Goal: Information Seeking & Learning: Check status

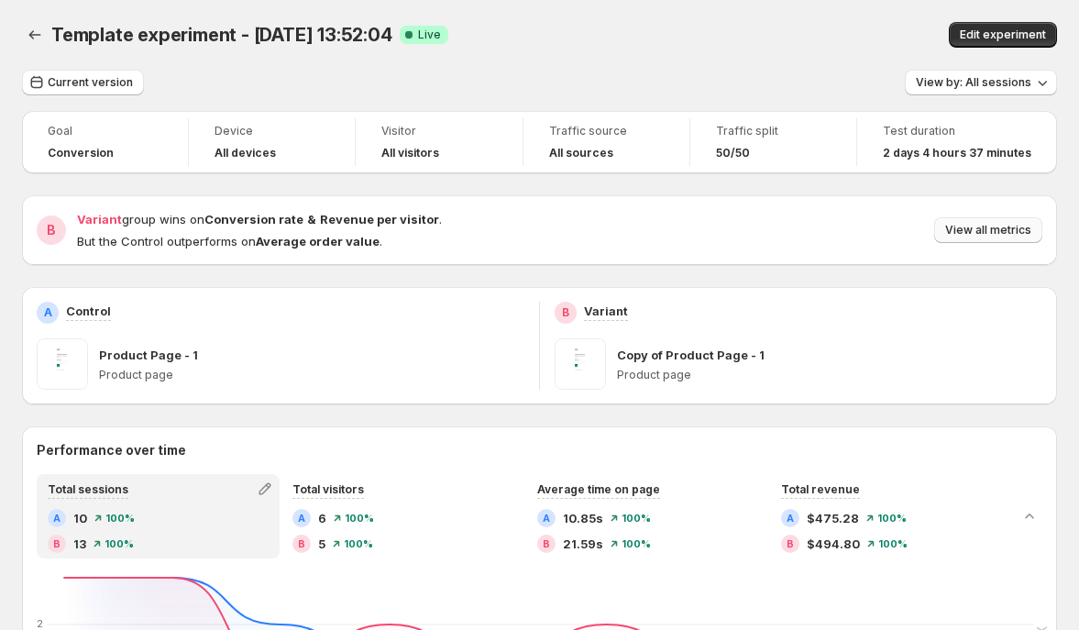
click at [972, 227] on span "View all metrics" at bounding box center [988, 230] width 86 height 15
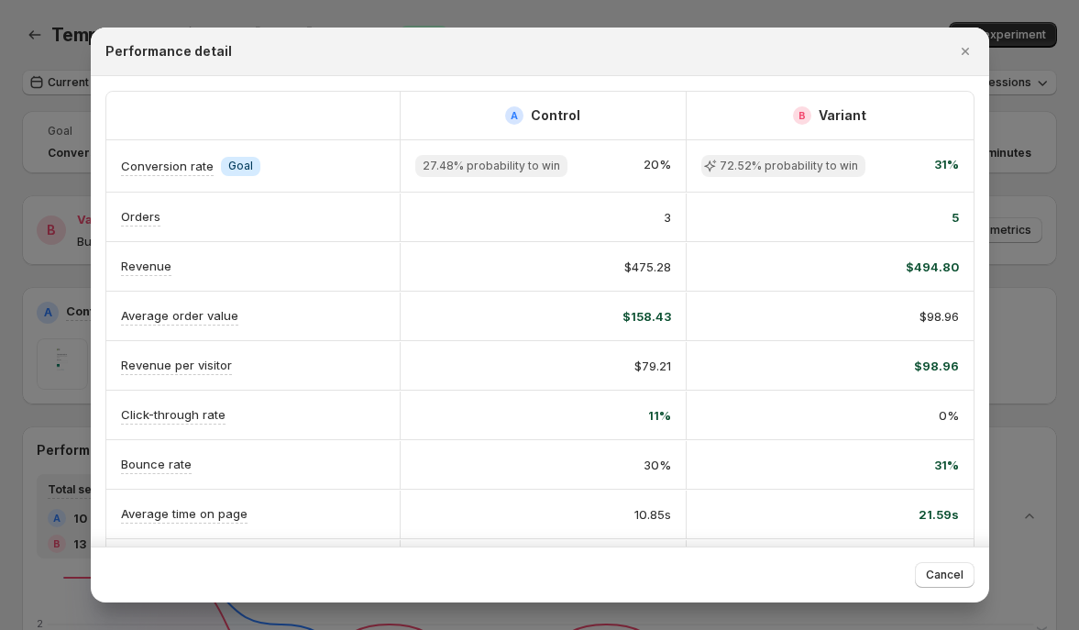
click at [1019, 278] on div at bounding box center [539, 315] width 1079 height 630
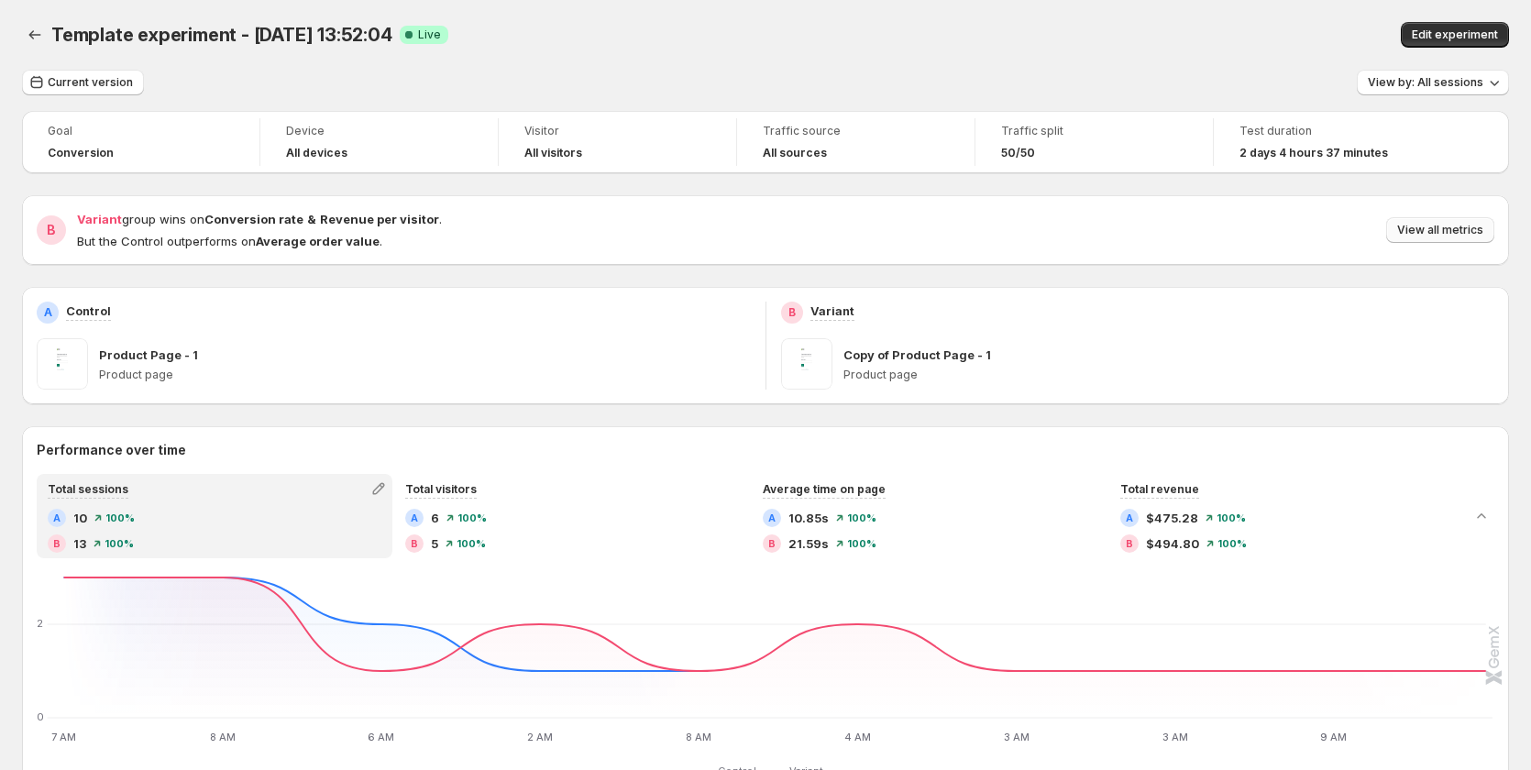
click at [1087, 225] on span "View all metrics" at bounding box center [1440, 230] width 86 height 15
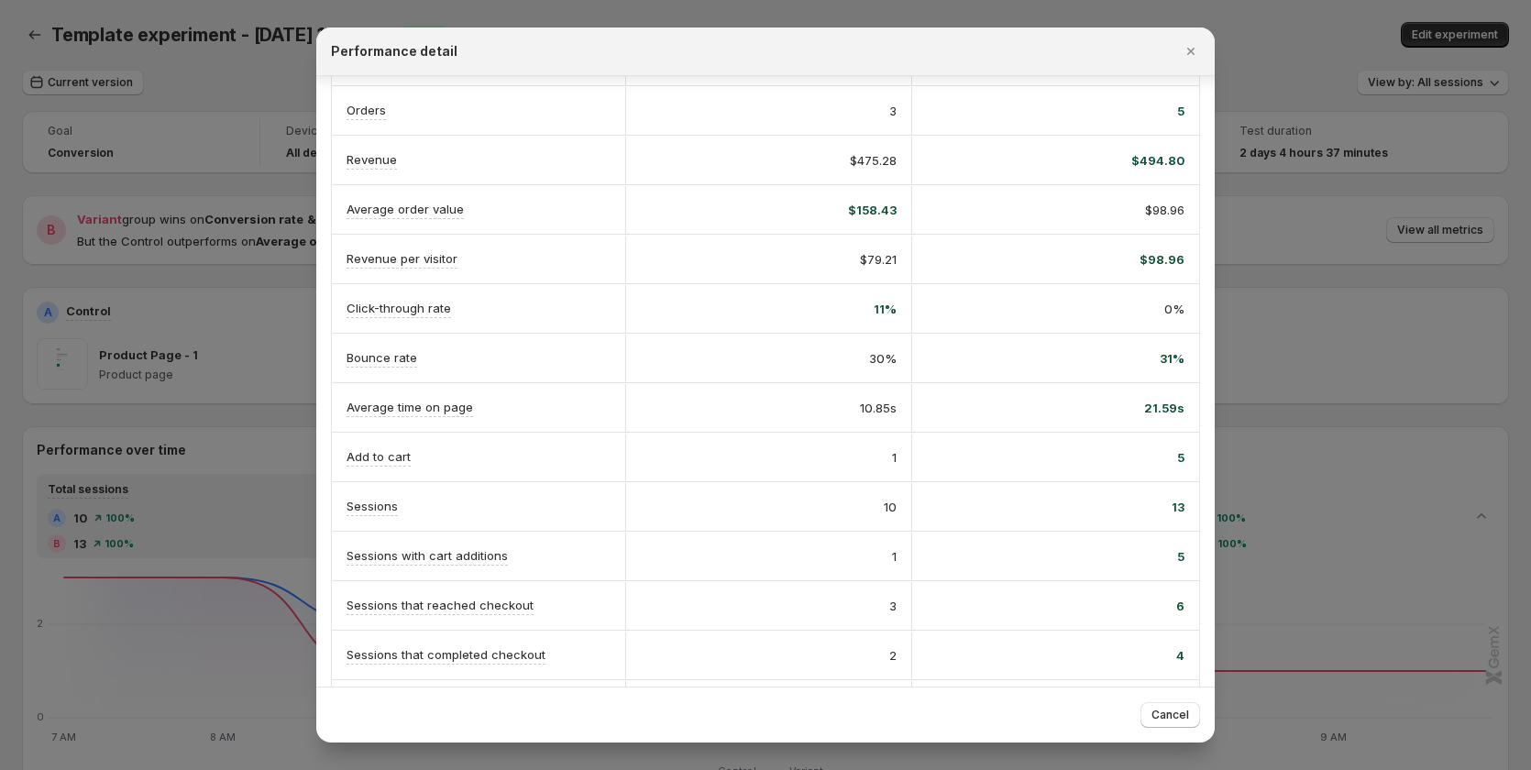
scroll to position [214, 0]
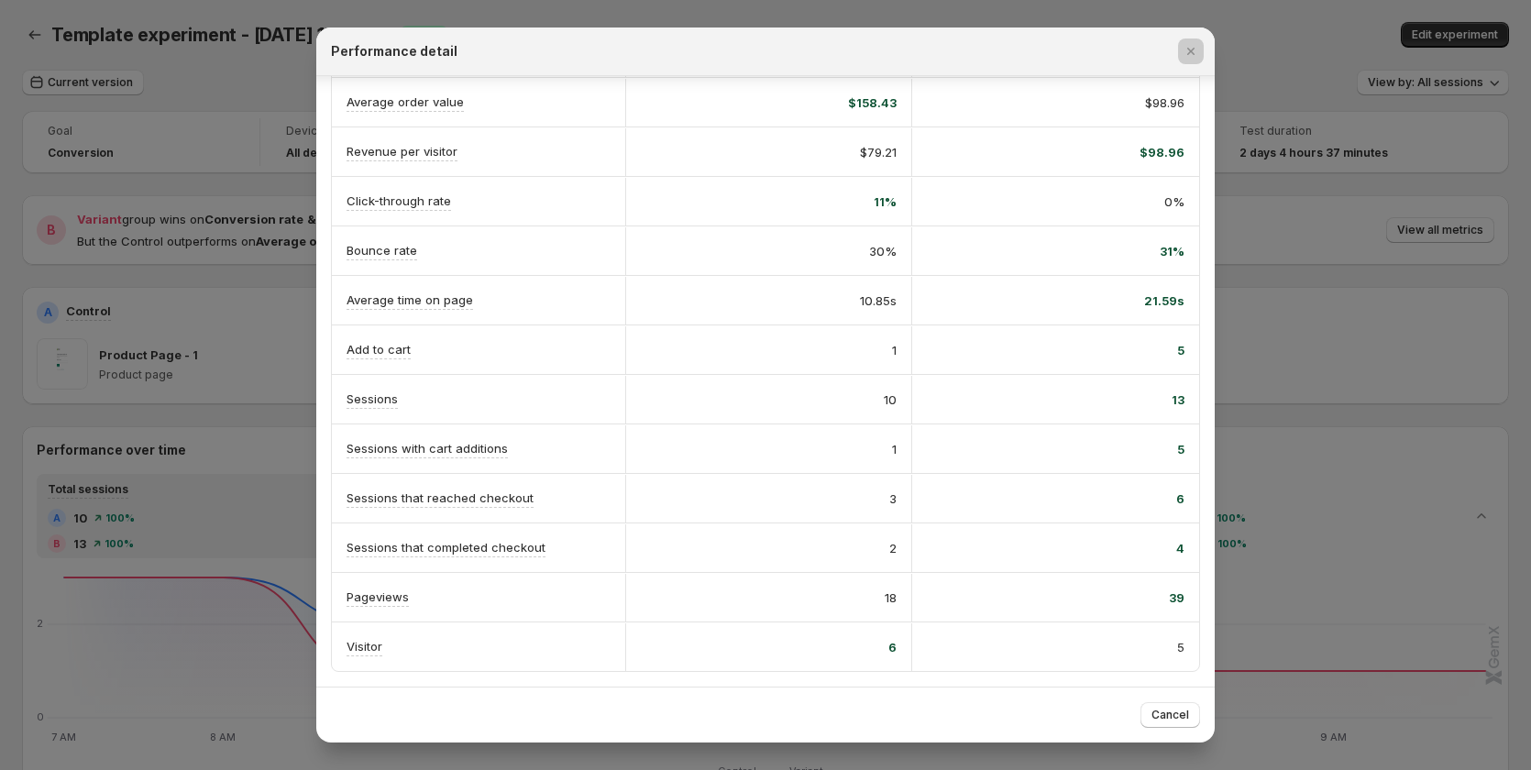
click at [1087, 416] on div at bounding box center [765, 385] width 1531 height 770
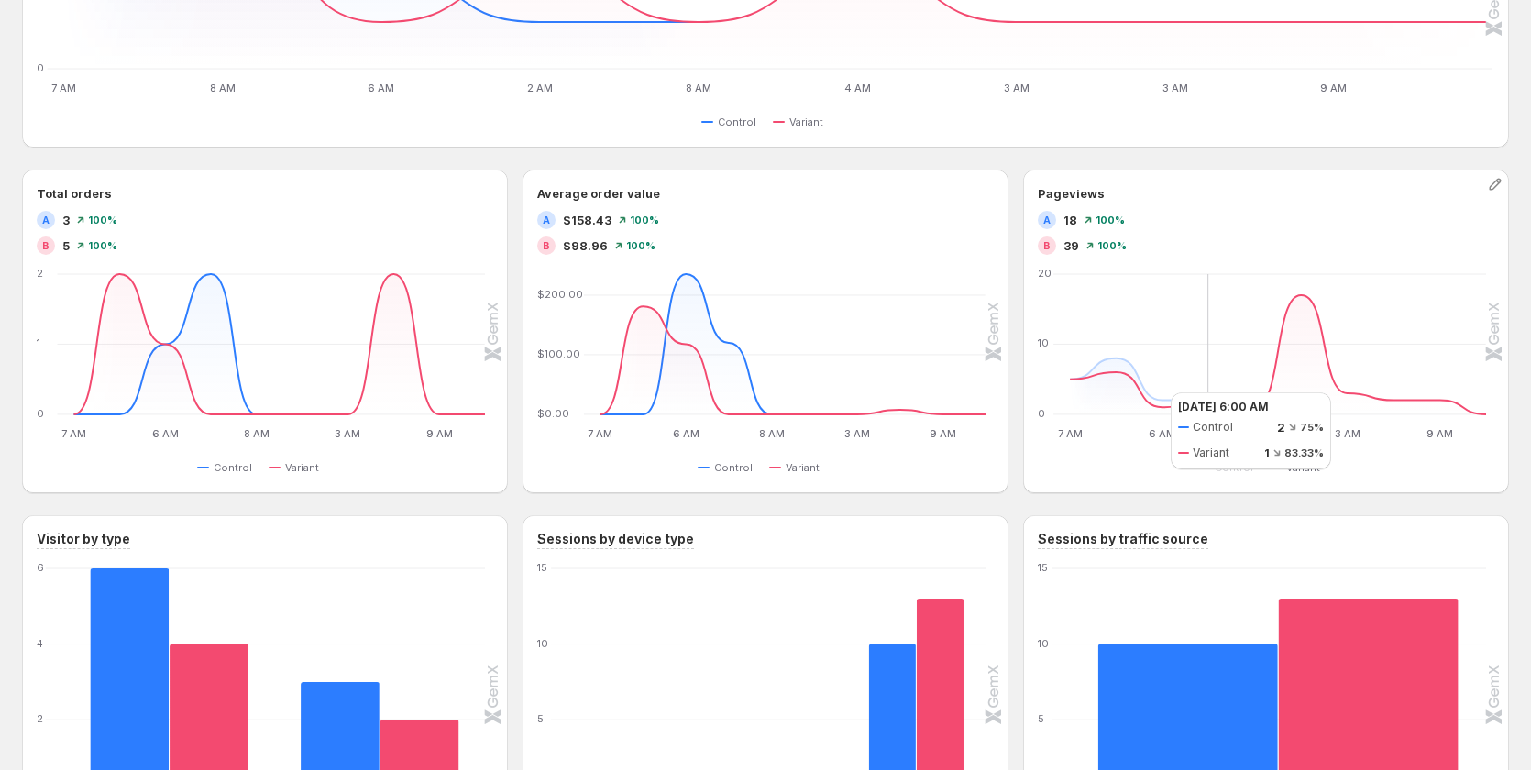
scroll to position [642, 0]
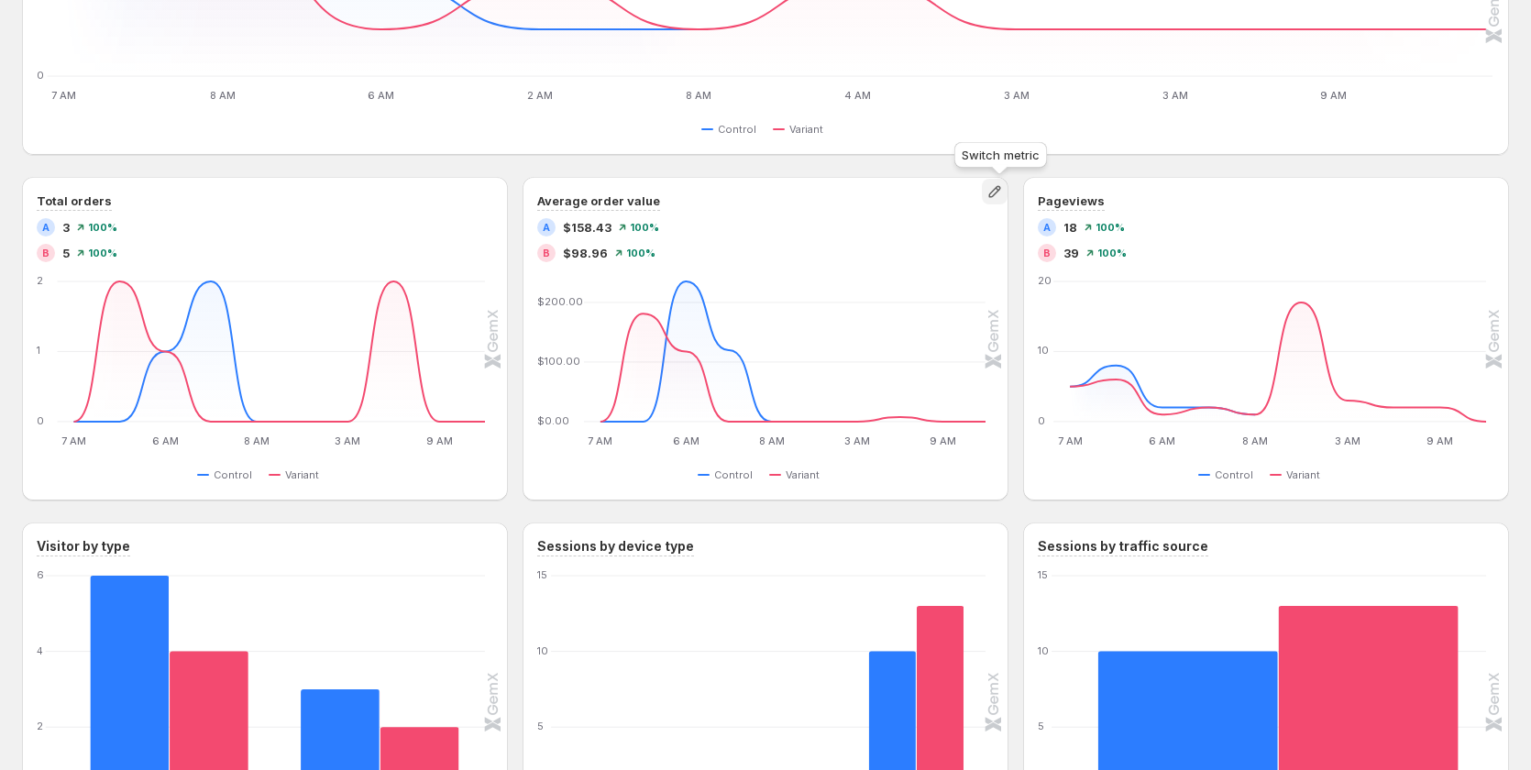
click at [991, 195] on icon "button" at bounding box center [994, 191] width 18 height 18
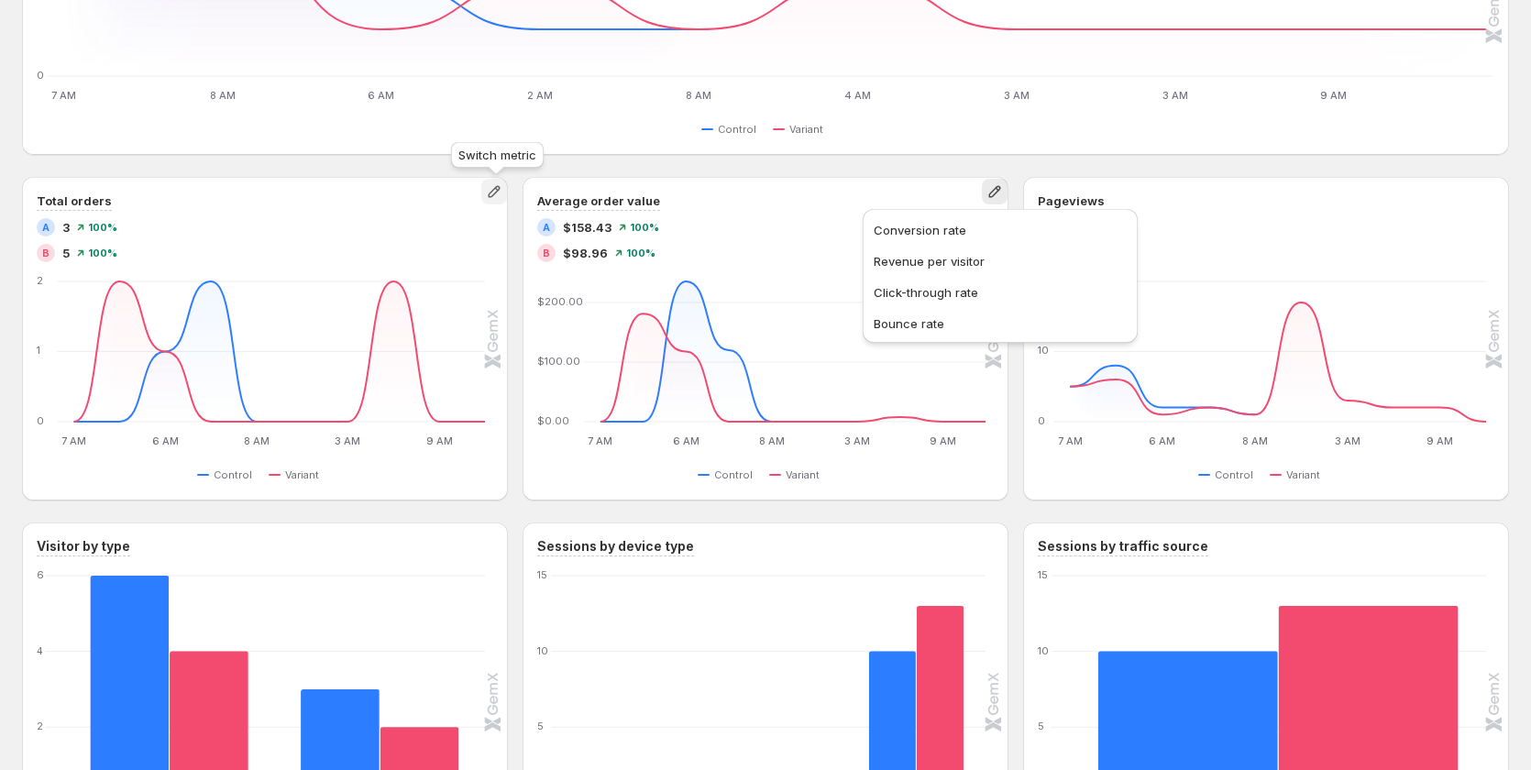
click at [494, 196] on icon "button" at bounding box center [494, 192] width 12 height 12
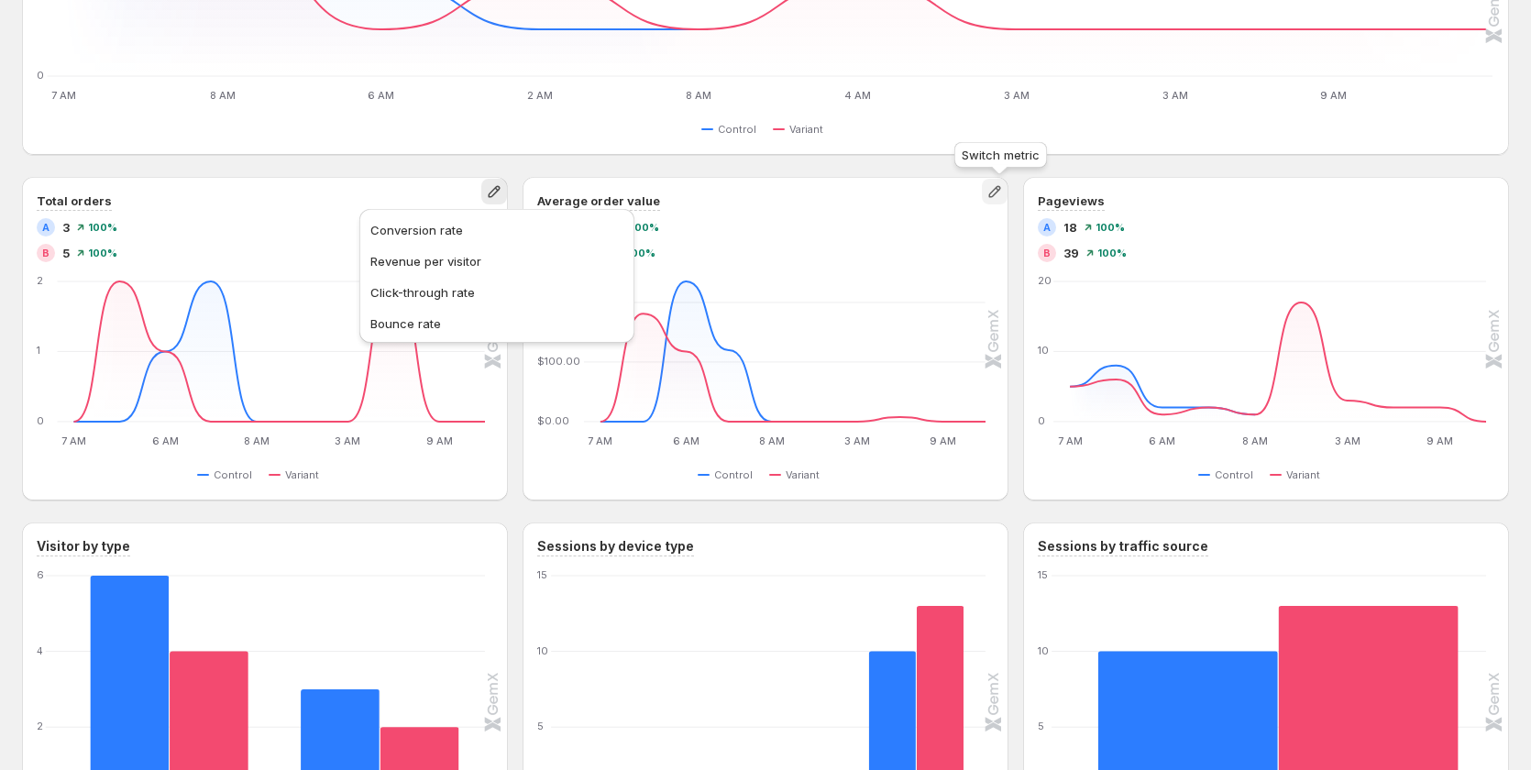
click at [991, 192] on icon "button" at bounding box center [994, 191] width 18 height 18
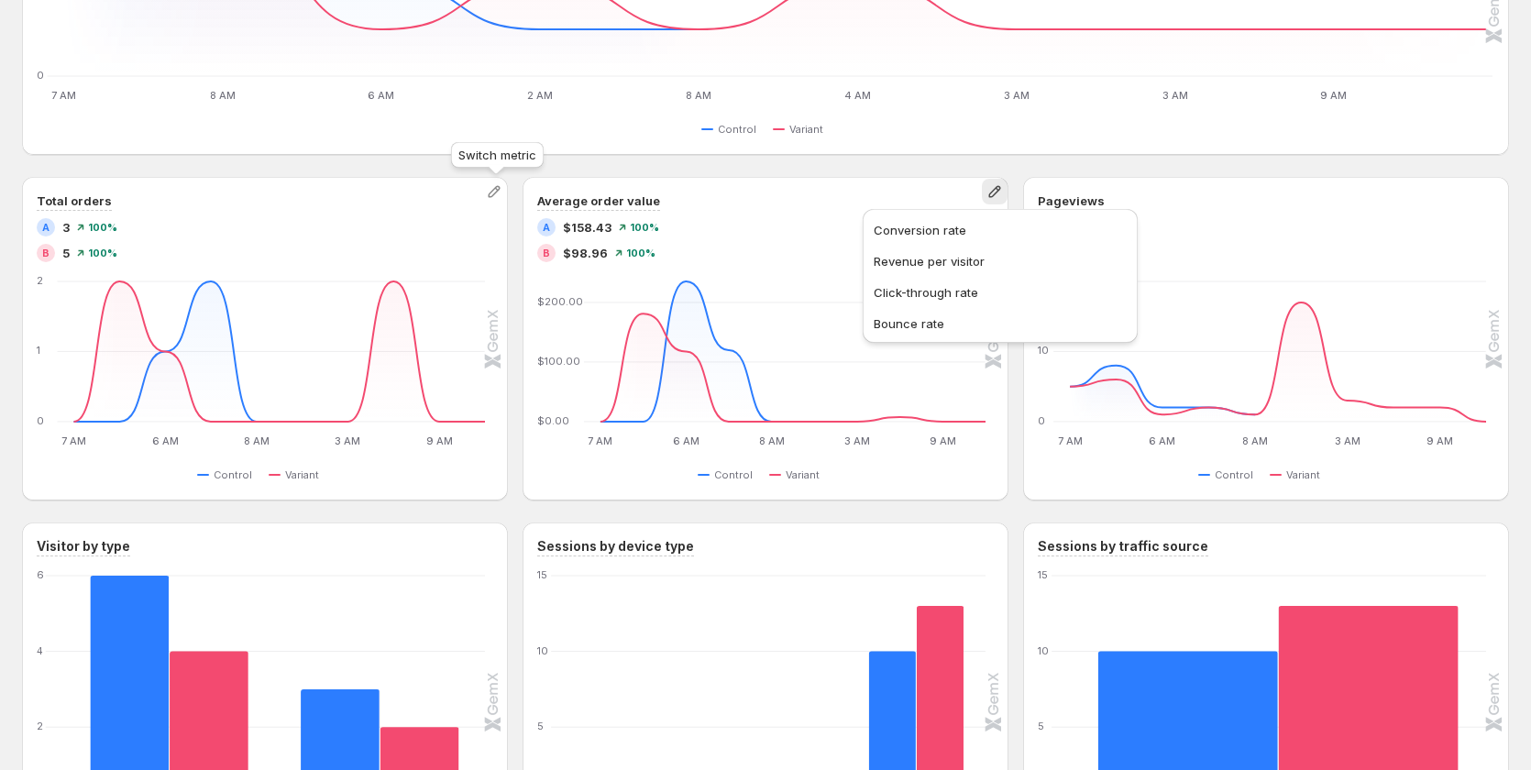
click at [499, 188] on icon "button" at bounding box center [494, 192] width 12 height 12
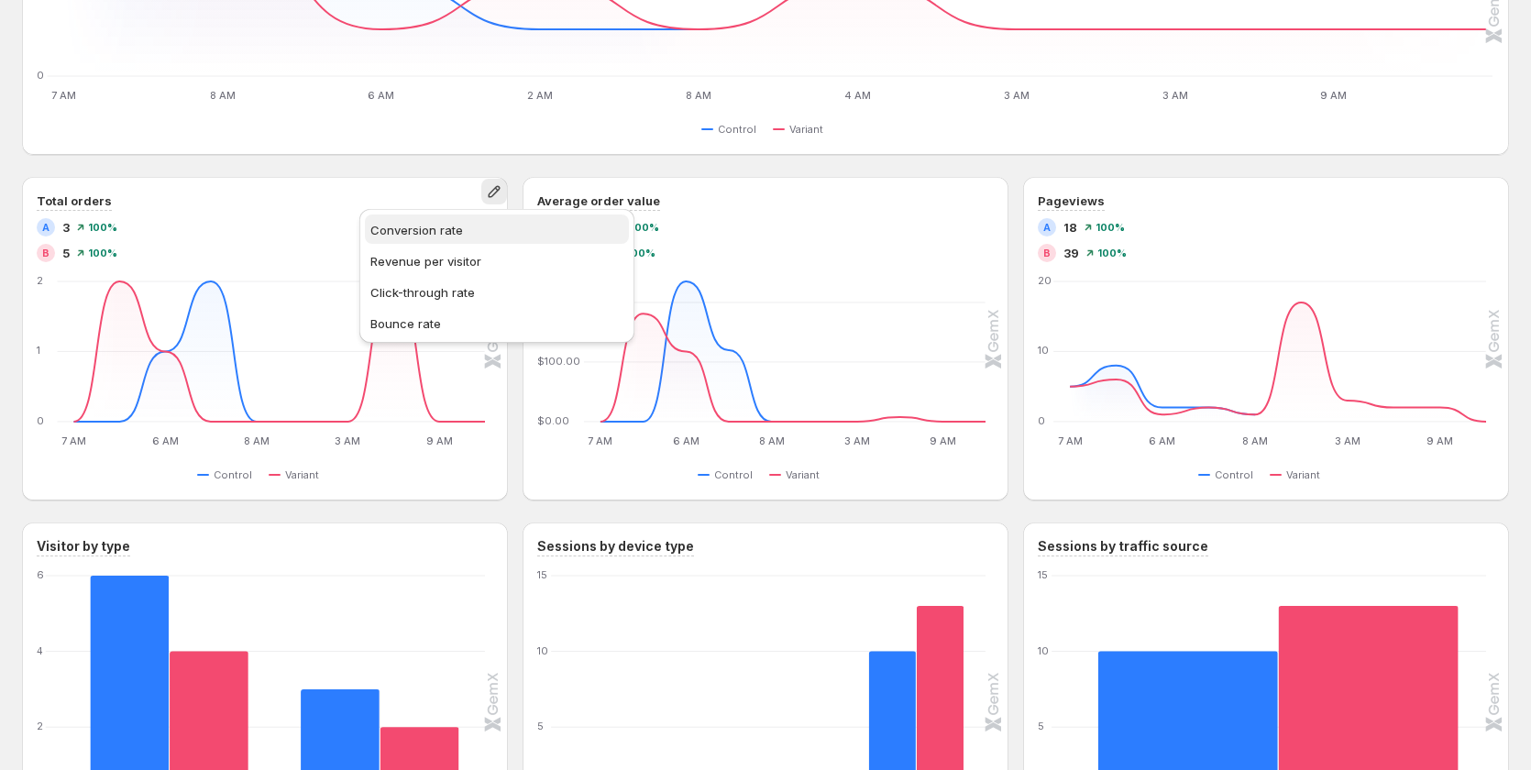
click at [474, 230] on span "Conversion rate" at bounding box center [496, 230] width 253 height 18
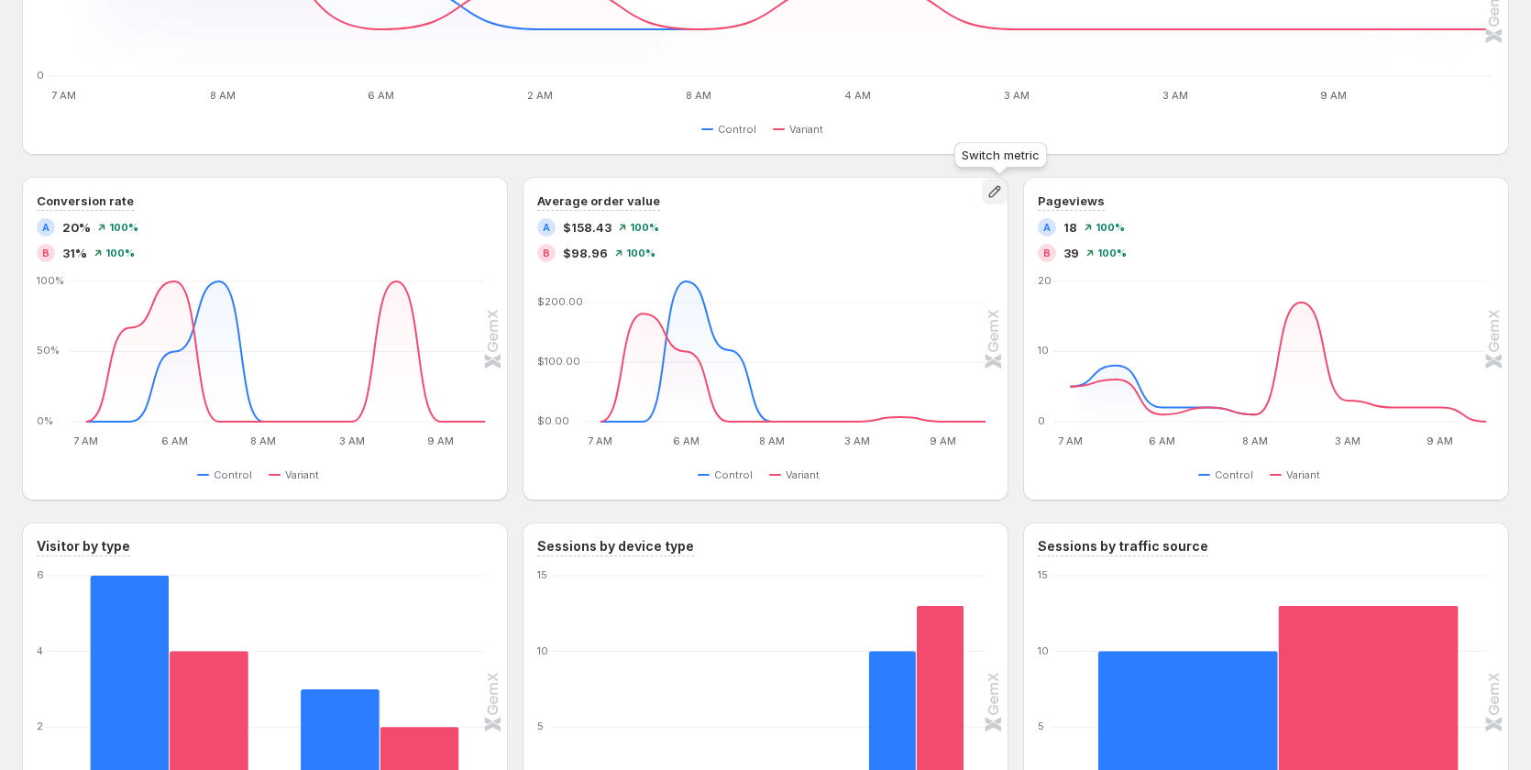
click at [1000, 192] on icon "button" at bounding box center [994, 192] width 12 height 12
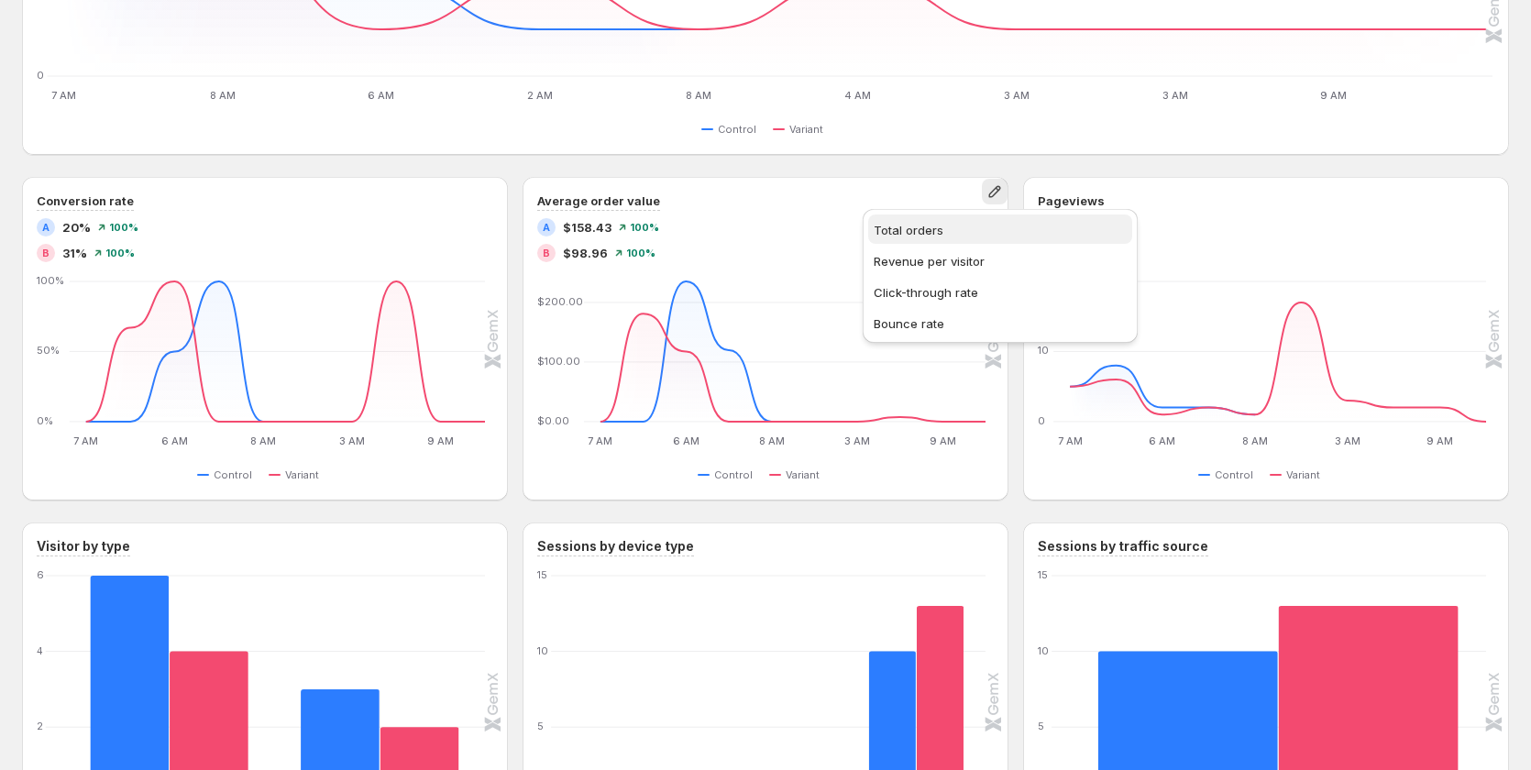
click at [975, 226] on span "Total orders" at bounding box center [999, 230] width 253 height 18
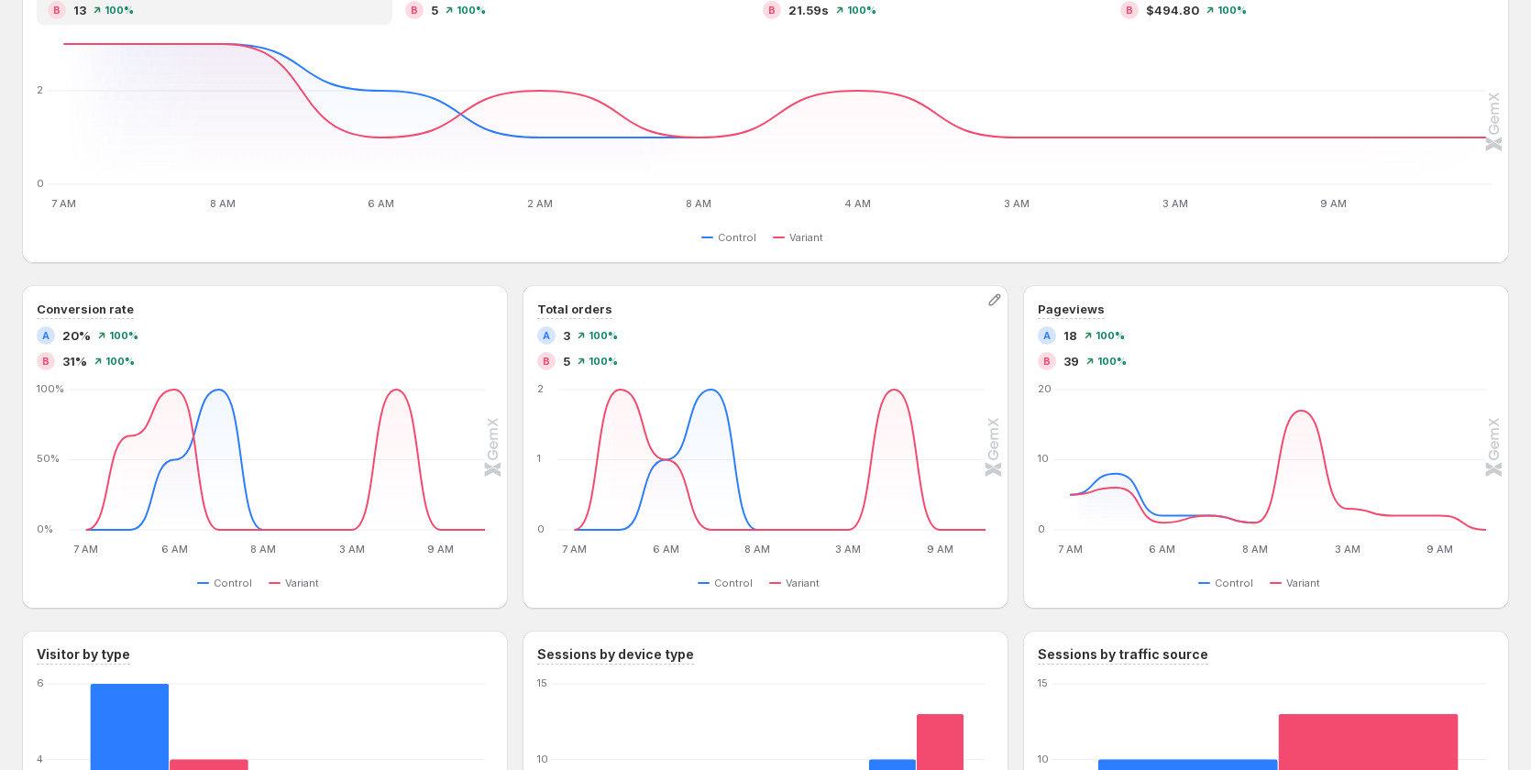
scroll to position [275, 0]
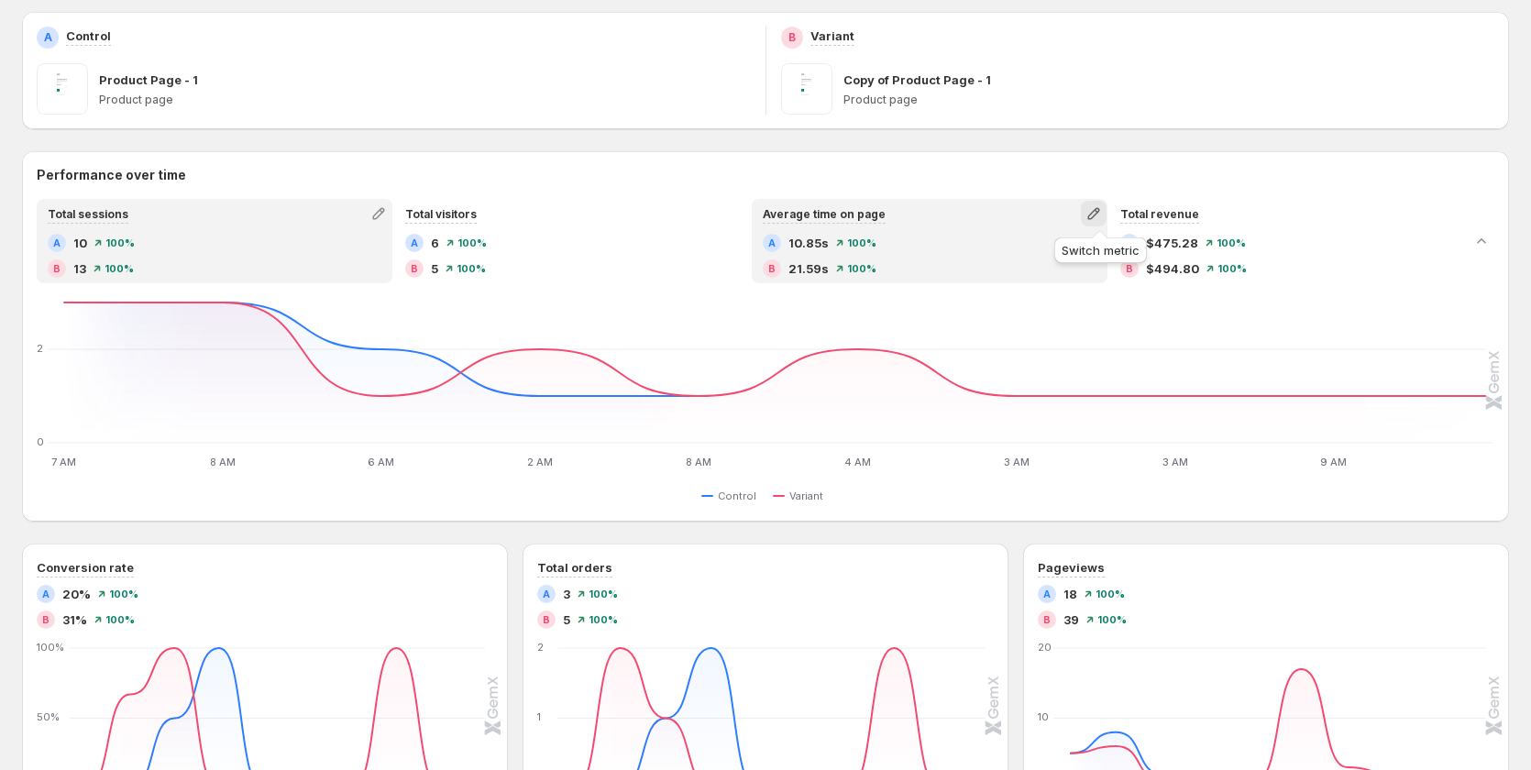
click at [1087, 212] on icon "button" at bounding box center [1093, 213] width 18 height 18
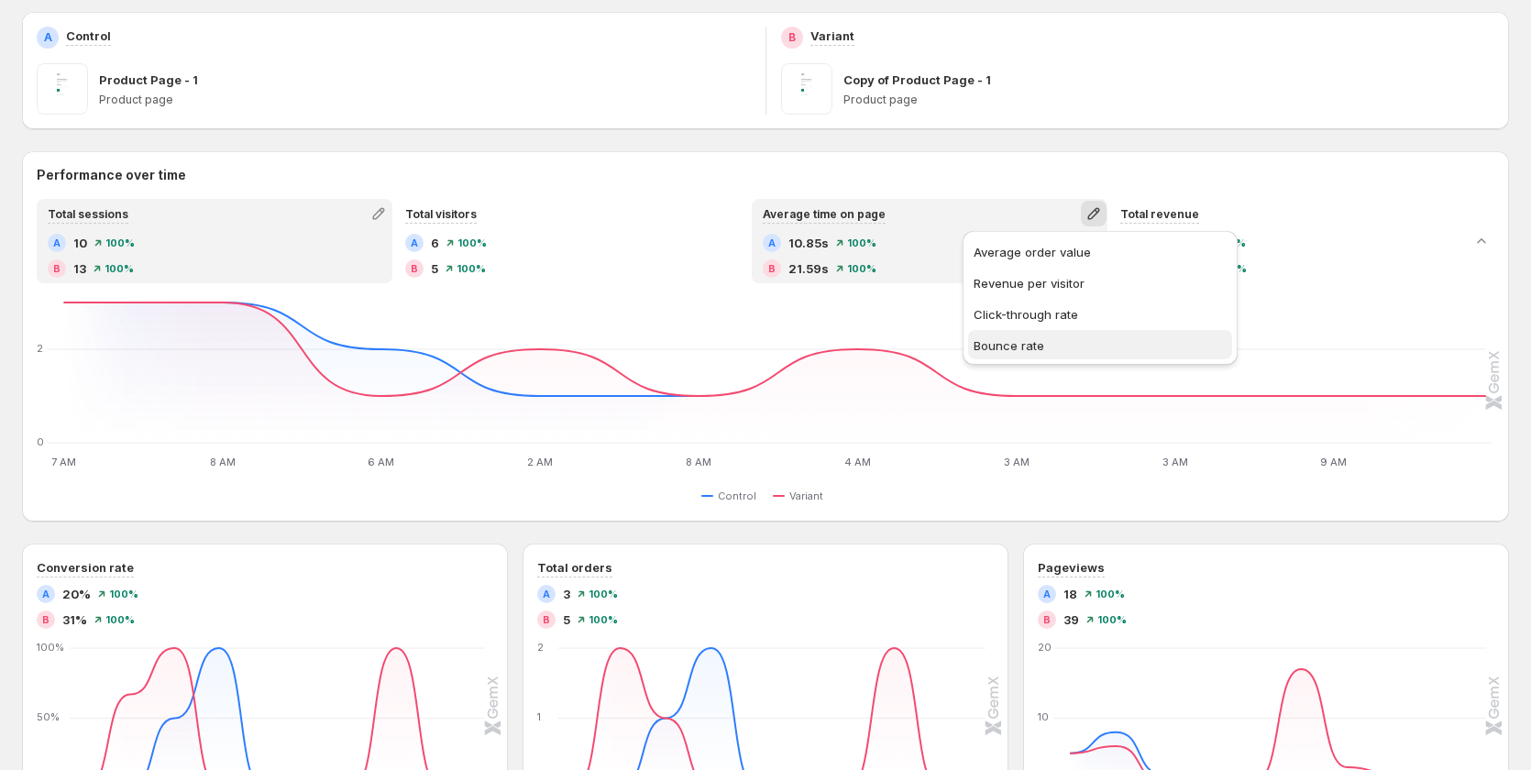
click at [1046, 347] on span "Bounce rate" at bounding box center [1099, 345] width 253 height 18
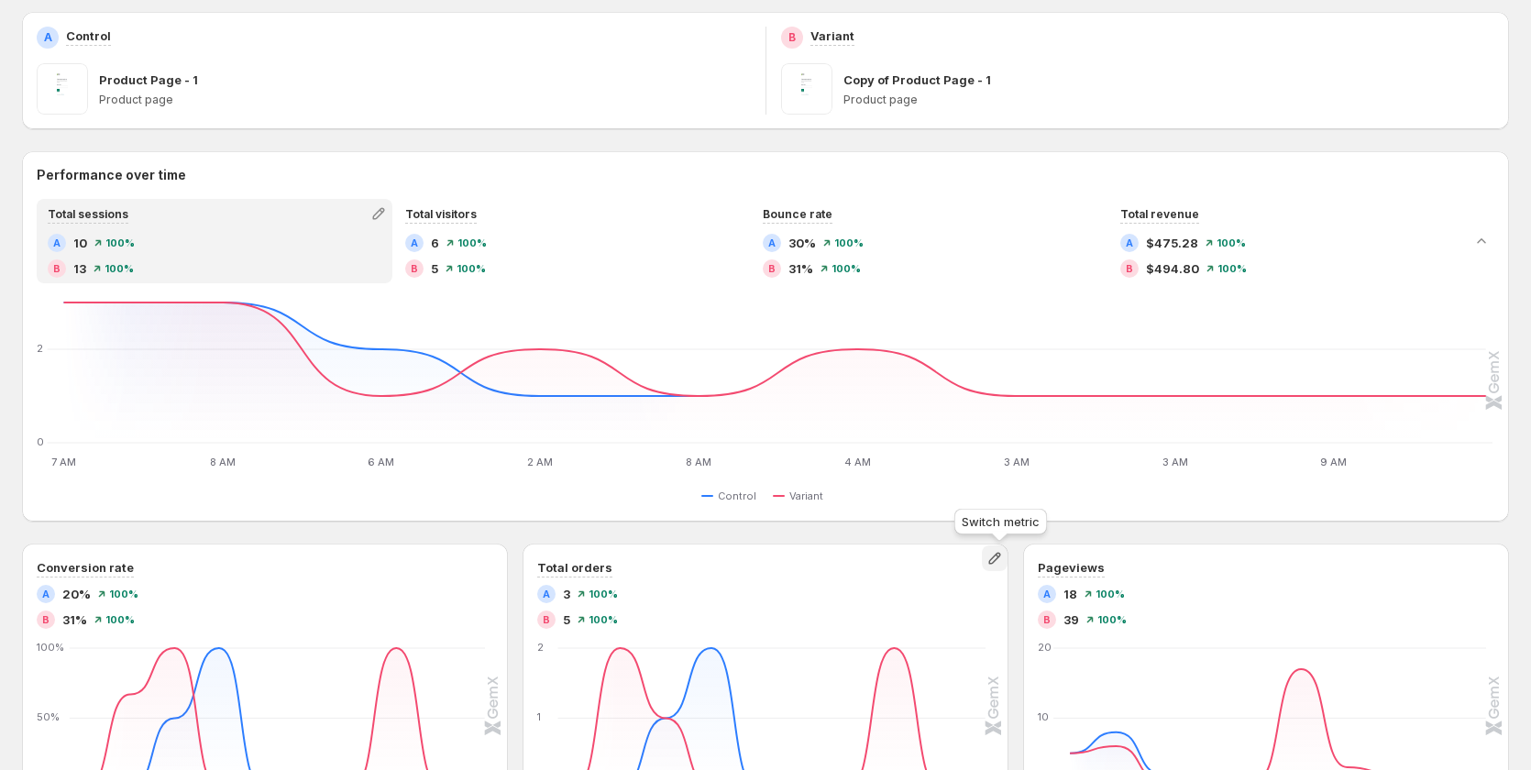
click at [1003, 561] on icon "button" at bounding box center [994, 558] width 18 height 18
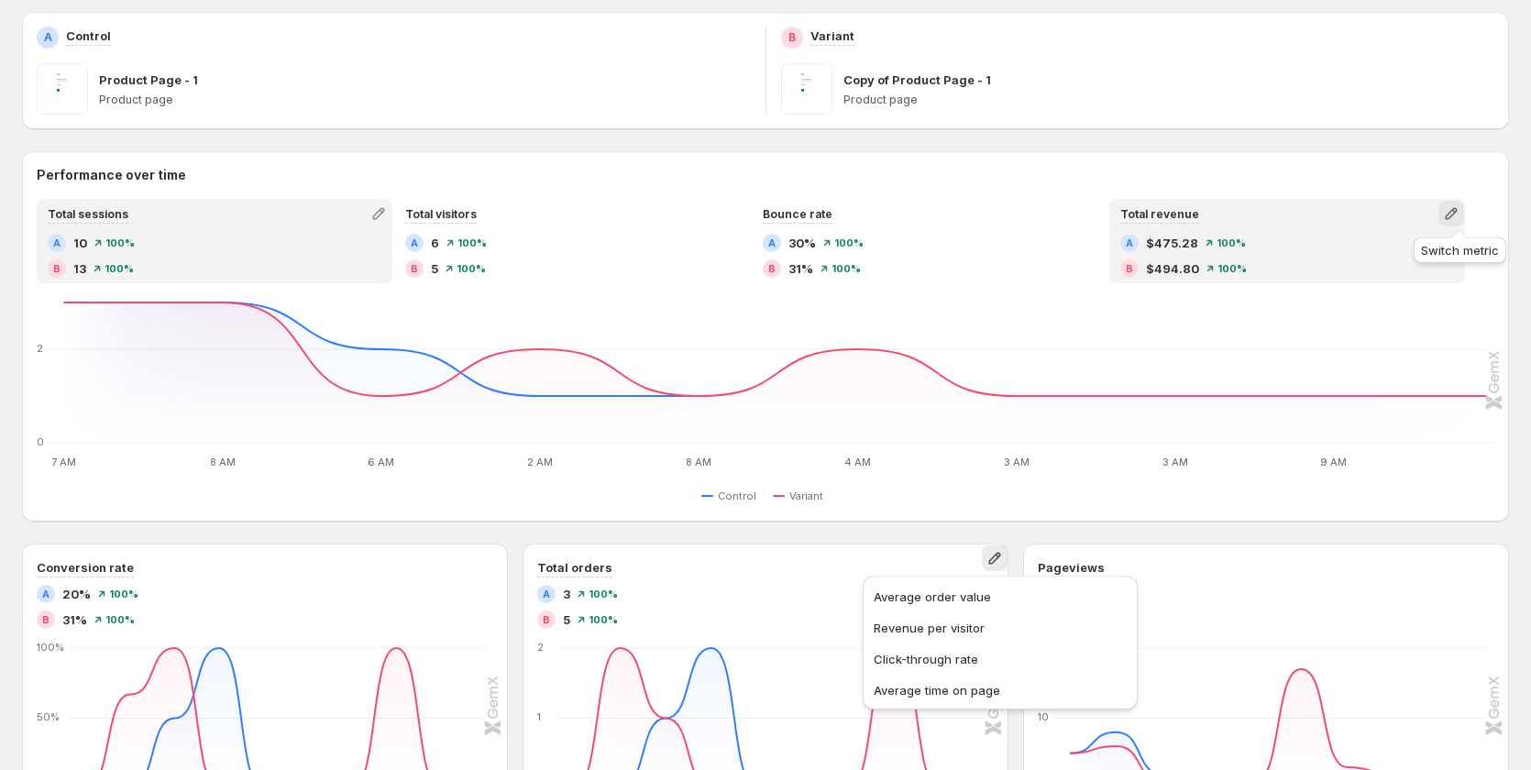
click at [1087, 216] on icon "button" at bounding box center [1451, 213] width 18 height 18
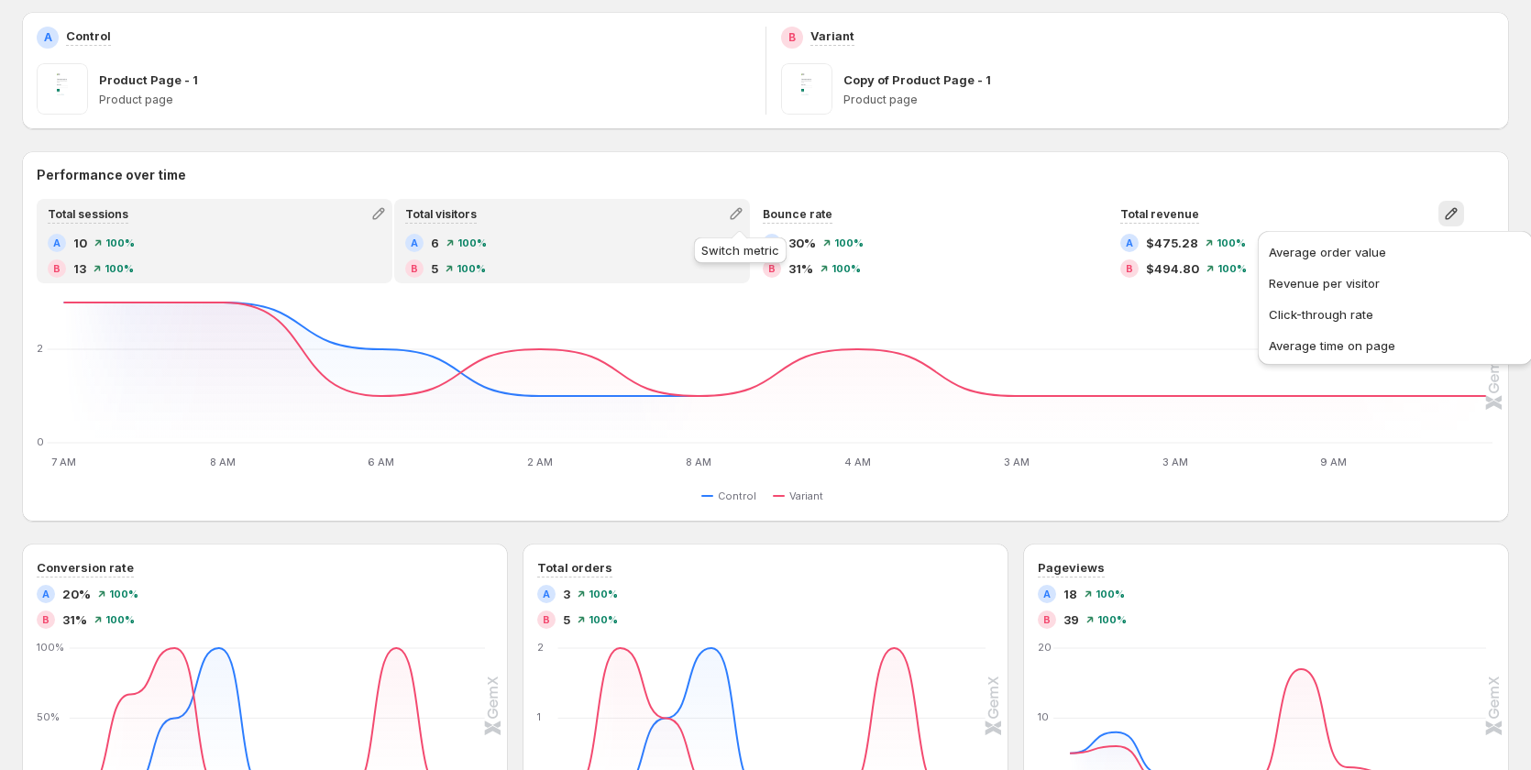
click at [737, 210] on icon "button" at bounding box center [736, 213] width 18 height 18
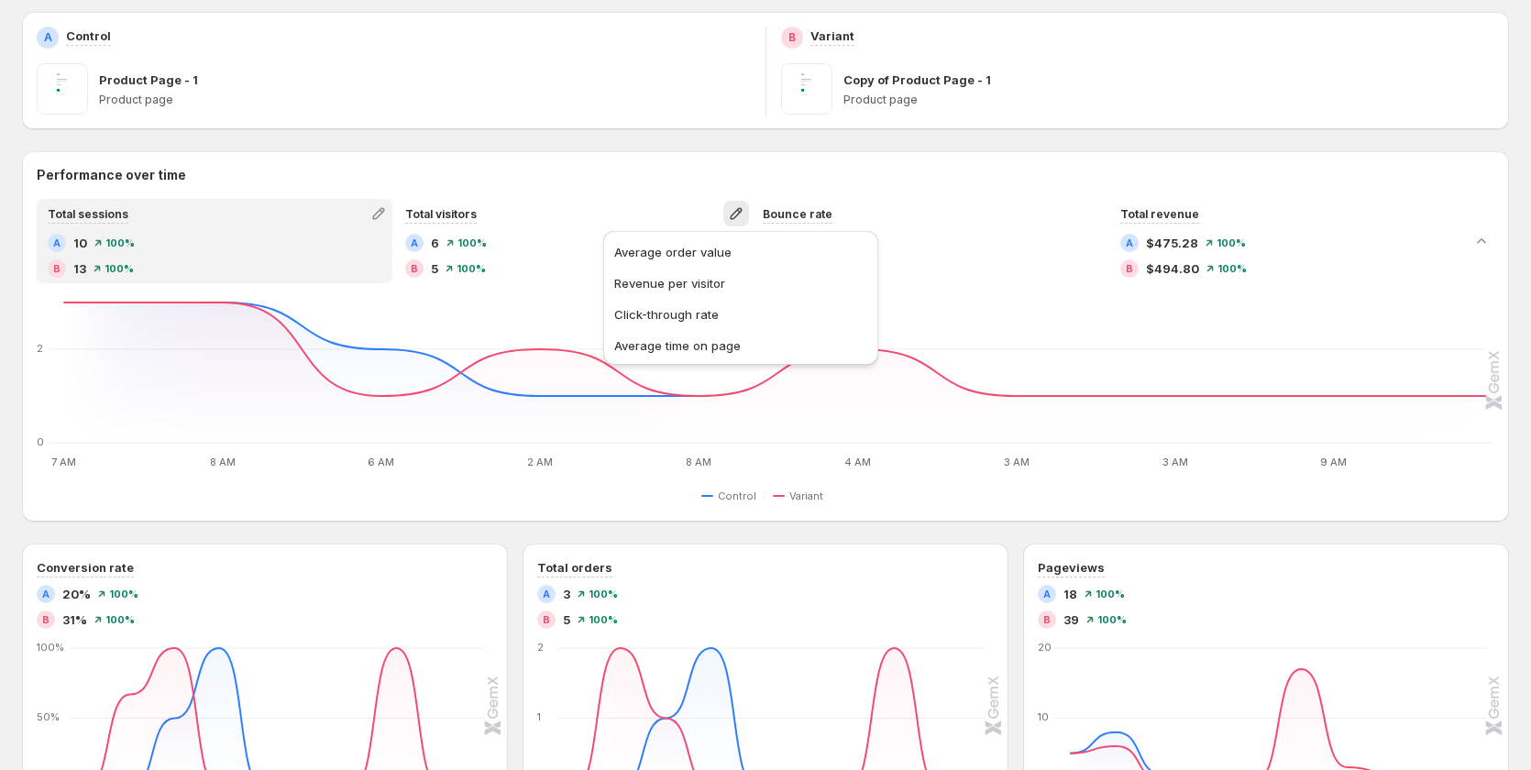
click at [992, 174] on h2 "Performance over time" at bounding box center [765, 175] width 1457 height 18
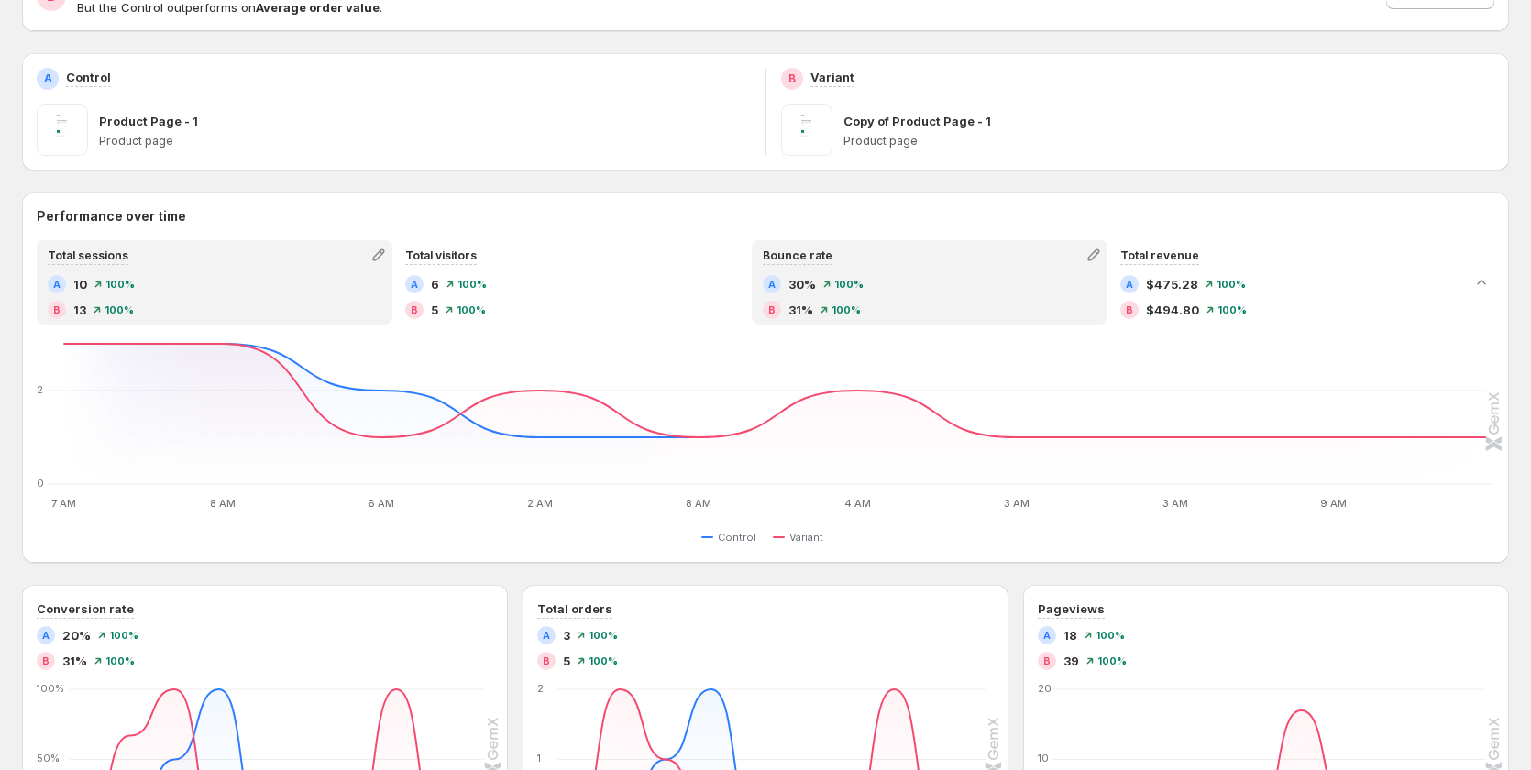
scroll to position [0, 0]
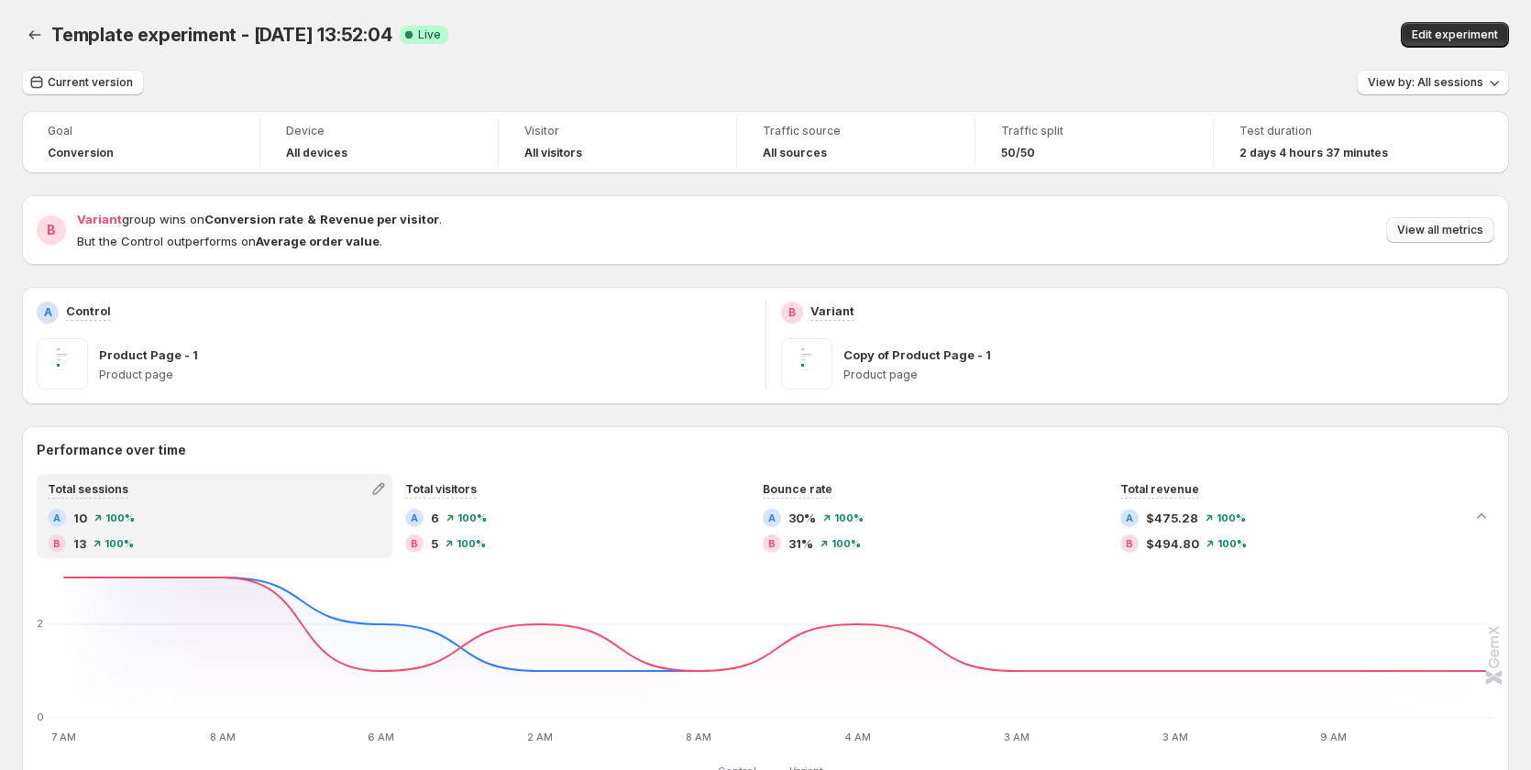
click at [1087, 220] on button "View all metrics" at bounding box center [1440, 230] width 108 height 26
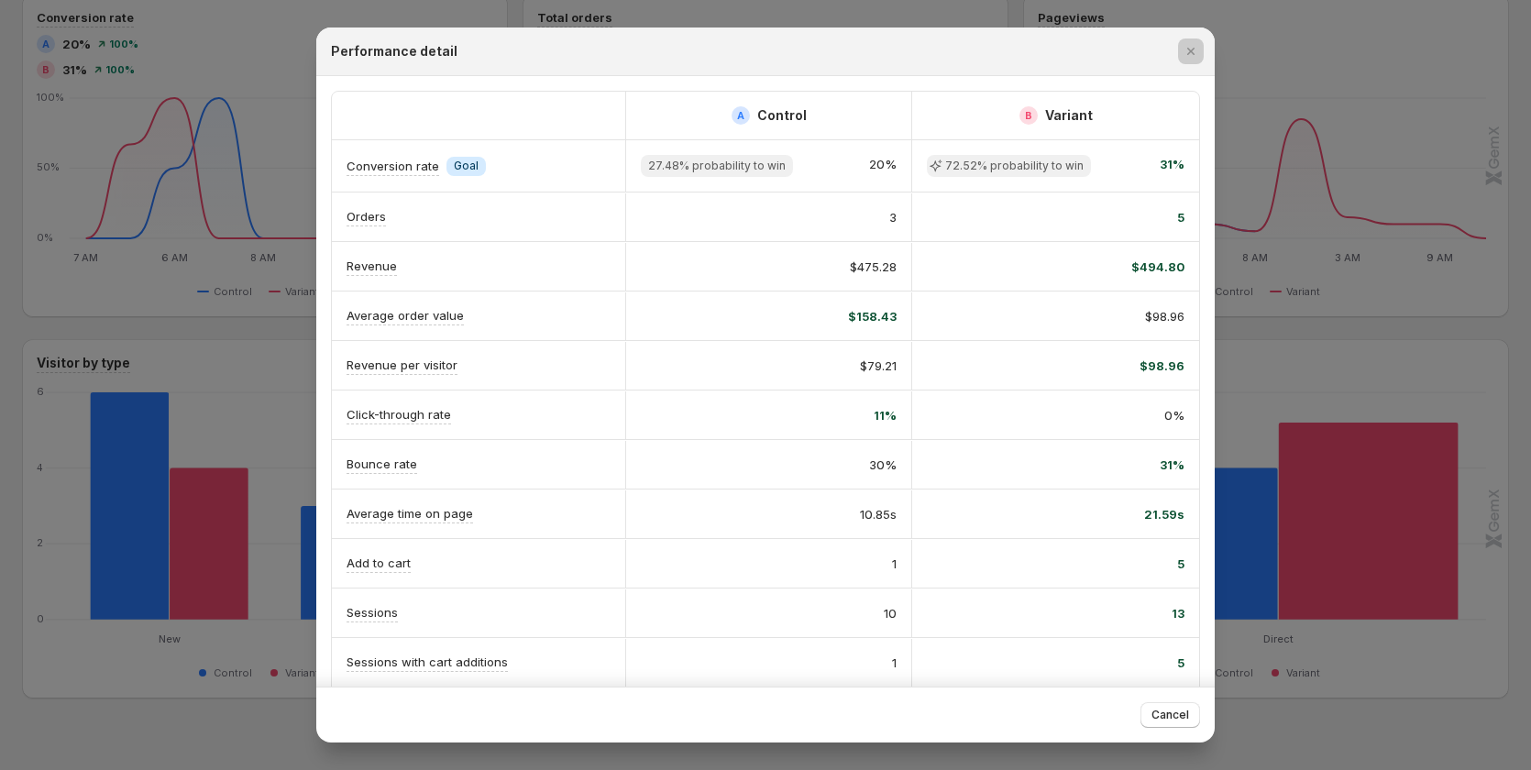
click at [1087, 368] on div at bounding box center [765, 385] width 1531 height 770
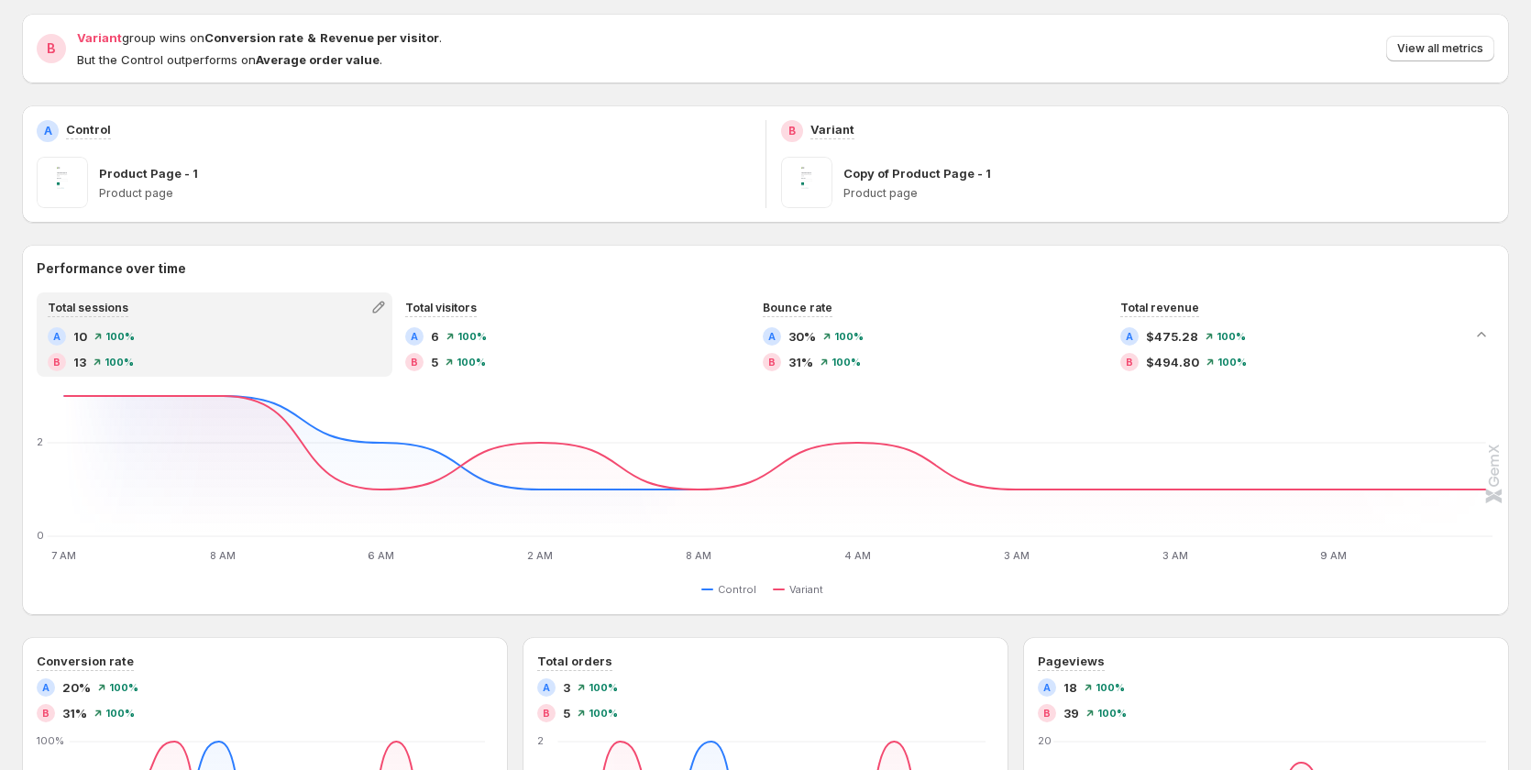
scroll to position [183, 0]
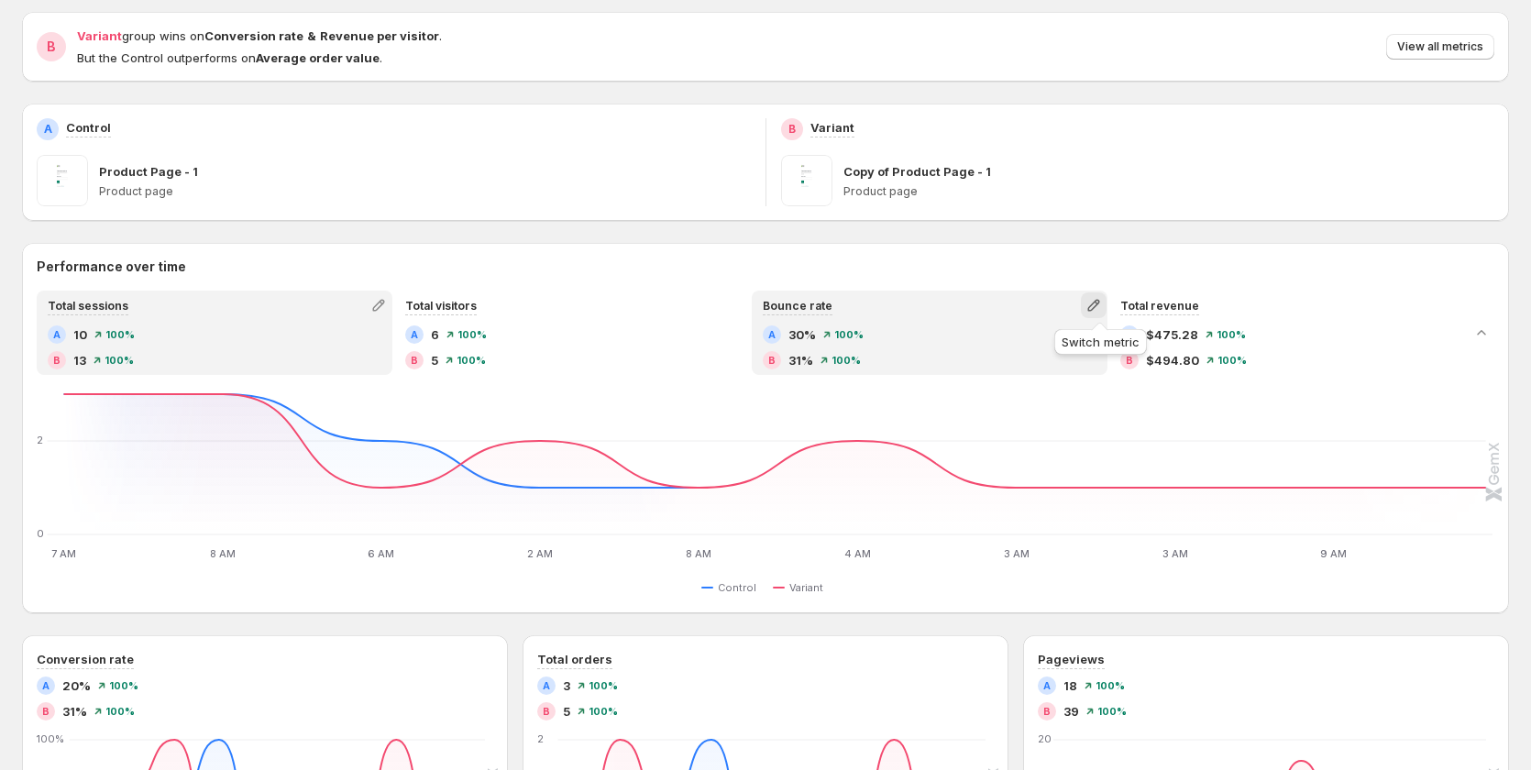
click at [1087, 307] on icon "button" at bounding box center [1093, 306] width 12 height 12
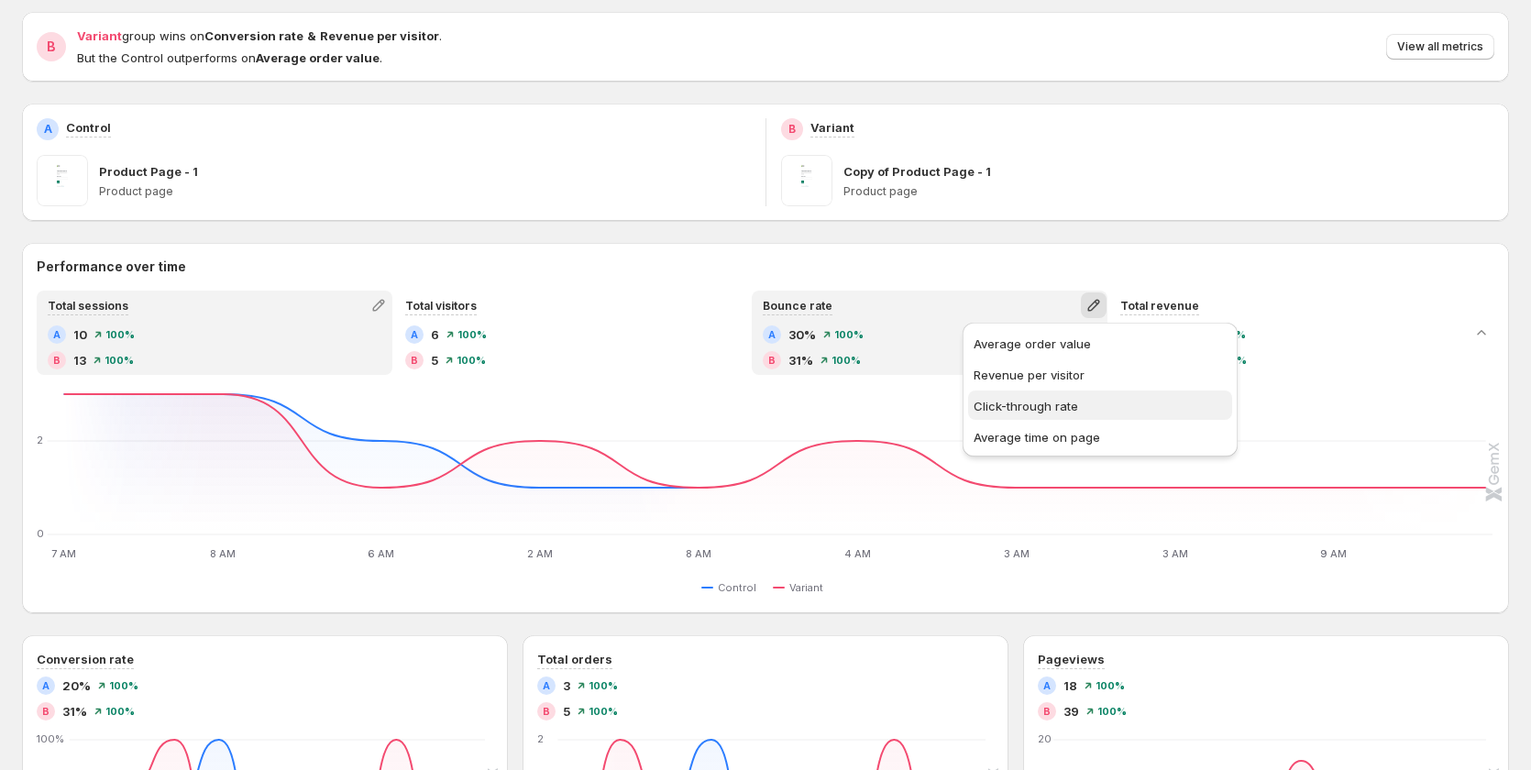
click at [1015, 397] on span "Click-through rate" at bounding box center [1099, 406] width 253 height 18
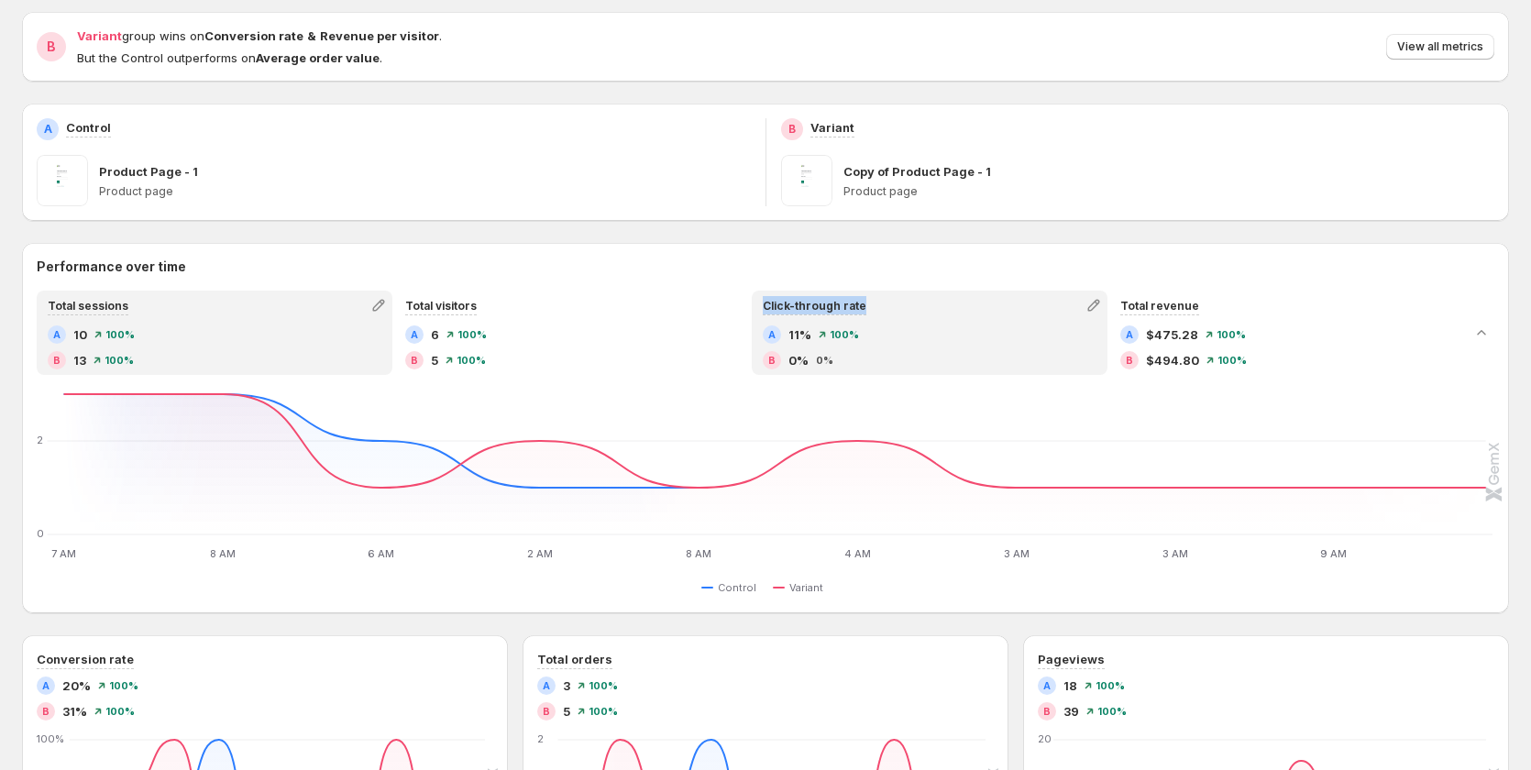
copy span "Click-through rate"
drag, startPoint x: 876, startPoint y: 300, endPoint x: 760, endPoint y: 301, distance: 116.4
click at [760, 301] on div "Click-through rate" at bounding box center [929, 305] width 352 height 26
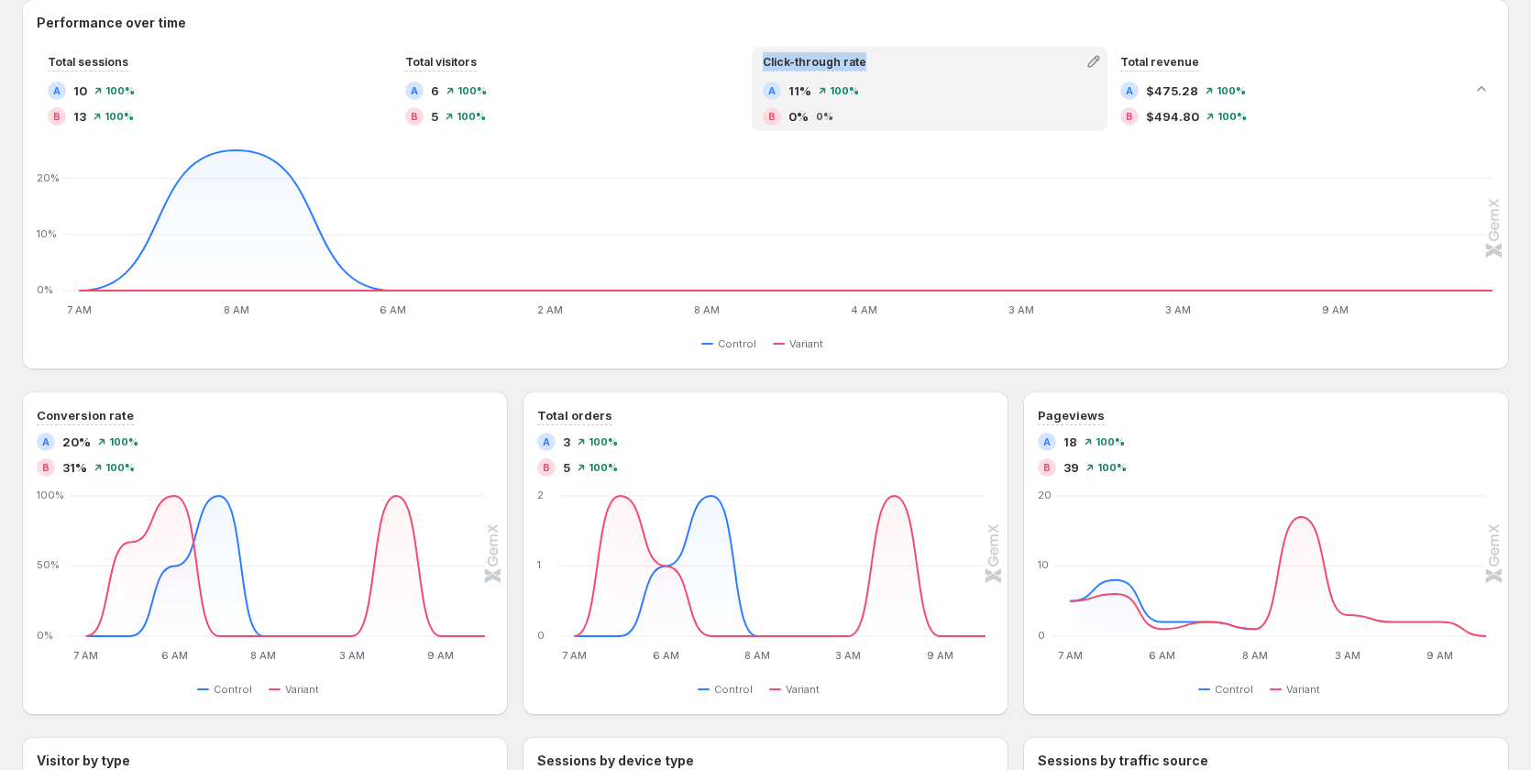
scroll to position [458, 0]
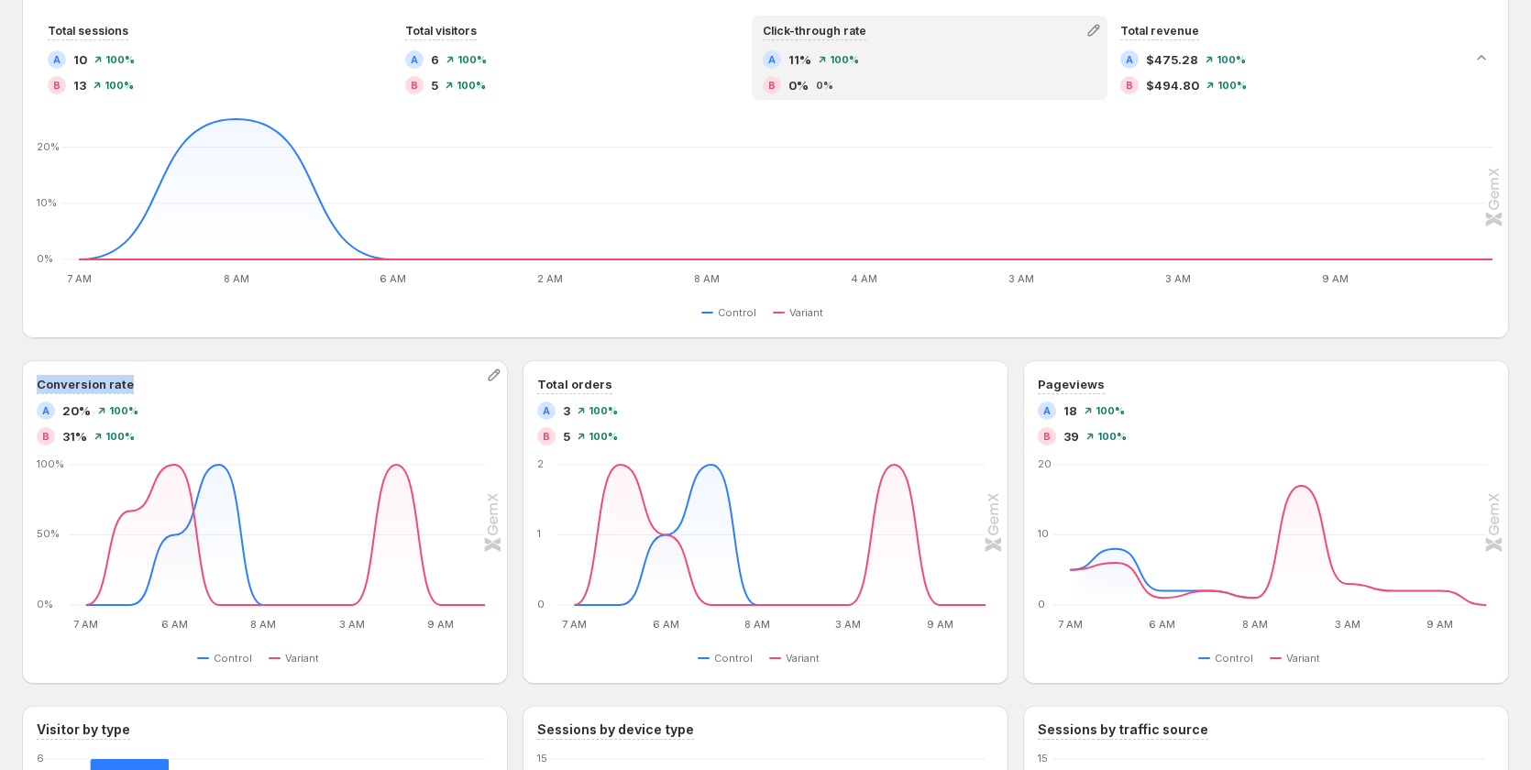
drag, startPoint x: 132, startPoint y: 382, endPoint x: 26, endPoint y: 372, distance: 106.8
click at [26, 372] on div "Conversion rate A 20% 100% B 31% 100% 7 AM 7 AM 6 AM 6 AM 8 AM 8 AM 3 AM 3 AM 9…" at bounding box center [265, 522] width 486 height 324
copy h3 "Conversion rate"
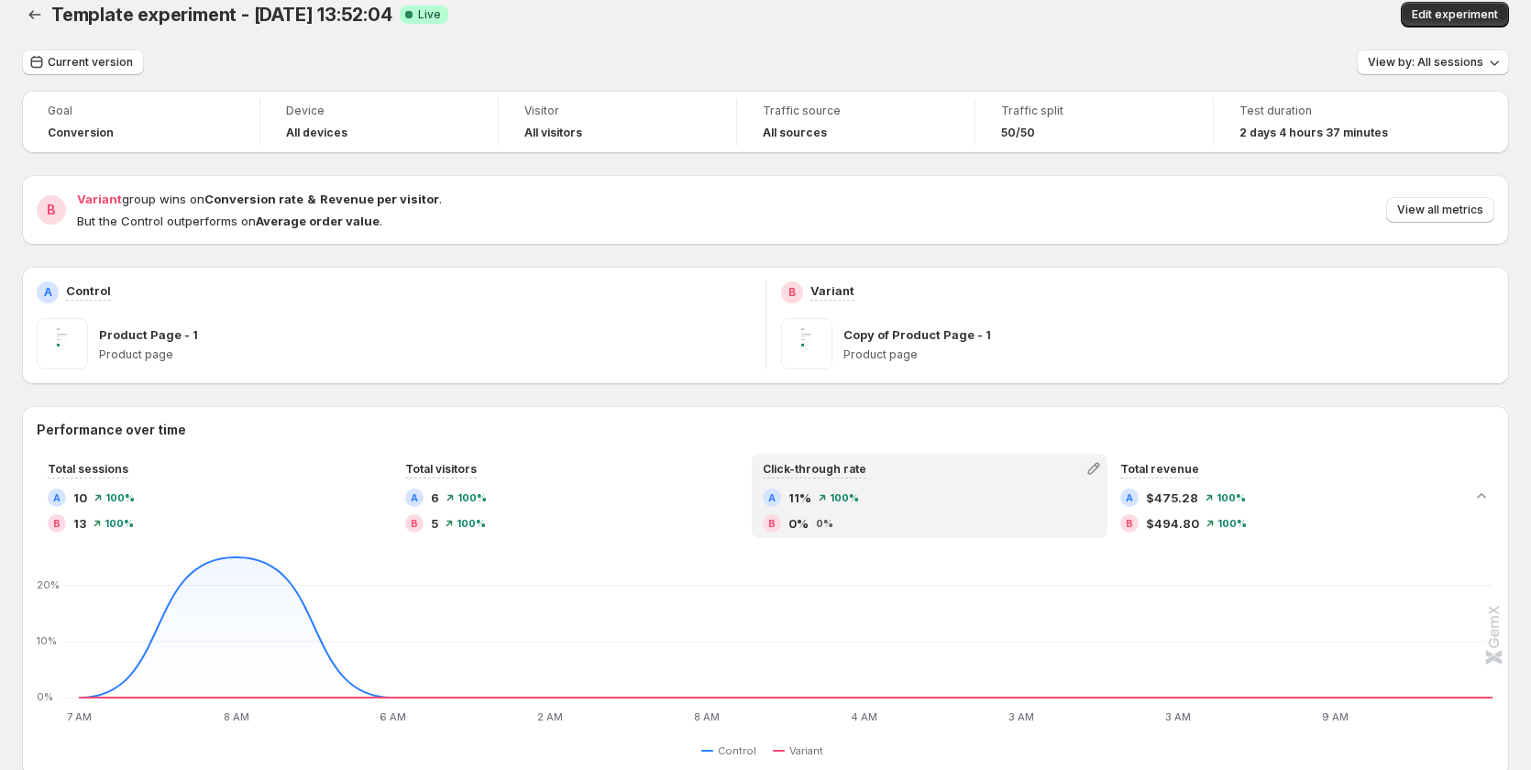
scroll to position [0, 0]
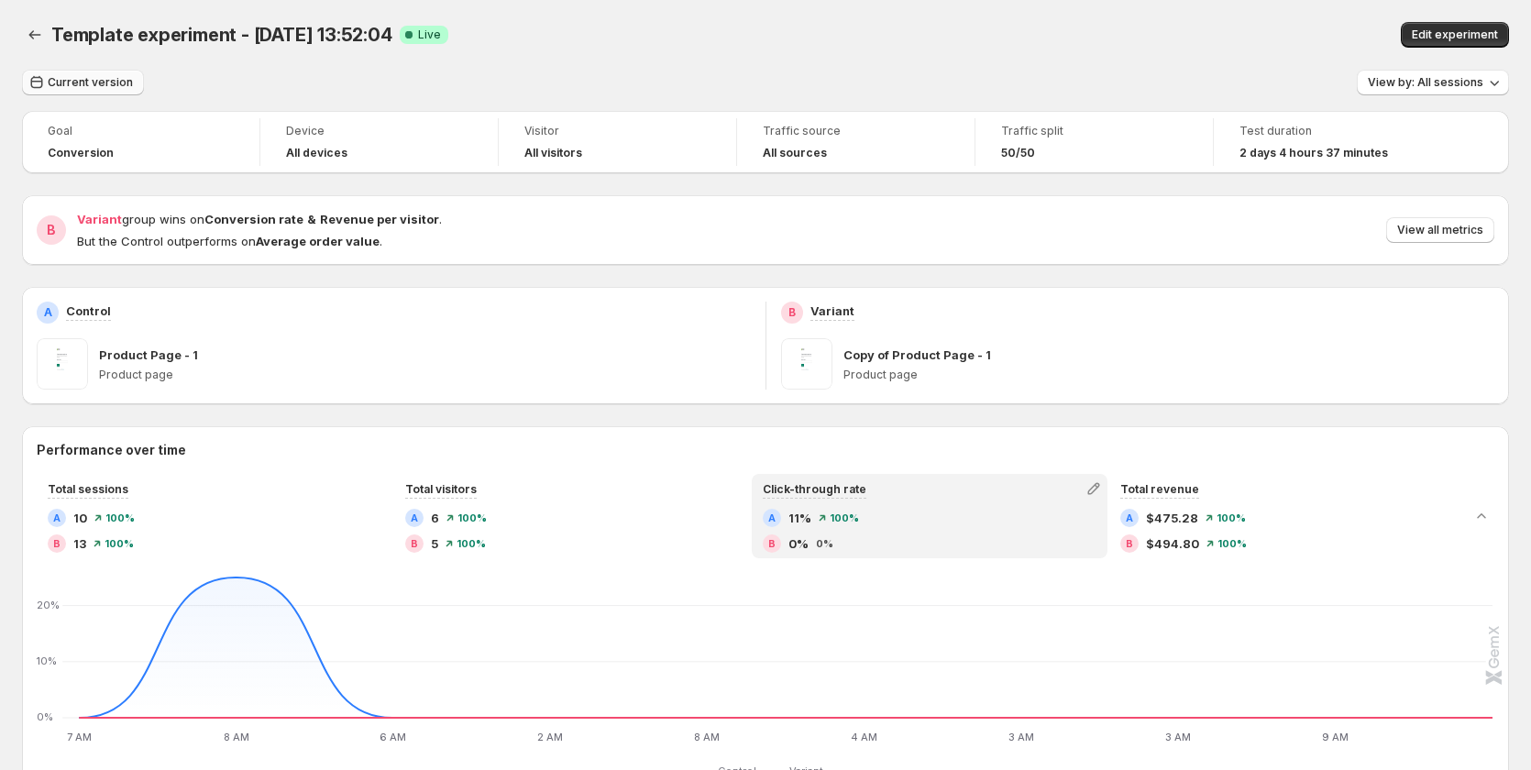
click at [115, 82] on span "Current version" at bounding box center [90, 82] width 85 height 15
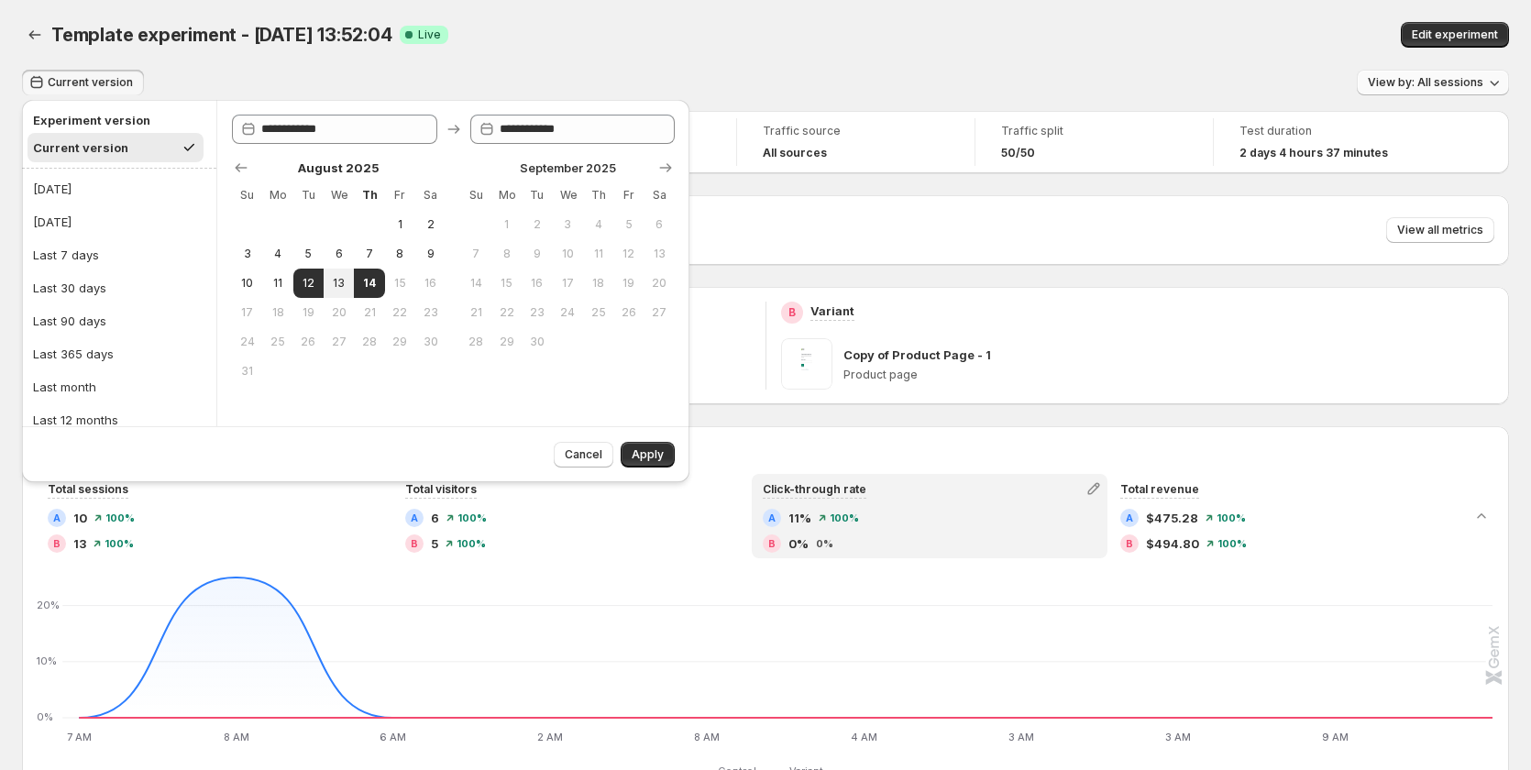
click at [1087, 85] on span "View by: All sessions" at bounding box center [1424, 82] width 115 height 15
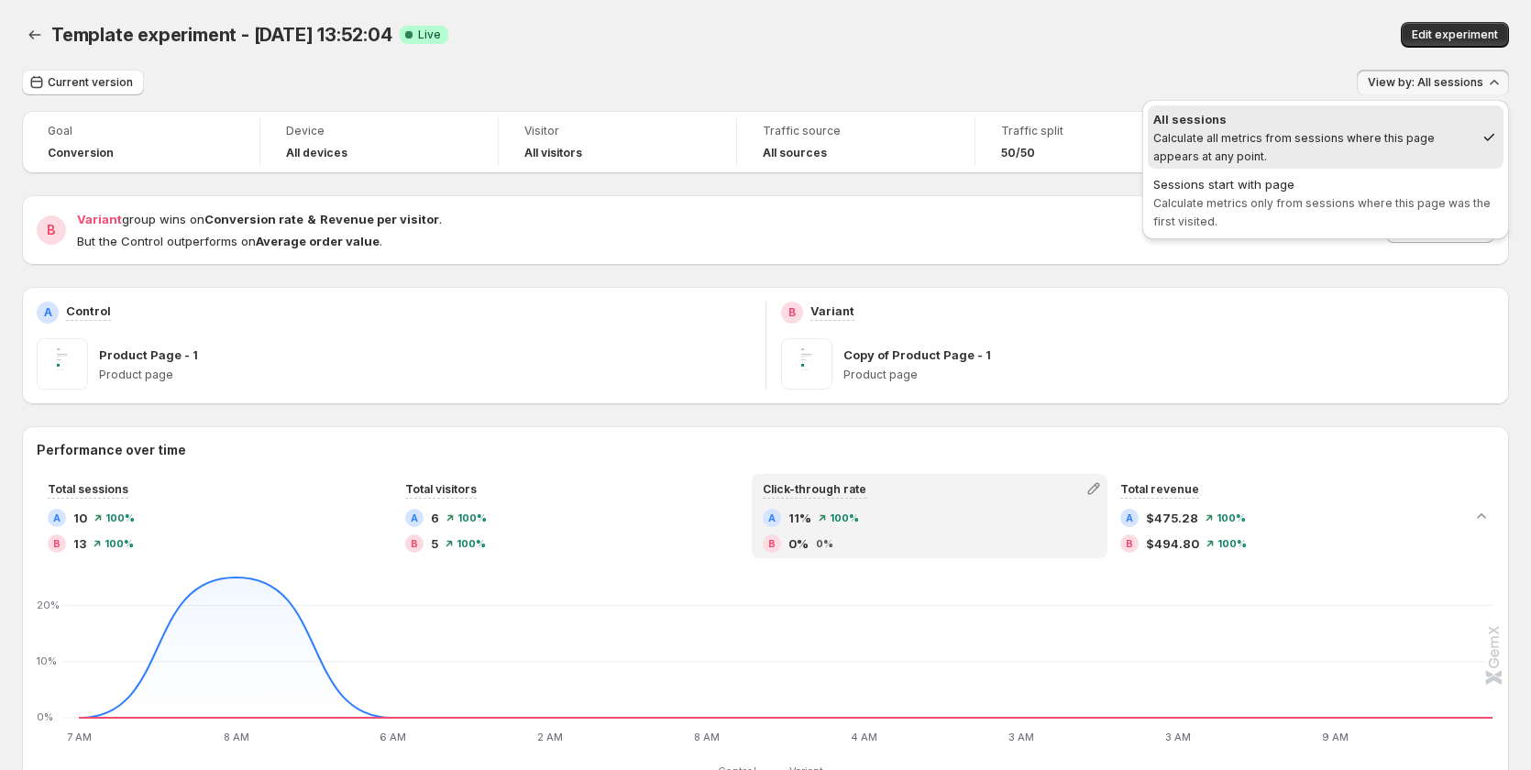
click at [1087, 37] on div "Edit experiment" at bounding box center [1218, 35] width 581 height 26
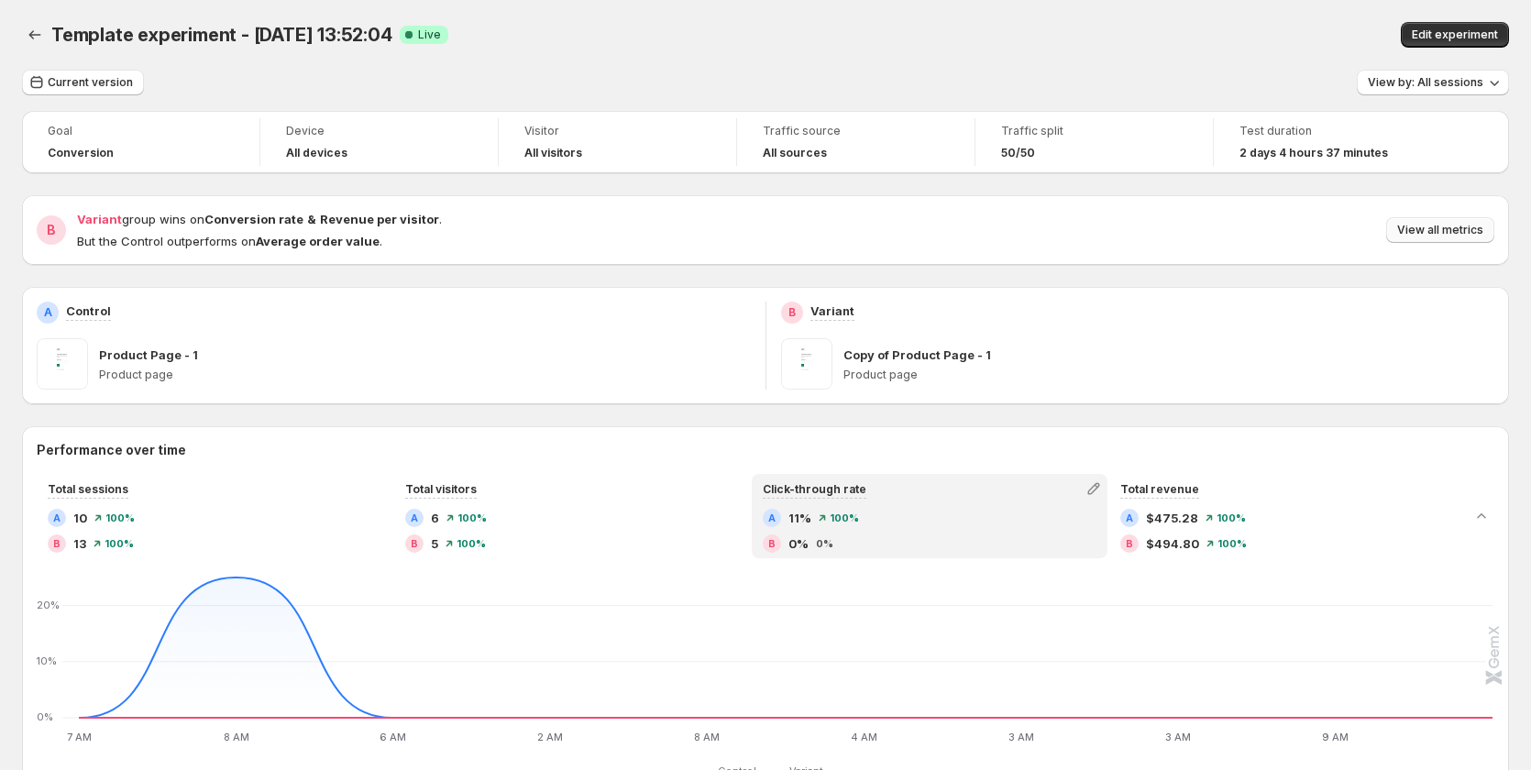
click at [1087, 223] on button "View all metrics" at bounding box center [1440, 230] width 108 height 26
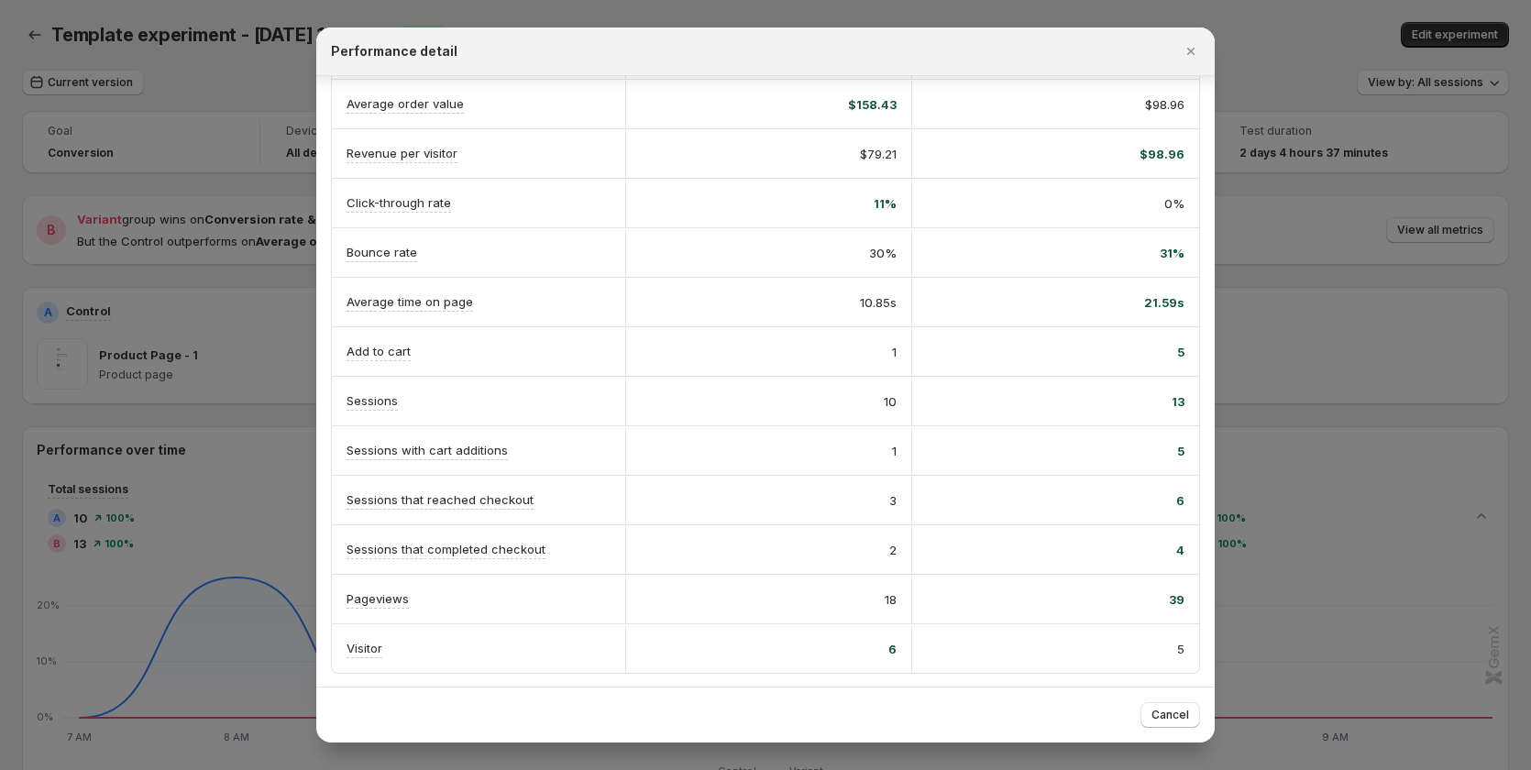
scroll to position [214, 0]
click at [199, 93] on div at bounding box center [765, 385] width 1531 height 770
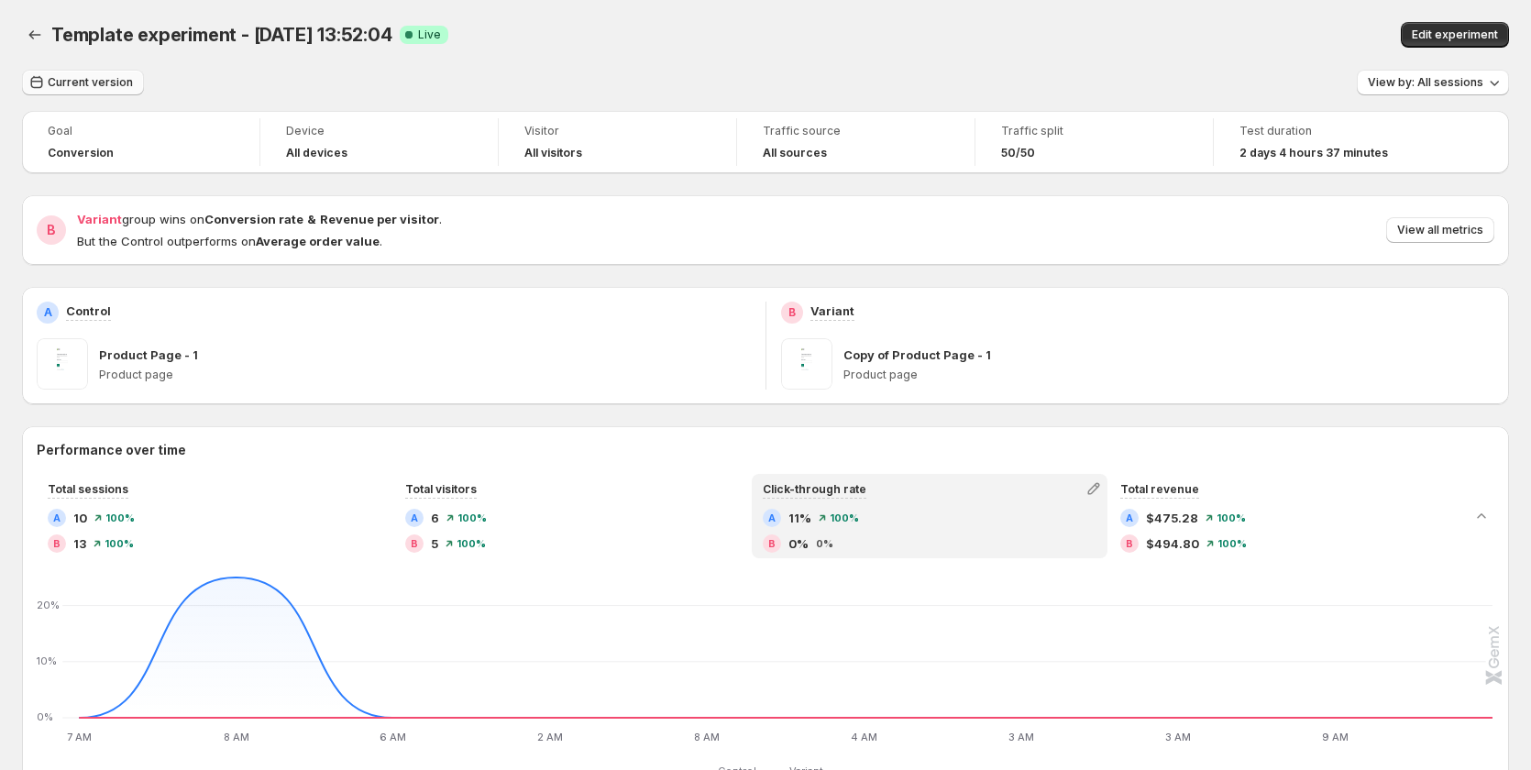
click at [93, 82] on span "Current version" at bounding box center [90, 82] width 85 height 15
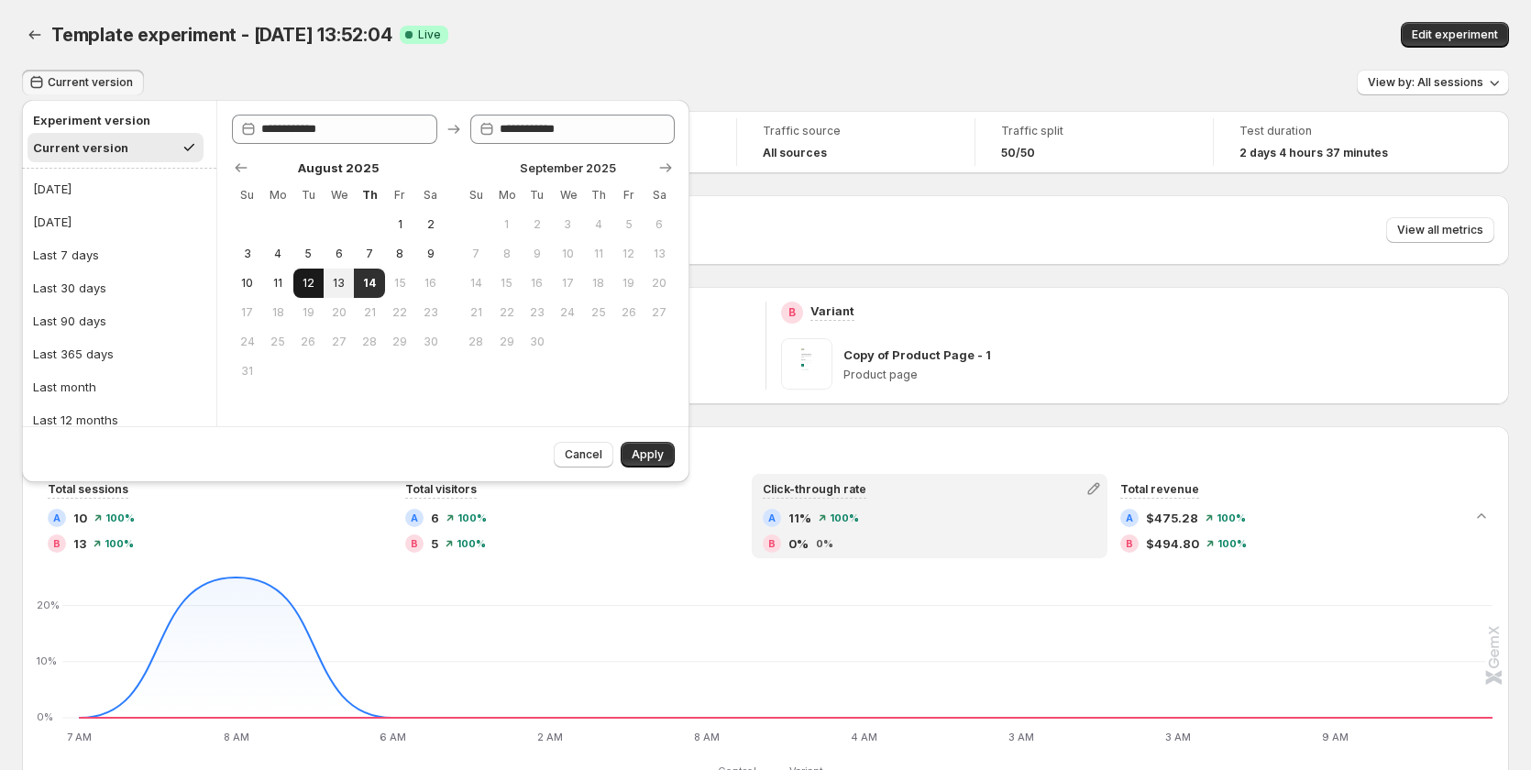
click at [323, 280] on button "12" at bounding box center [308, 283] width 30 height 29
click at [381, 281] on button "14" at bounding box center [369, 283] width 30 height 29
type input "**********"
click at [661, 449] on span "Apply" at bounding box center [647, 454] width 32 height 15
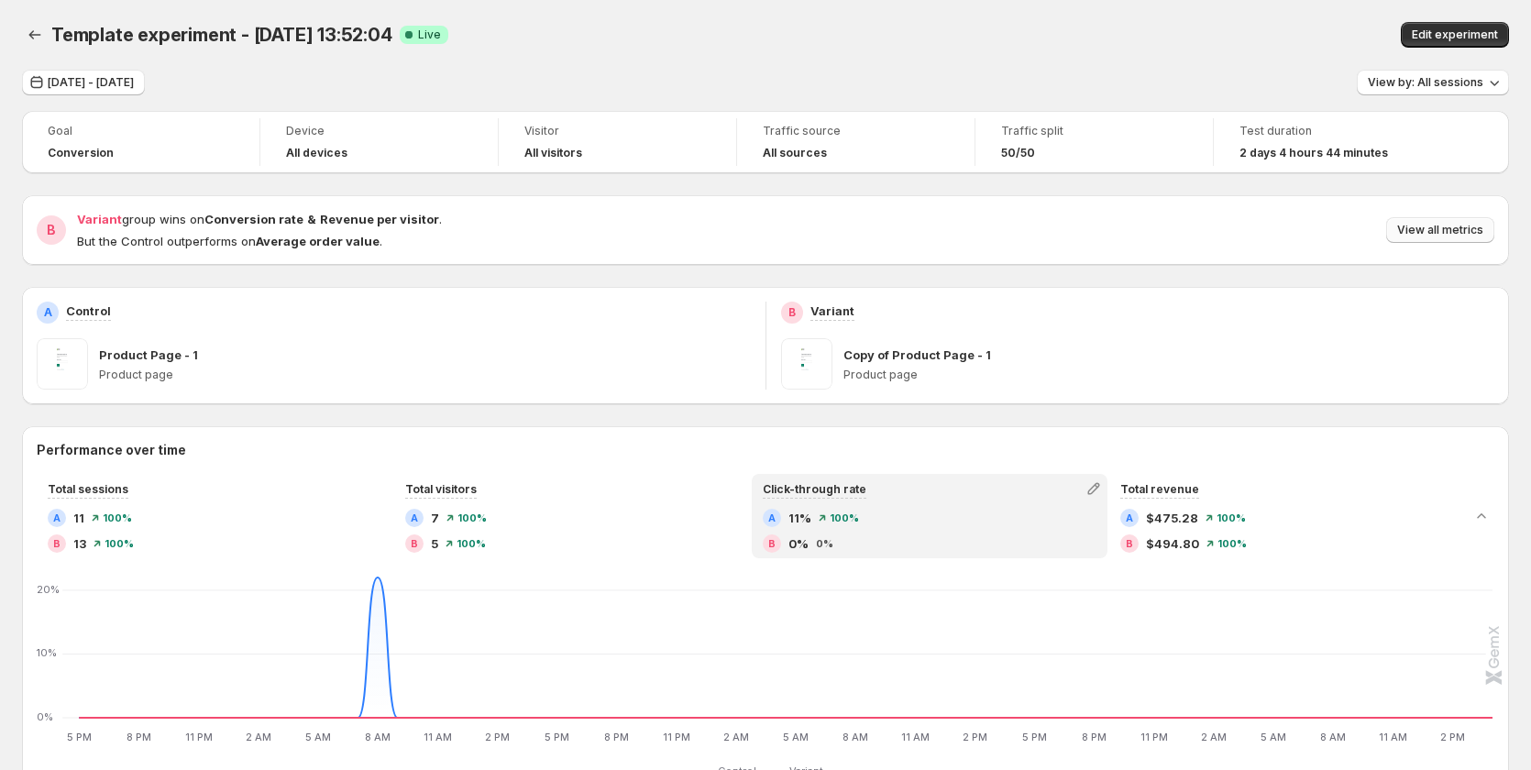
click at [1087, 224] on span "View all metrics" at bounding box center [1440, 230] width 86 height 15
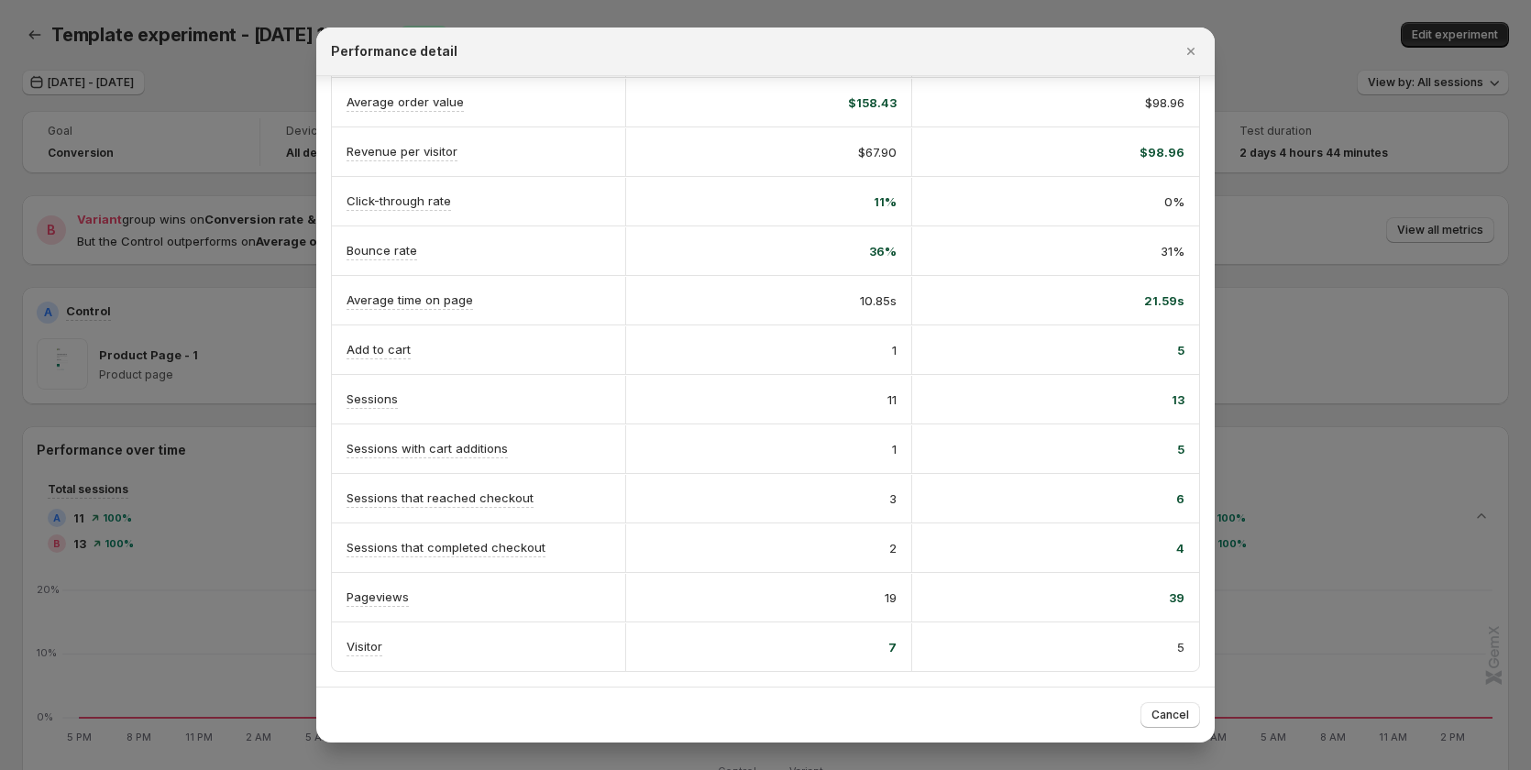
click at [1087, 105] on div at bounding box center [765, 385] width 1531 height 770
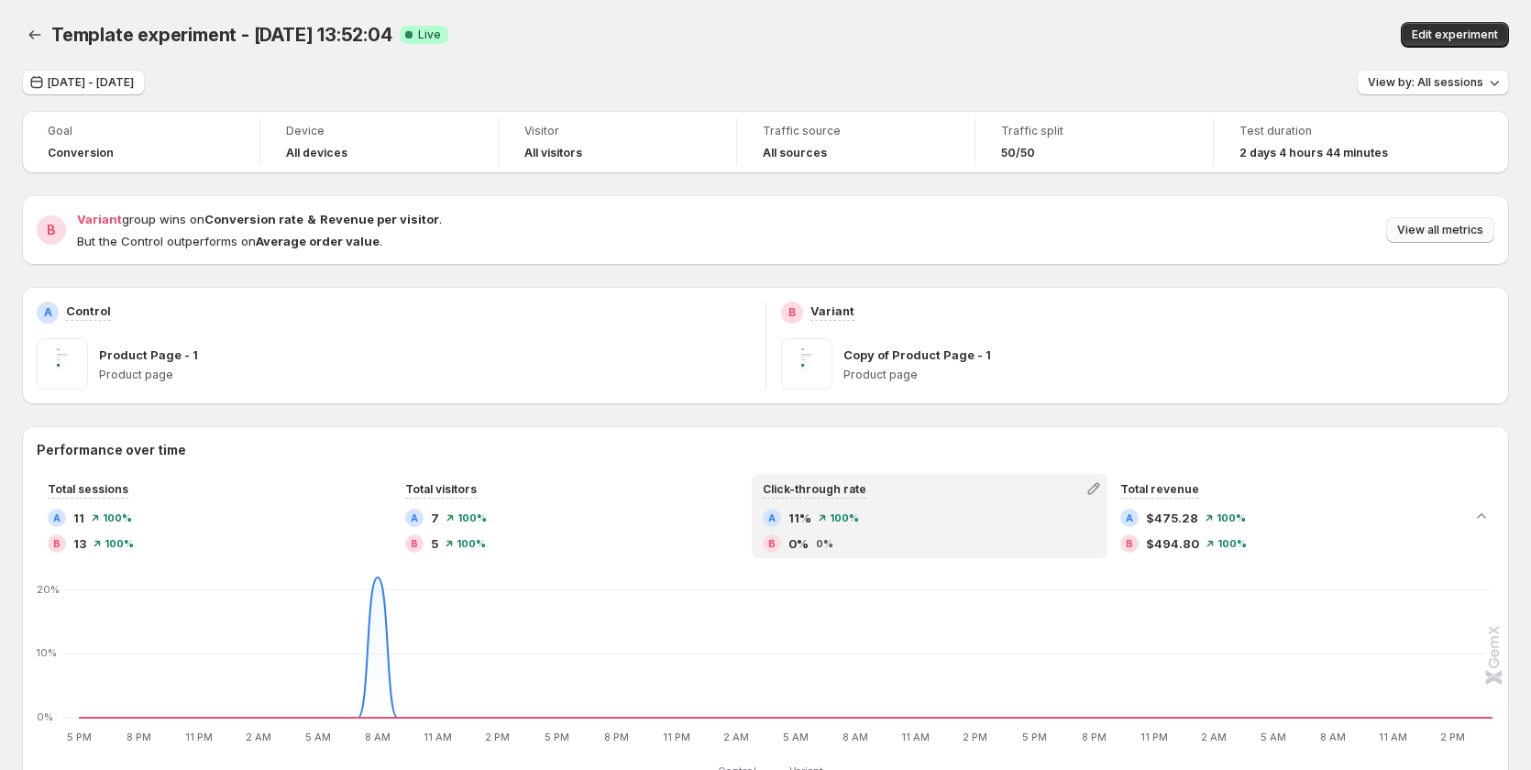
click at [1087, 230] on span "View all metrics" at bounding box center [1440, 230] width 86 height 15
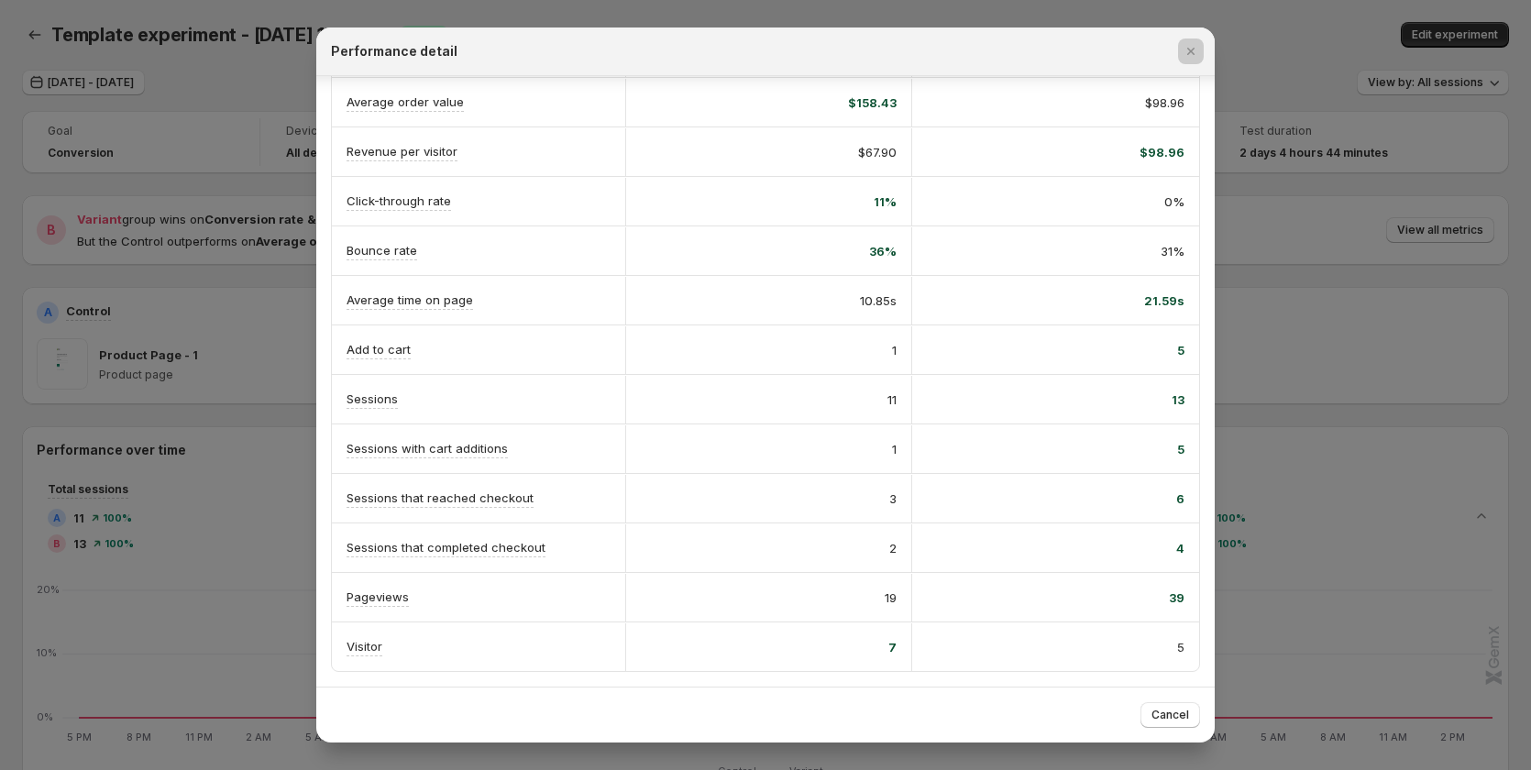
click at [136, 540] on div at bounding box center [765, 385] width 1531 height 770
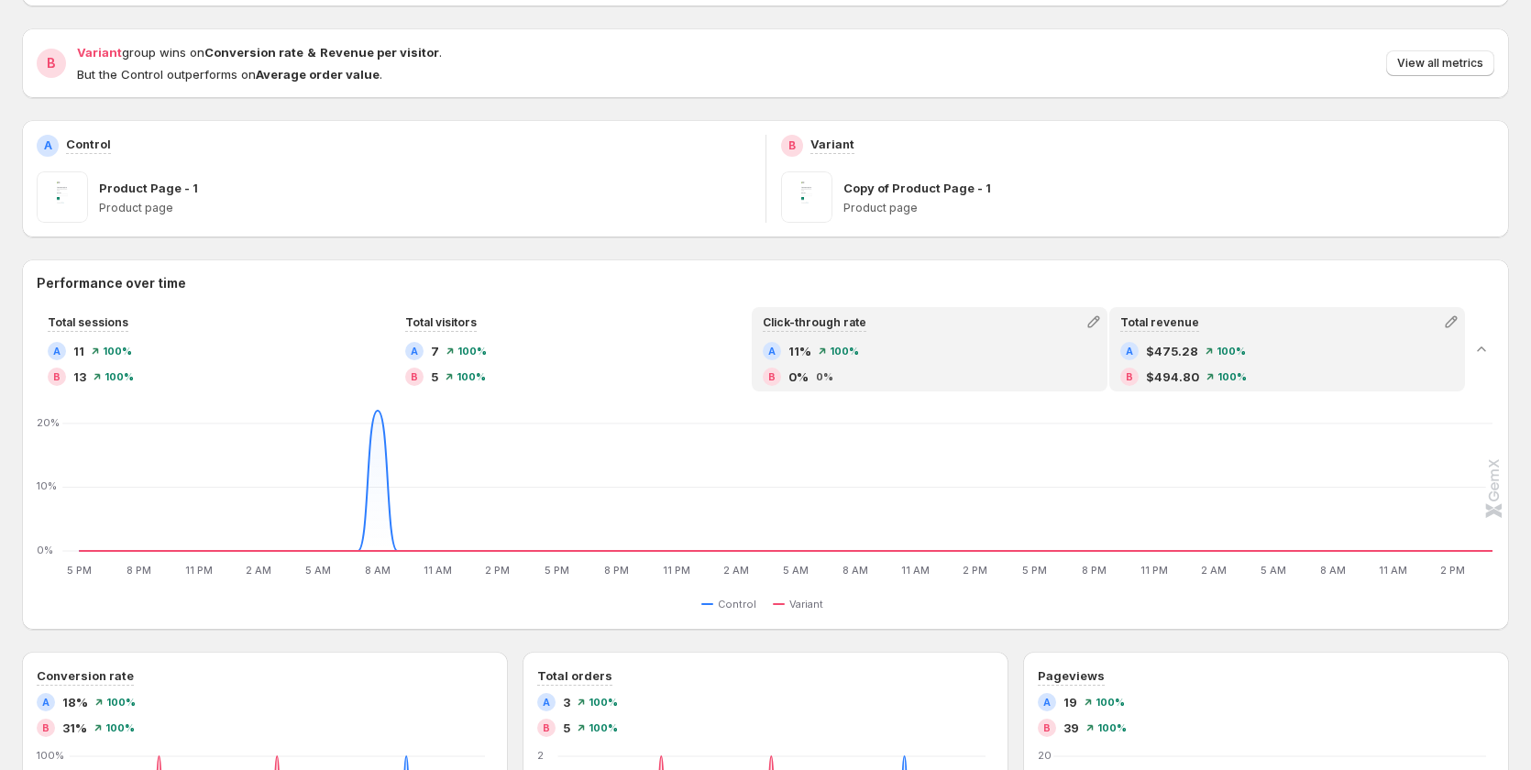
scroll to position [0, 0]
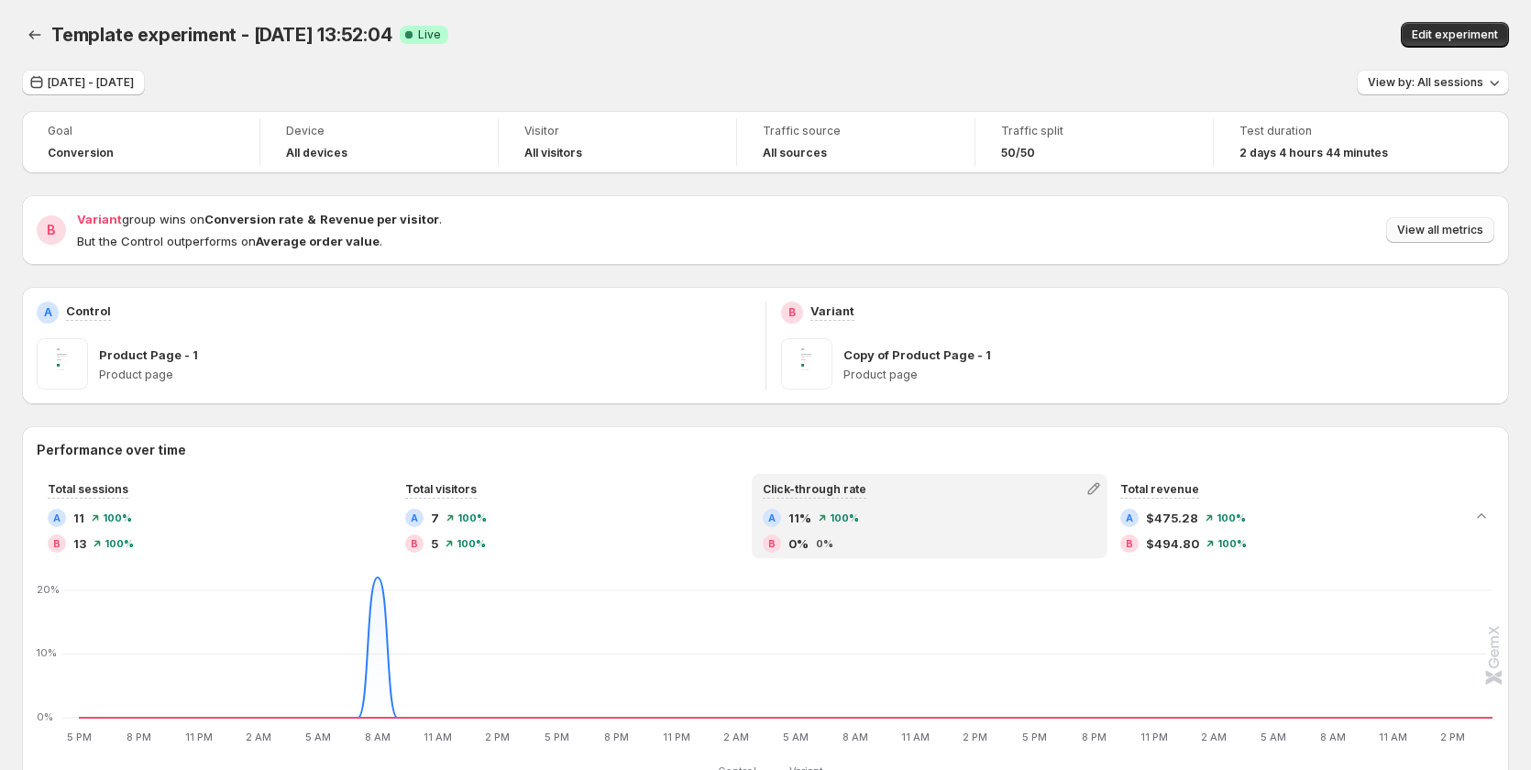
click at [1087, 233] on span "View all metrics" at bounding box center [1440, 230] width 86 height 15
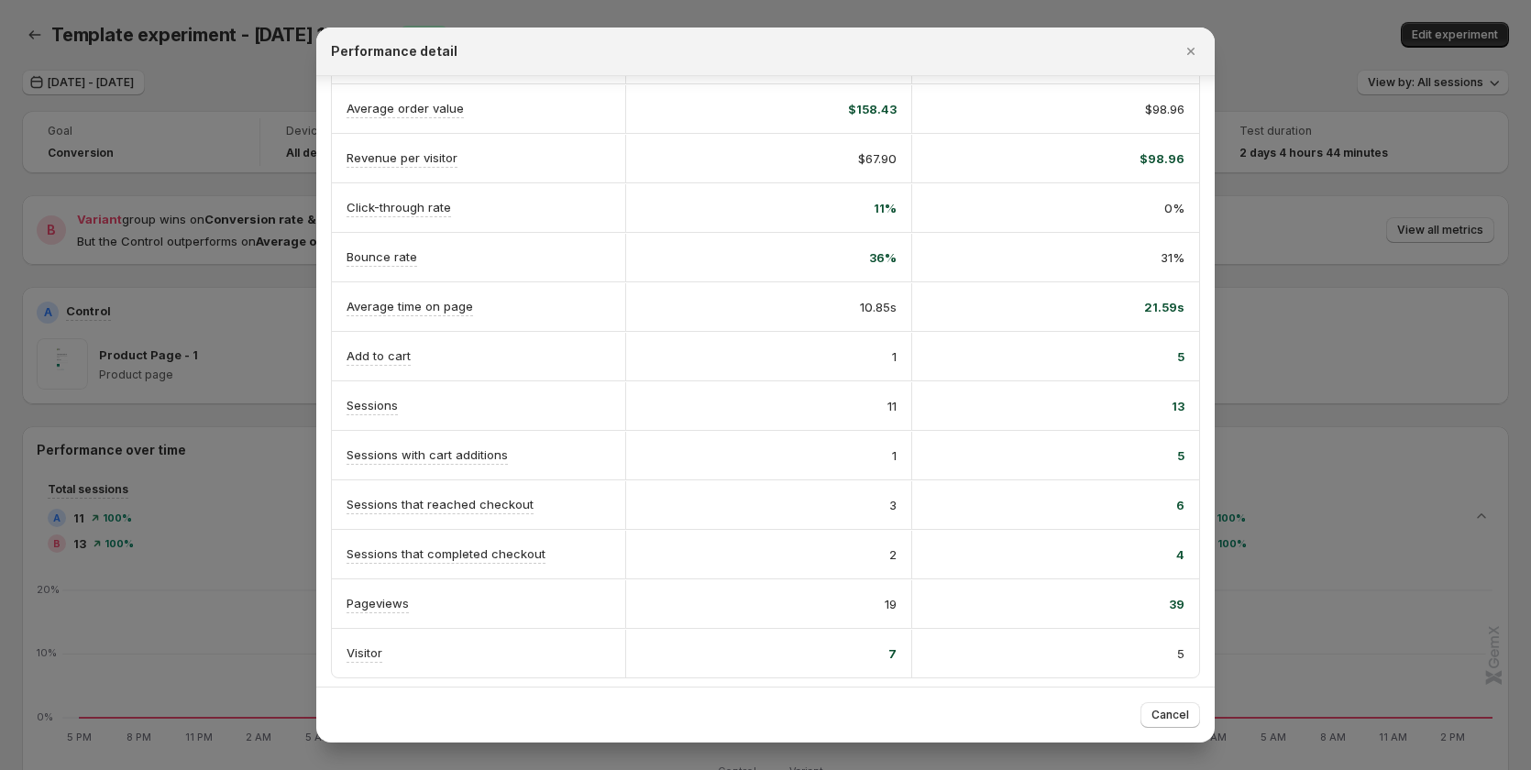
scroll to position [214, 0]
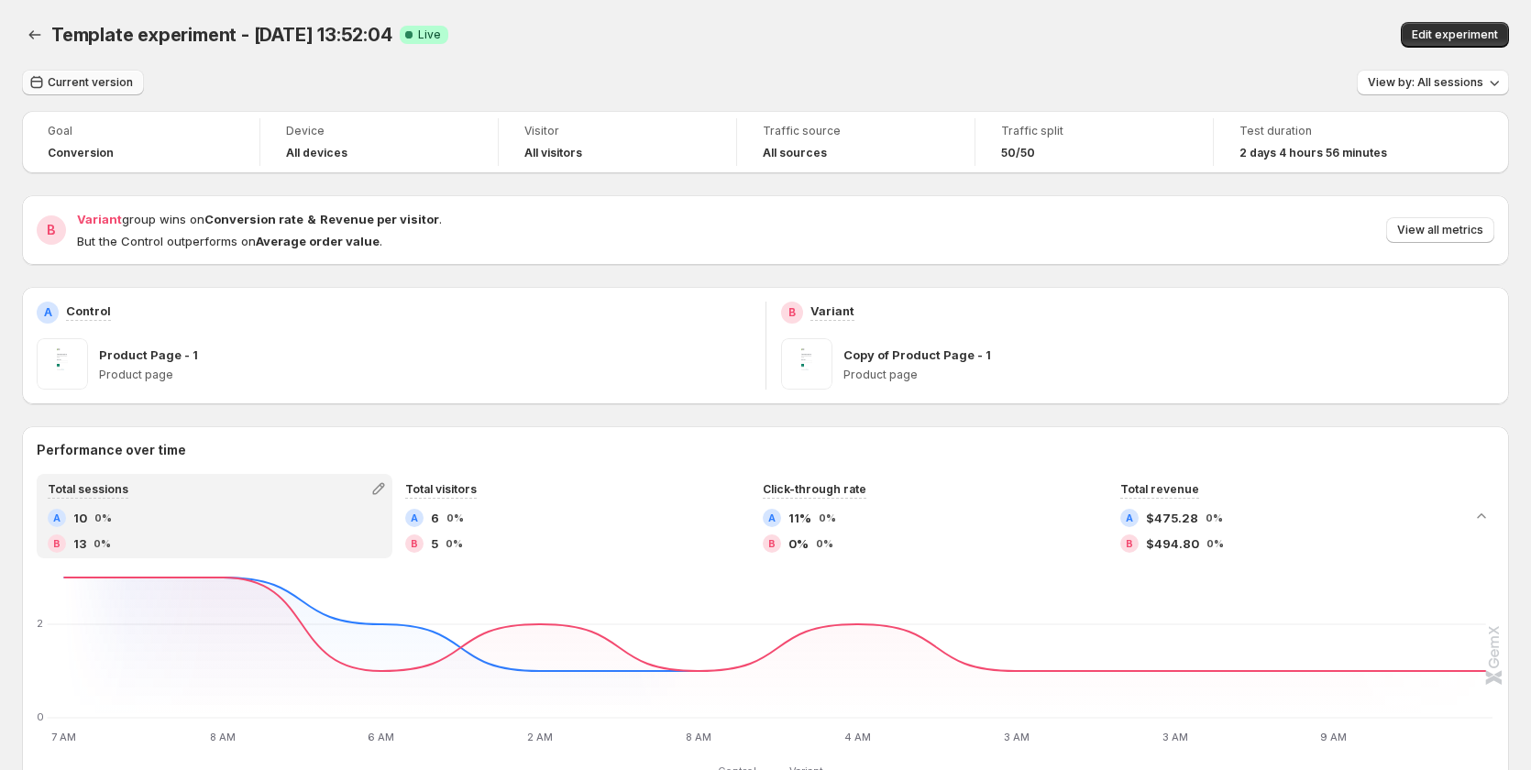
click at [100, 79] on span "Current version" at bounding box center [90, 82] width 85 height 15
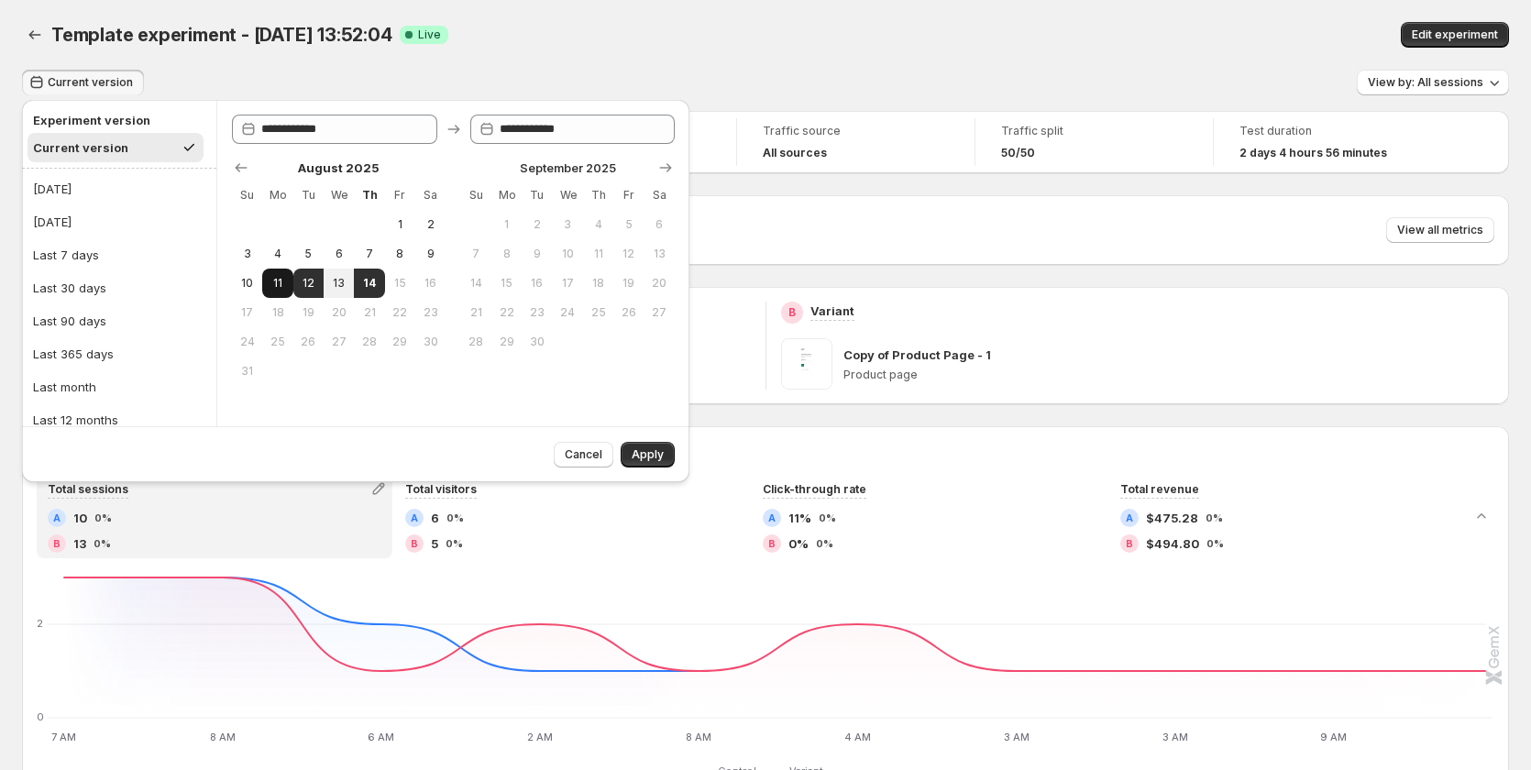
click at [281, 289] on span "11" at bounding box center [277, 283] width 16 height 15
type input "**********"
click at [368, 287] on span "14" at bounding box center [369, 283] width 16 height 15
type input "**********"
click at [654, 459] on span "Apply" at bounding box center [647, 454] width 32 height 15
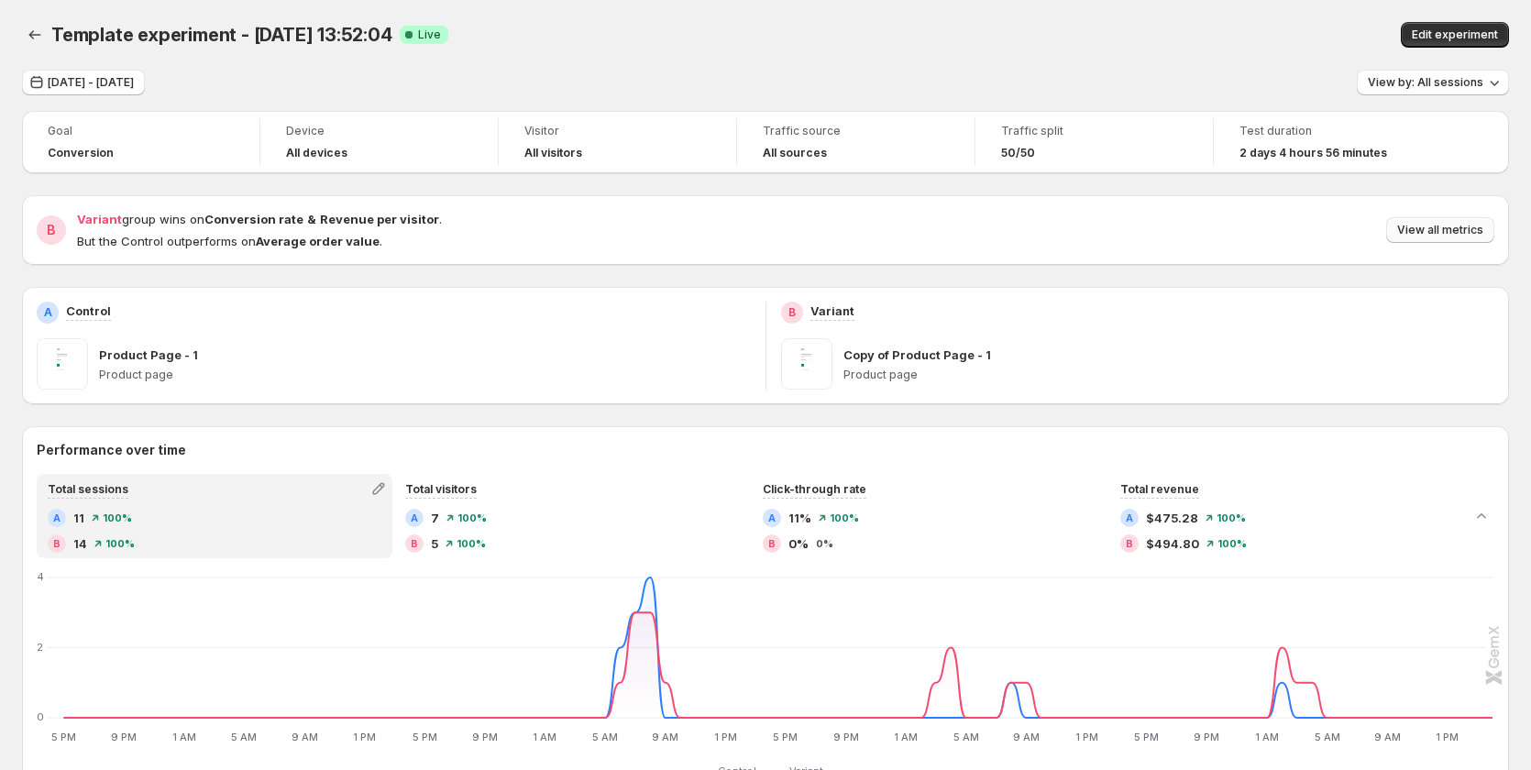
click at [1415, 231] on span "View all metrics" at bounding box center [1440, 230] width 86 height 15
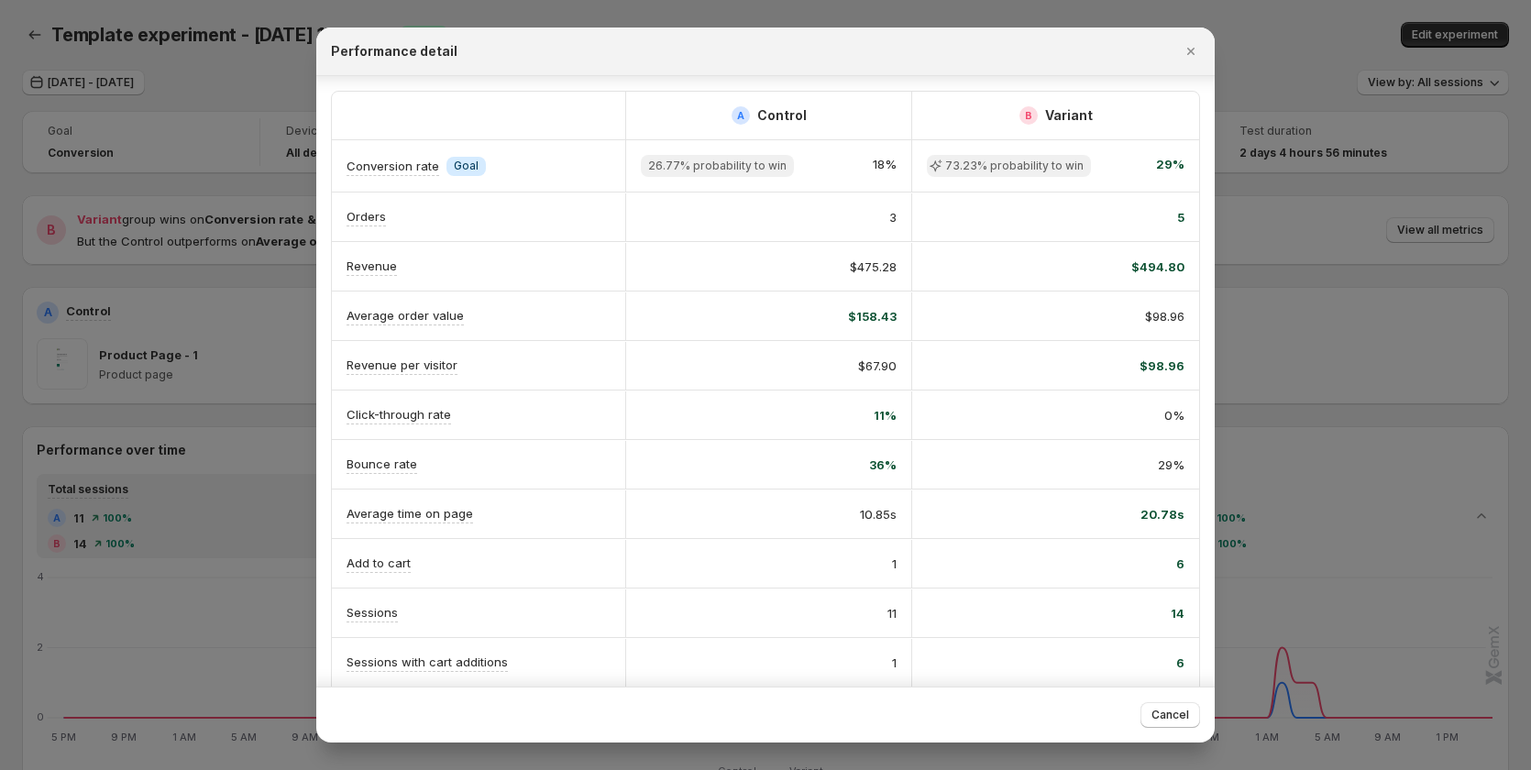
scroll to position [214, 0]
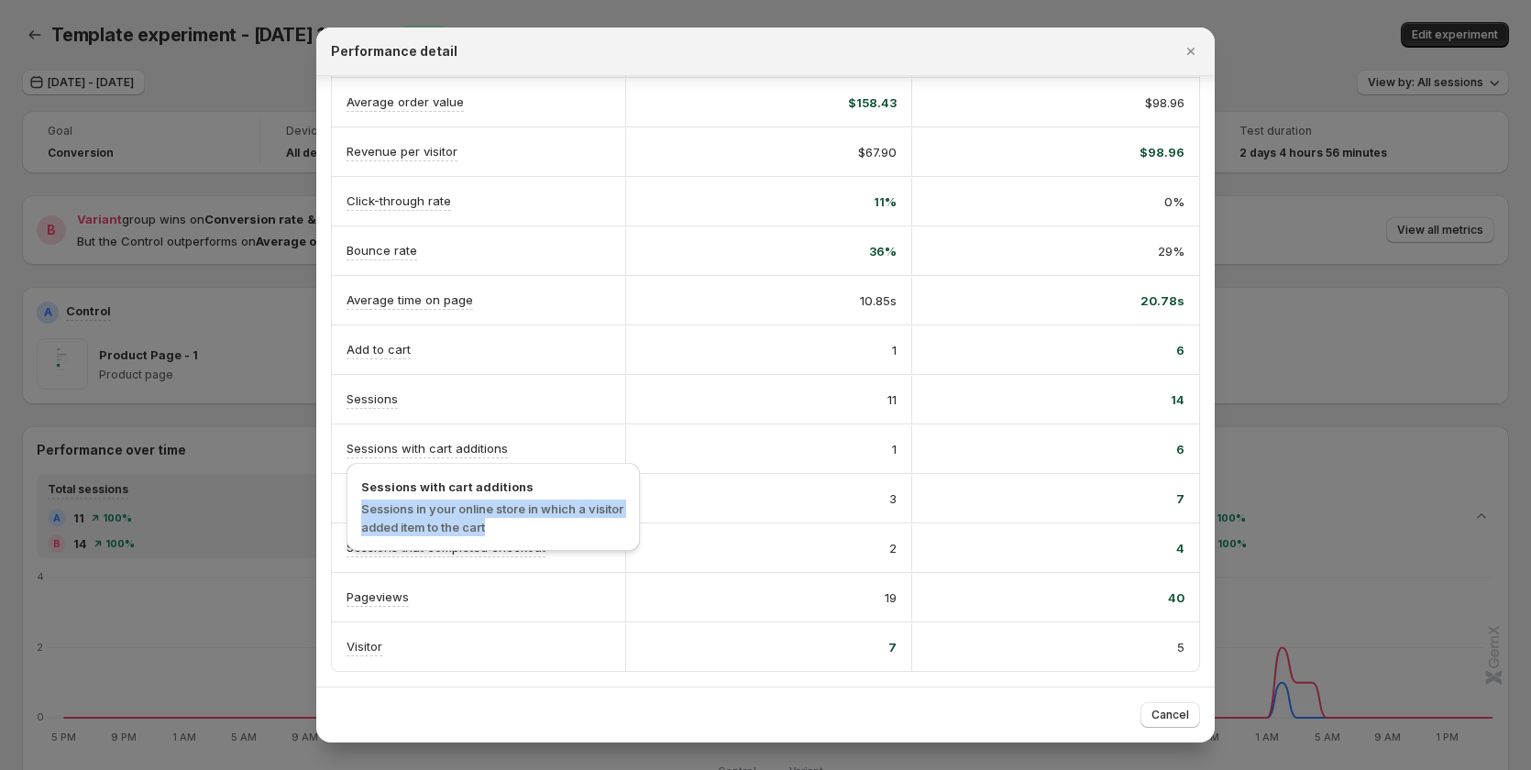
drag, startPoint x: 493, startPoint y: 526, endPoint x: 362, endPoint y: 499, distance: 133.7
click at [362, 499] on span "Sessions in your online store in which a visitor added item to the cart" at bounding box center [493, 517] width 264 height 37
copy span "Sessions in your online store in which a visitor added item to the cart"
click at [505, 529] on span "Sessions in your online store in which a visitor added item to the cart" at bounding box center [493, 517] width 264 height 37
drag, startPoint x: 505, startPoint y: 529, endPoint x: 368, endPoint y: 504, distance: 139.7
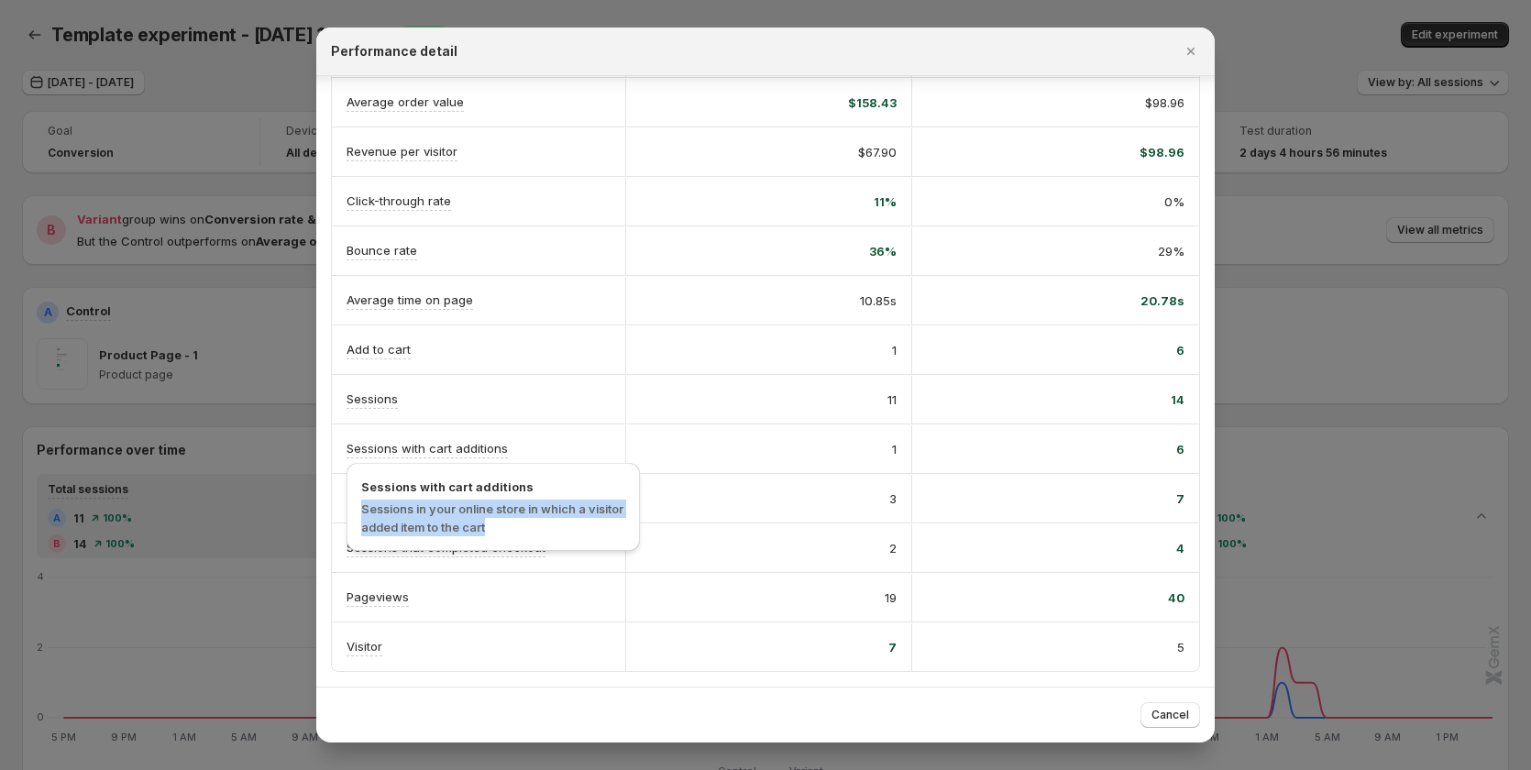
click at [368, 504] on span "Sessions in your online store in which a visitor added item to the cart" at bounding box center [493, 517] width 264 height 37
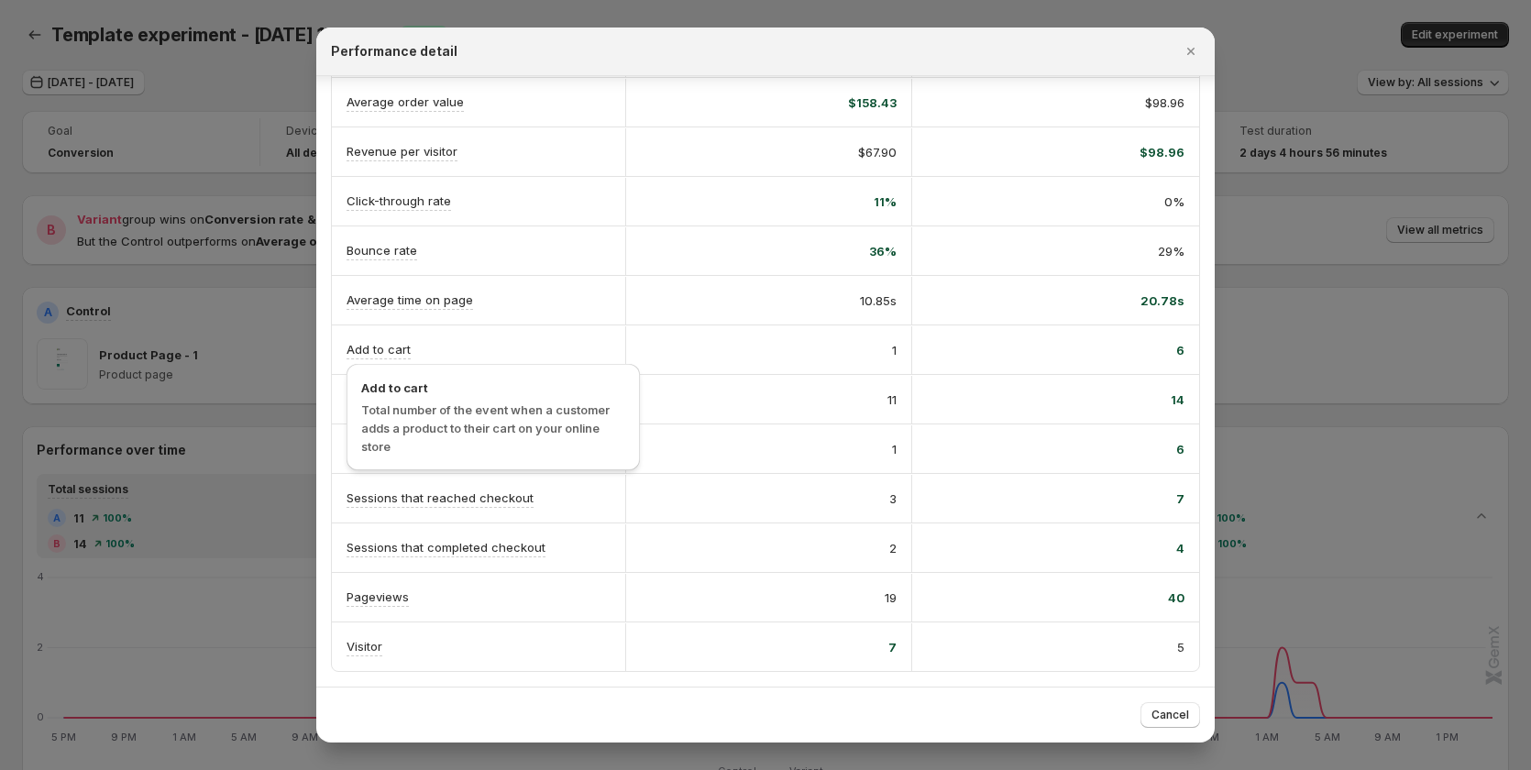
click at [390, 348] on p "Add to cart" at bounding box center [378, 349] width 64 height 18
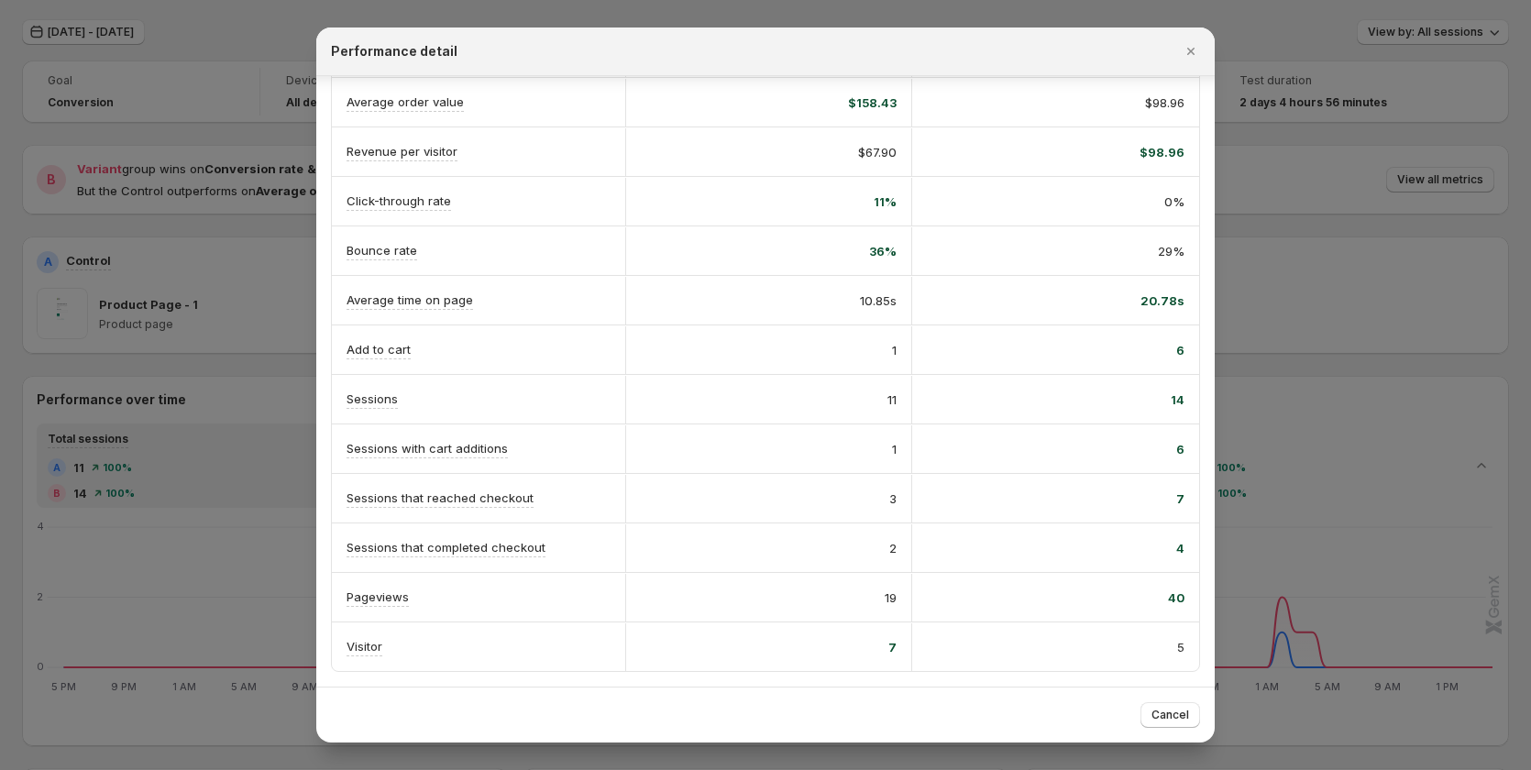
scroll to position [183, 0]
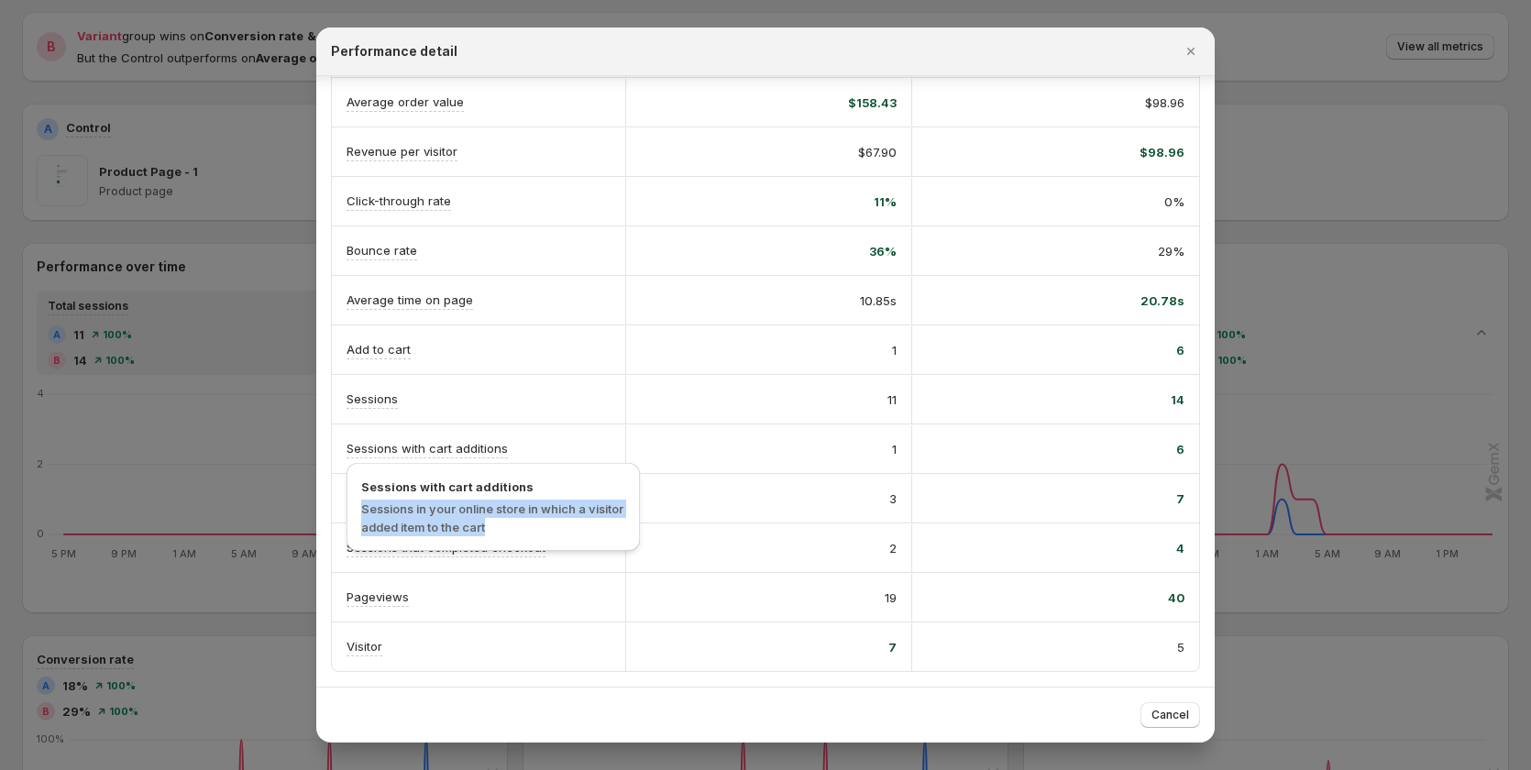
drag, startPoint x: 494, startPoint y: 529, endPoint x: 356, endPoint y: 504, distance: 140.6
click at [356, 504] on div "Sessions with cart additions Sessions in your online store in which a visitor a…" at bounding box center [492, 507] width 293 height 88
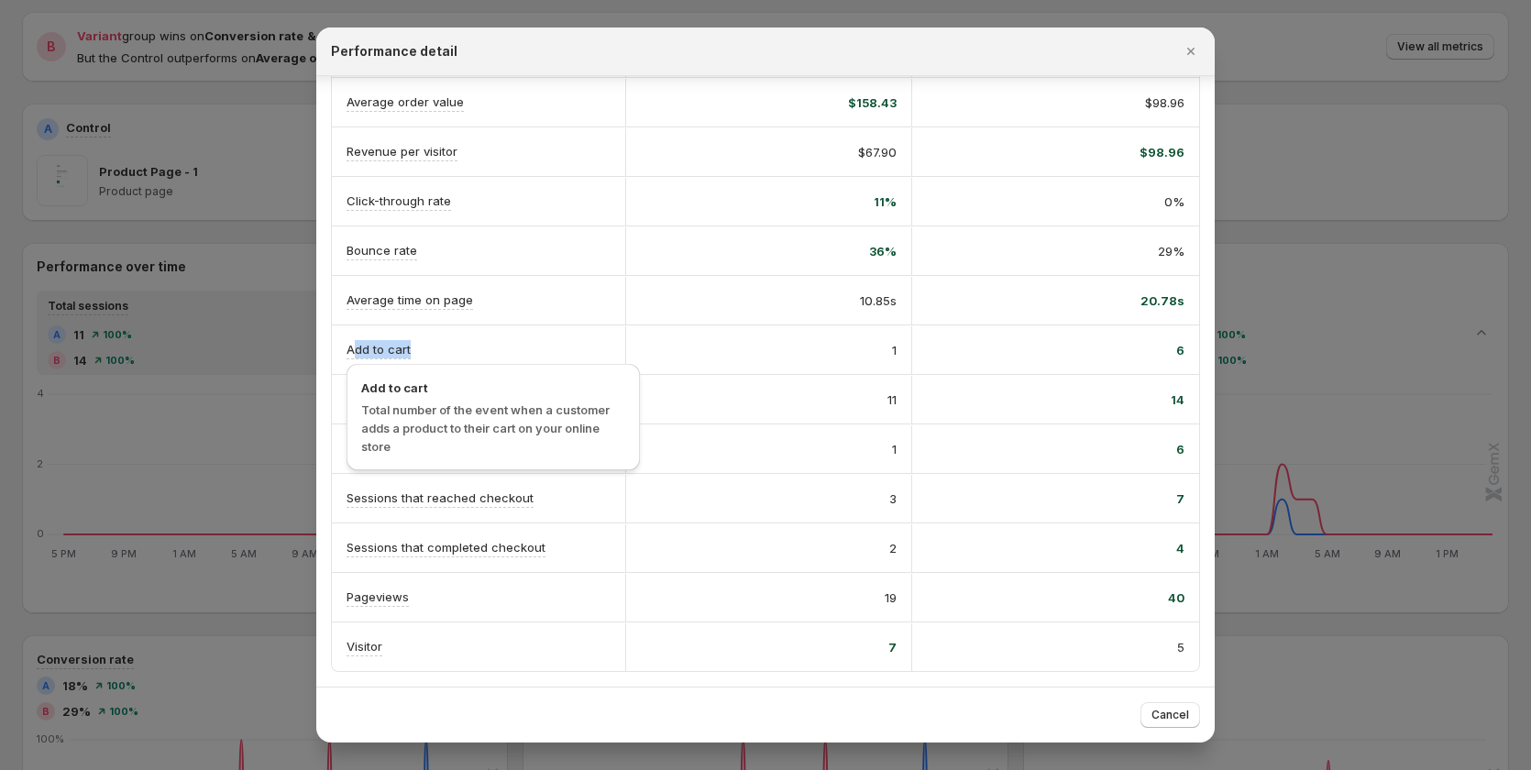
drag, startPoint x: 408, startPoint y: 355, endPoint x: 368, endPoint y: 360, distance: 39.8
click at [357, 348] on p "Add to cart" at bounding box center [378, 349] width 64 height 18
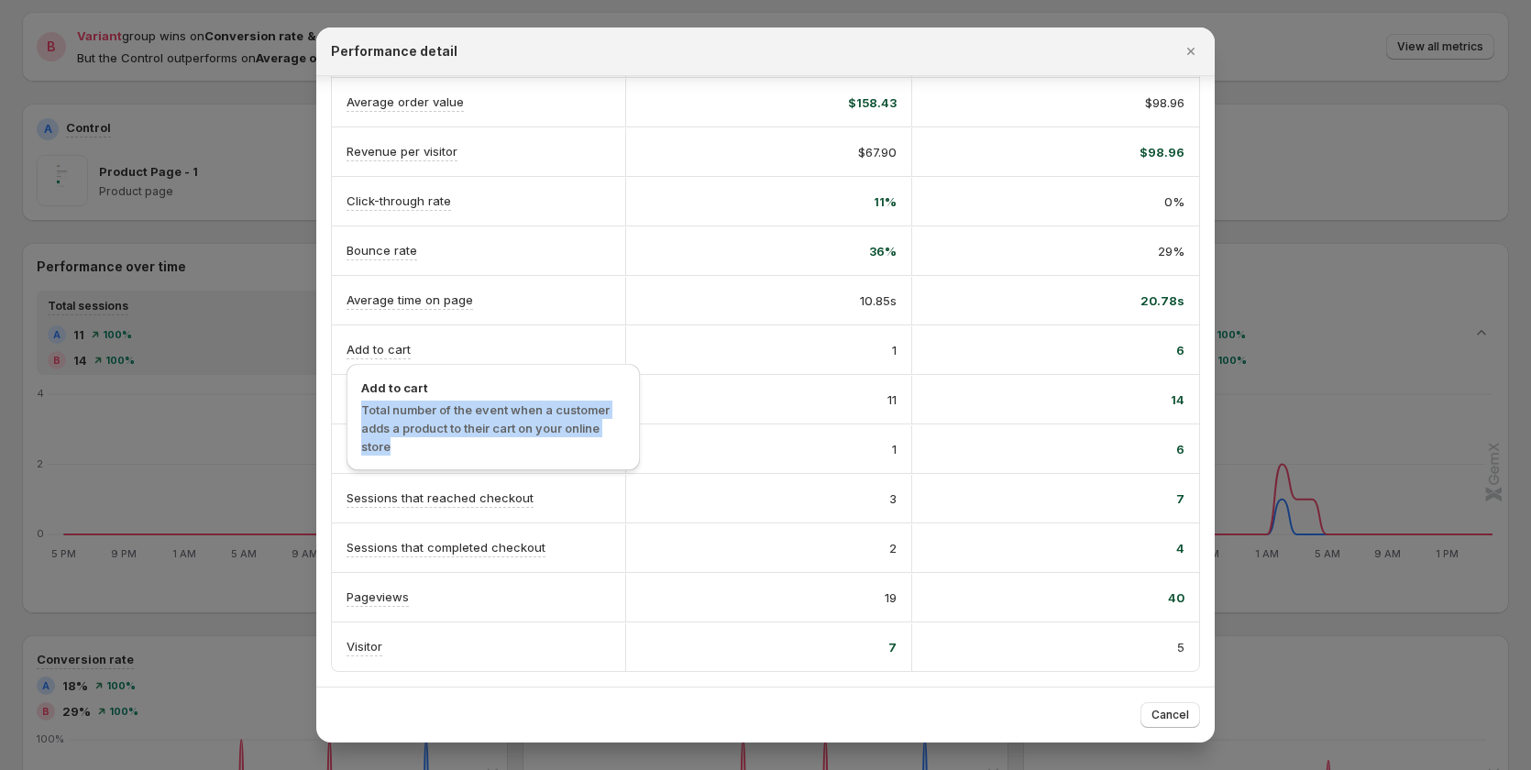
drag, startPoint x: 418, startPoint y: 446, endPoint x: 359, endPoint y: 401, distance: 73.9
click at [359, 401] on div "Add to cart Total number of the event when a customer adds a product to their c…" at bounding box center [492, 417] width 293 height 106
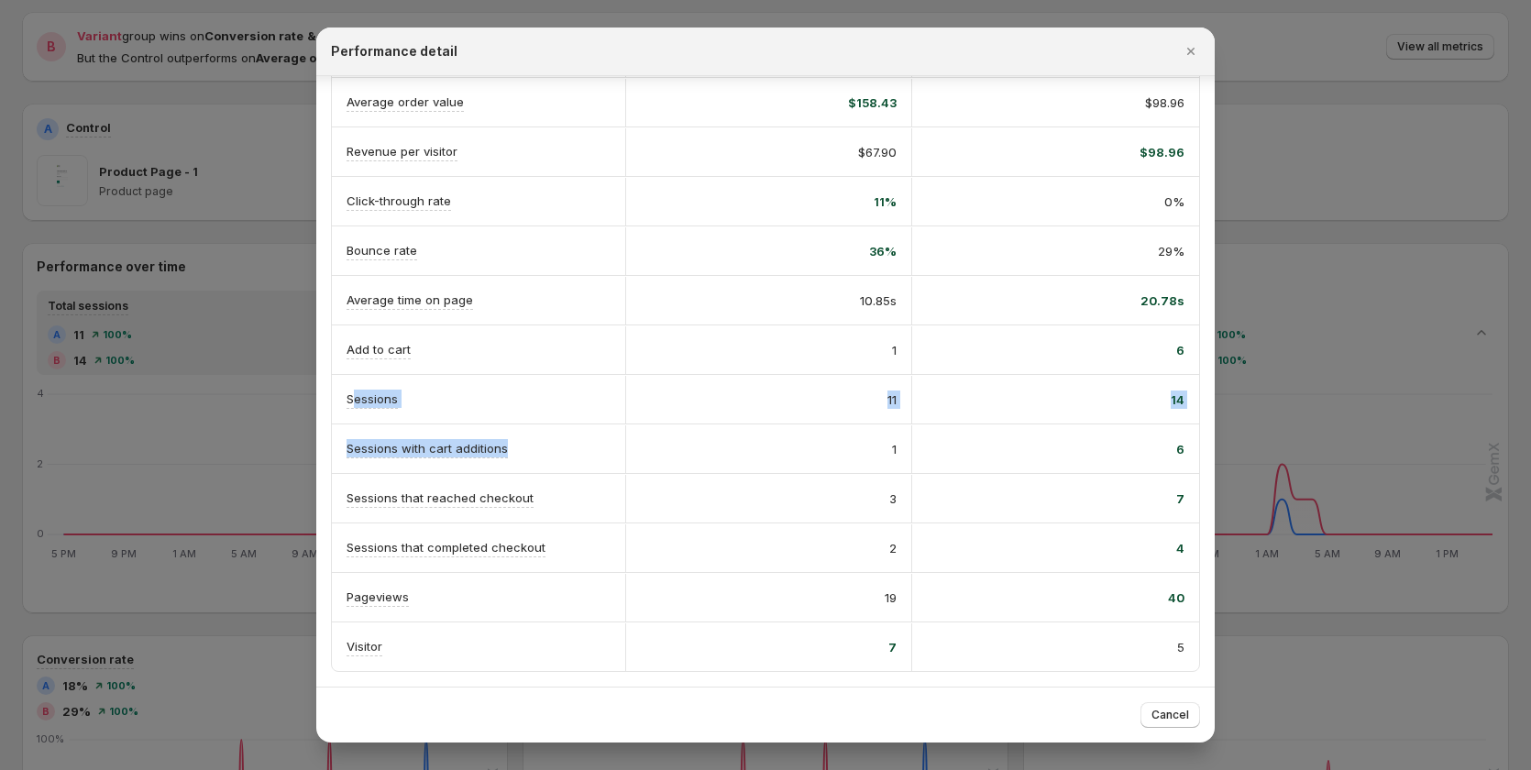
drag, startPoint x: 520, startPoint y: 450, endPoint x: 361, endPoint y: 418, distance: 161.8
click at [354, 414] on div "A Control B Variant Conversion rate Info Goal 26.77% probability to win 18% 73.…" at bounding box center [765, 274] width 867 height 793
click at [569, 445] on div "Sessions with cart additions" at bounding box center [478, 448] width 264 height 19
drag, startPoint x: 554, startPoint y: 446, endPoint x: 320, endPoint y: 445, distance: 234.6
click at [320, 445] on div "A Control B Variant Conversion rate Info Goal 26.77% probability to win 18% 73.…" at bounding box center [765, 275] width 898 height 824
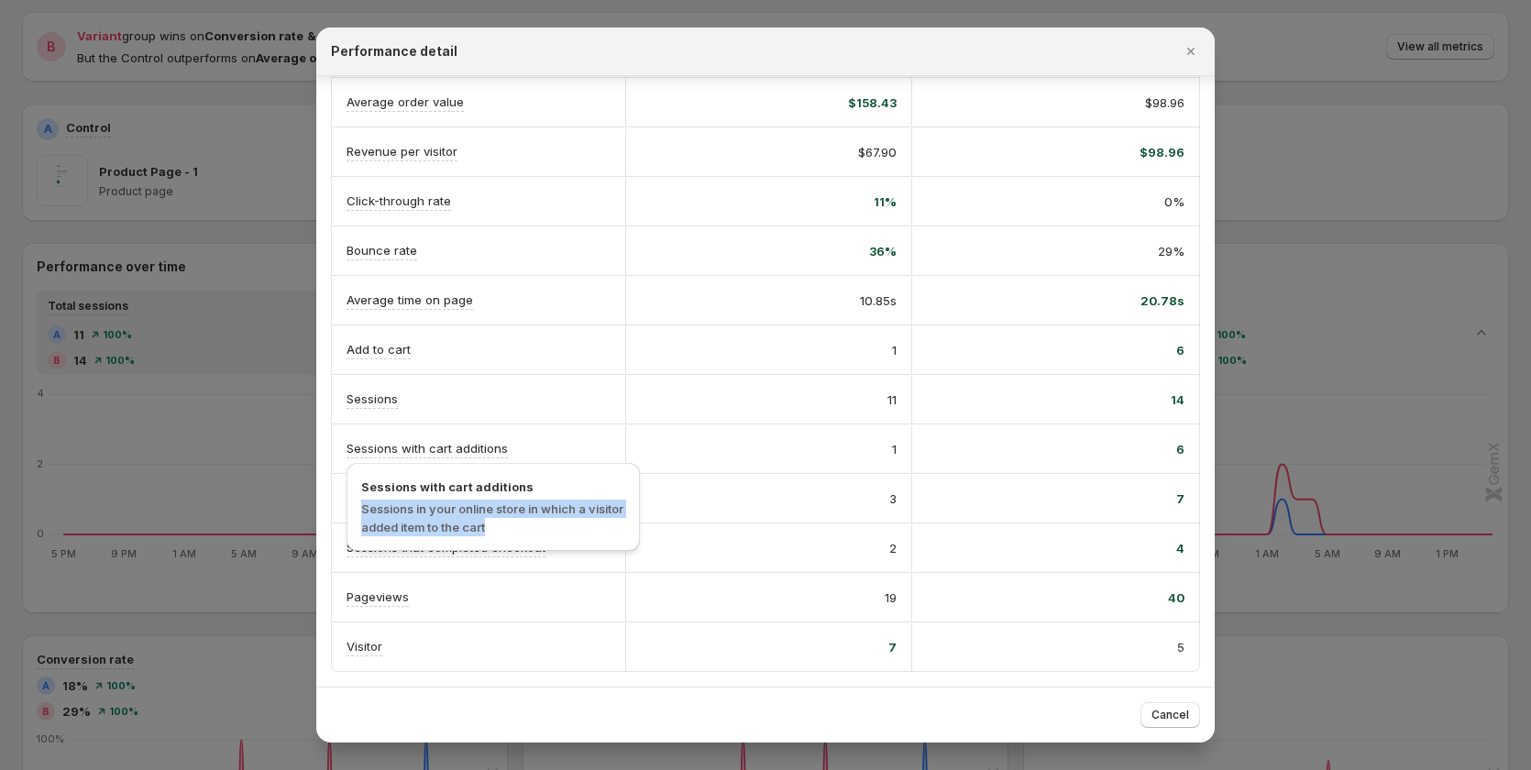
drag, startPoint x: 500, startPoint y: 532, endPoint x: 352, endPoint y: 510, distance: 150.2
click at [352, 510] on div "Sessions with cart additions Sessions in your online store in which a visitor a…" at bounding box center [492, 507] width 293 height 88
drag, startPoint x: 502, startPoint y: 531, endPoint x: 349, endPoint y: 502, distance: 155.7
click at [349, 502] on div "Sessions with cart additions Sessions in your online store in which a visitor a…" at bounding box center [492, 507] width 293 height 88
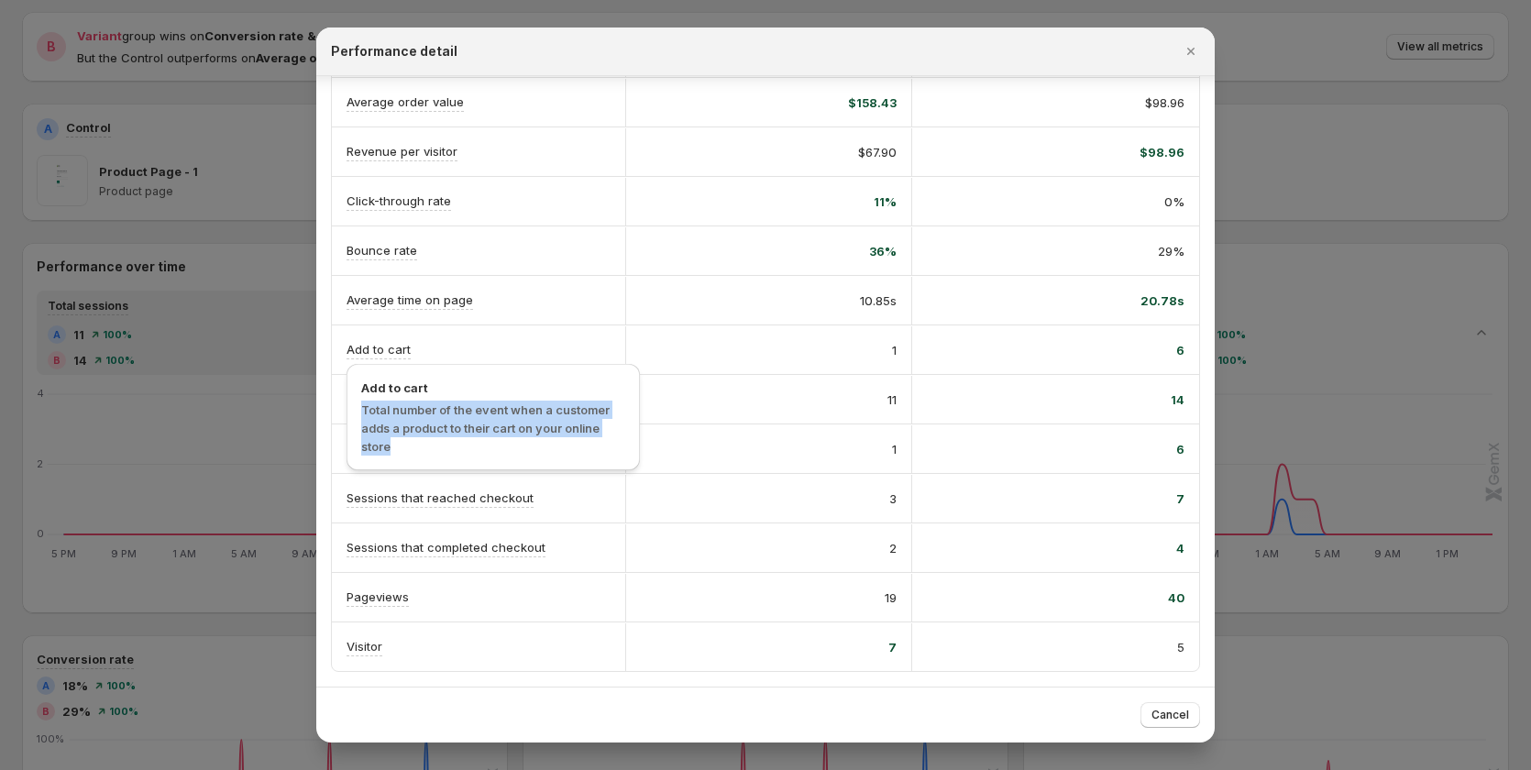
drag, startPoint x: 355, startPoint y: 431, endPoint x: 341, endPoint y: 410, distance: 25.2
click at [341, 410] on div "Add to cart Total number of the event when a customer adds a product to their c…" at bounding box center [493, 422] width 308 height 126
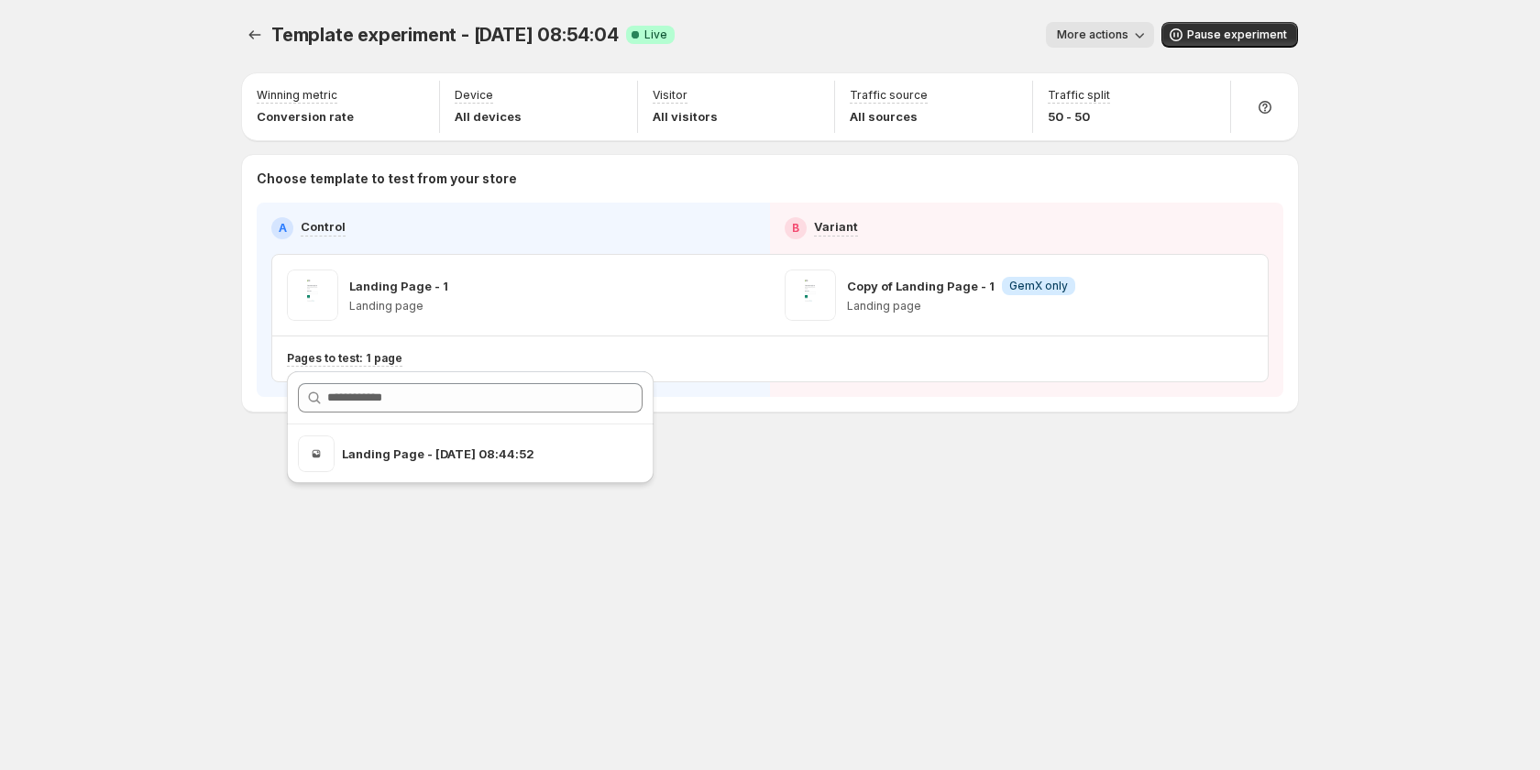
click at [781, 550] on div "Template experiment - Aug 11, 08:54:04. This page is ready Template experiment …" at bounding box center [770, 385] width 1100 height 770
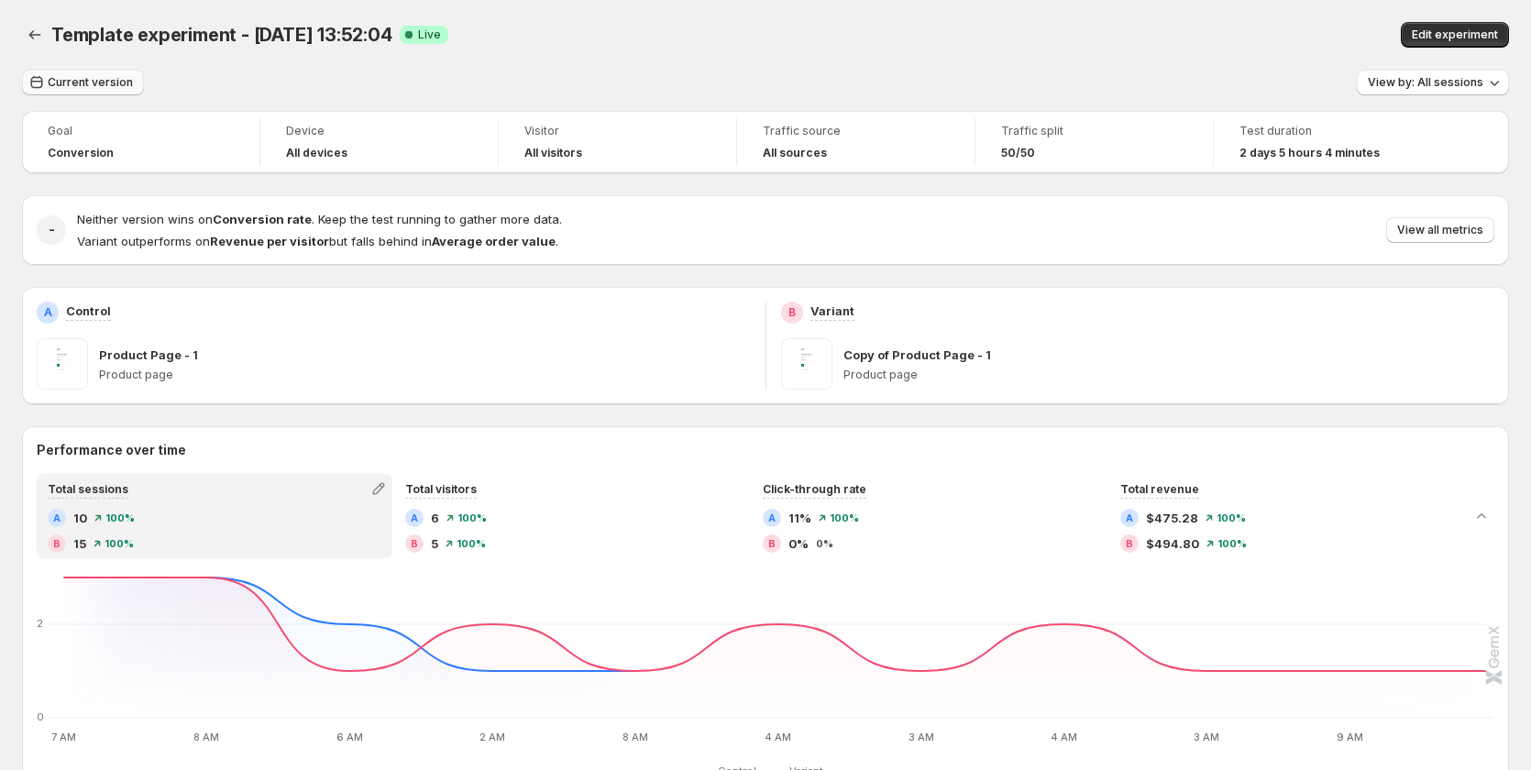
click at [102, 76] on span "Current version" at bounding box center [90, 82] width 85 height 15
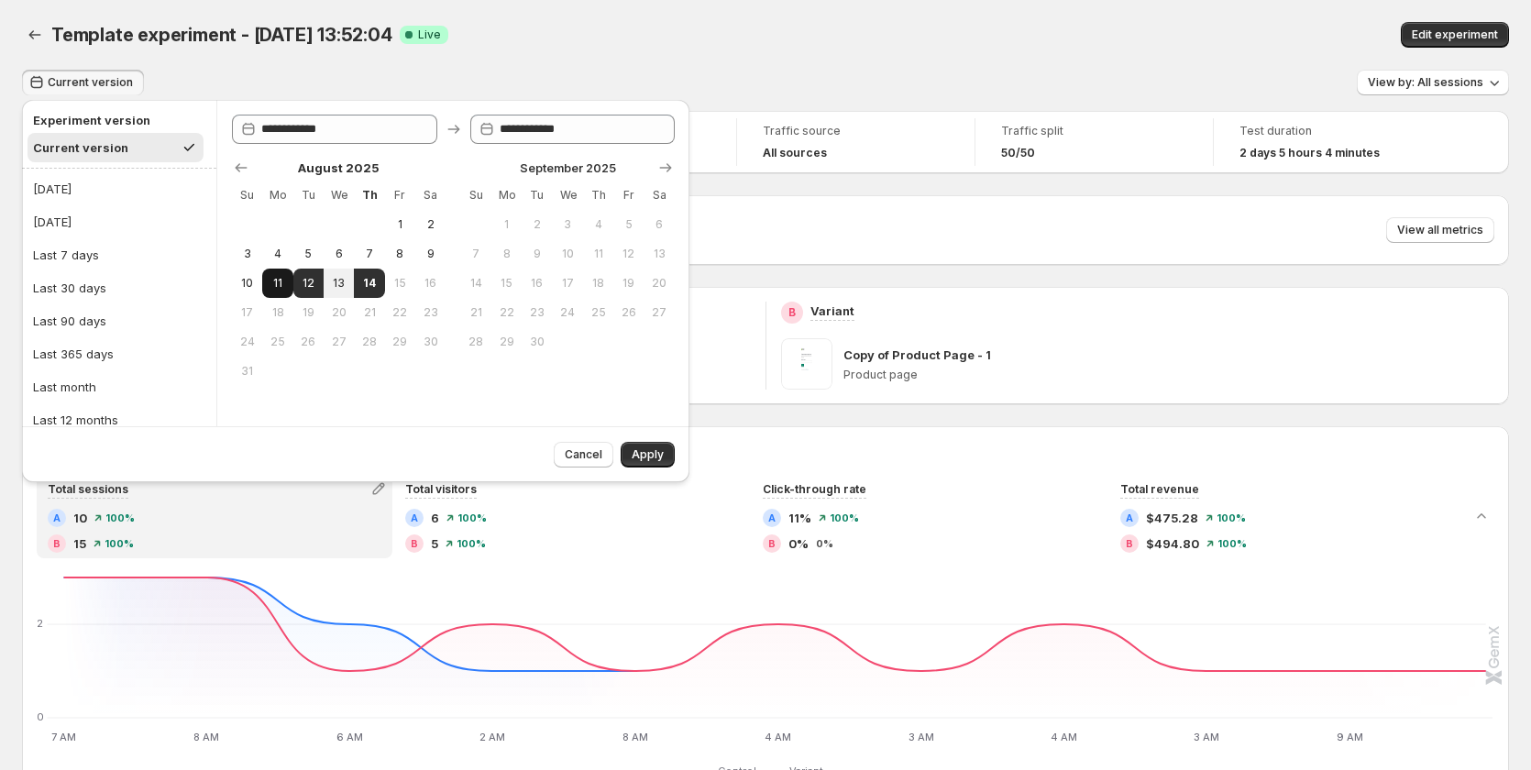
click at [282, 280] on span "11" at bounding box center [277, 283] width 16 height 15
type input "**********"
click at [371, 284] on span "14" at bounding box center [369, 283] width 16 height 15
type input "**********"
drag, startPoint x: 646, startPoint y: 451, endPoint x: 912, endPoint y: 413, distance: 268.4
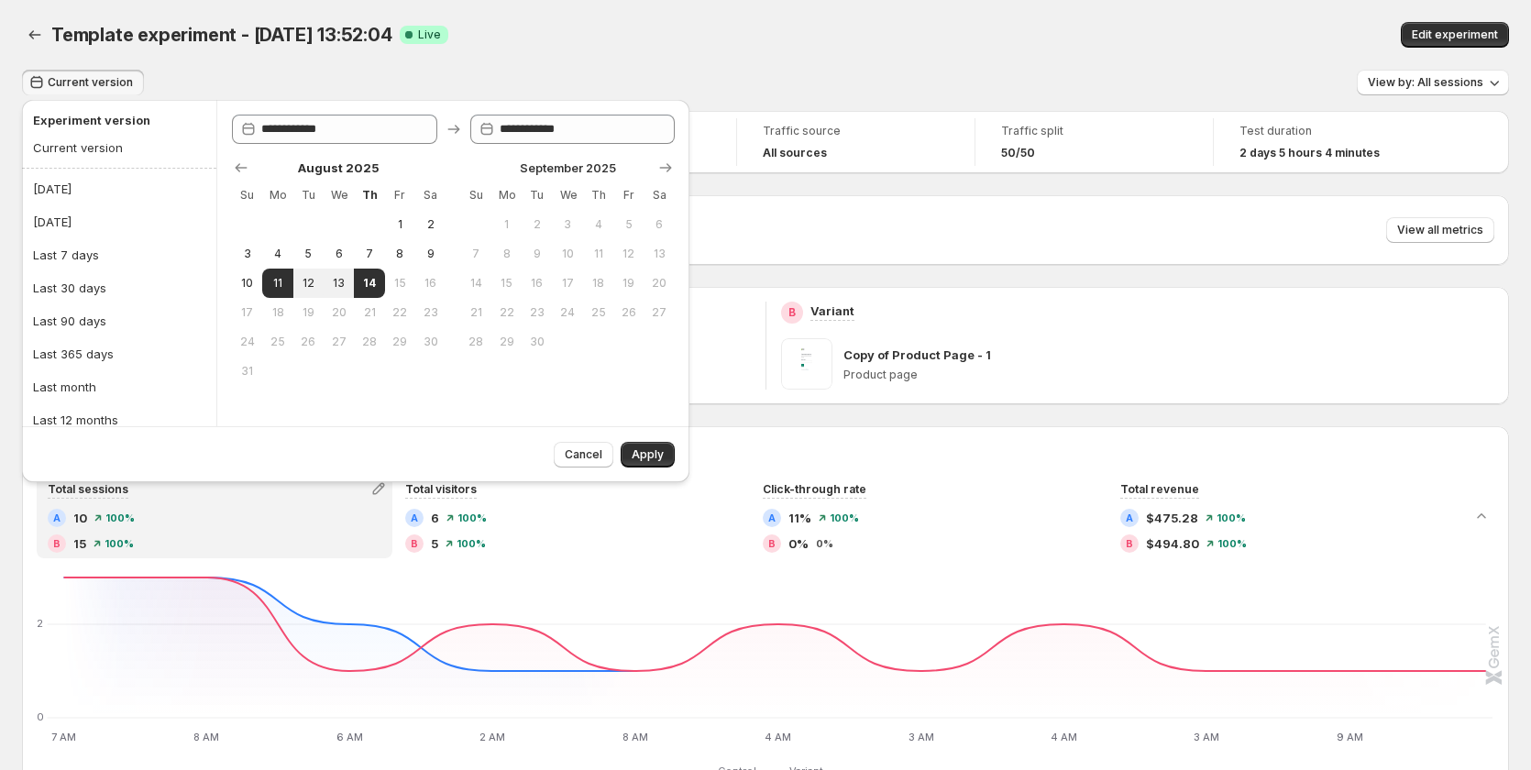
click at [648, 451] on span "Apply" at bounding box center [647, 454] width 32 height 15
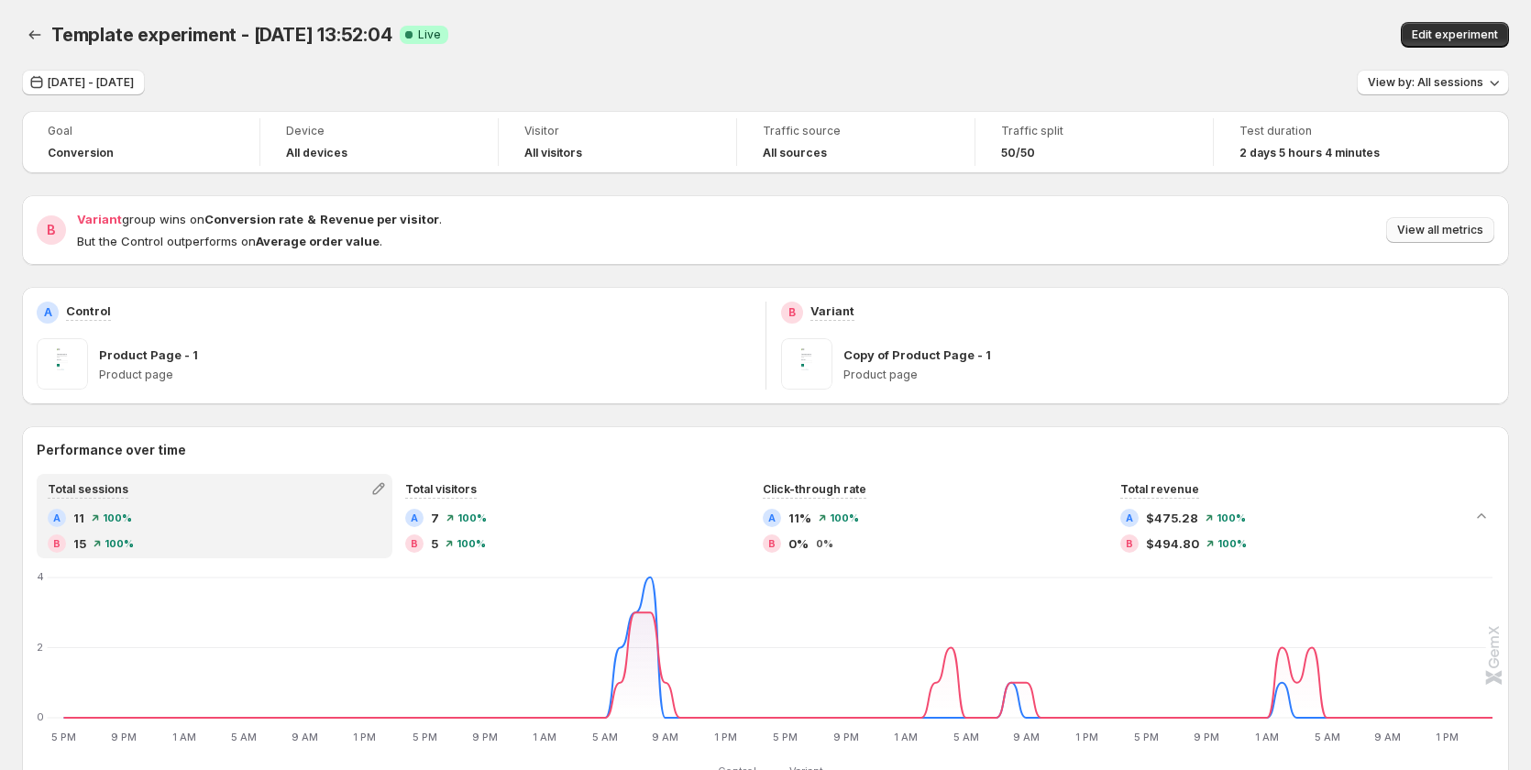
click at [1445, 231] on span "View all metrics" at bounding box center [1440, 230] width 86 height 15
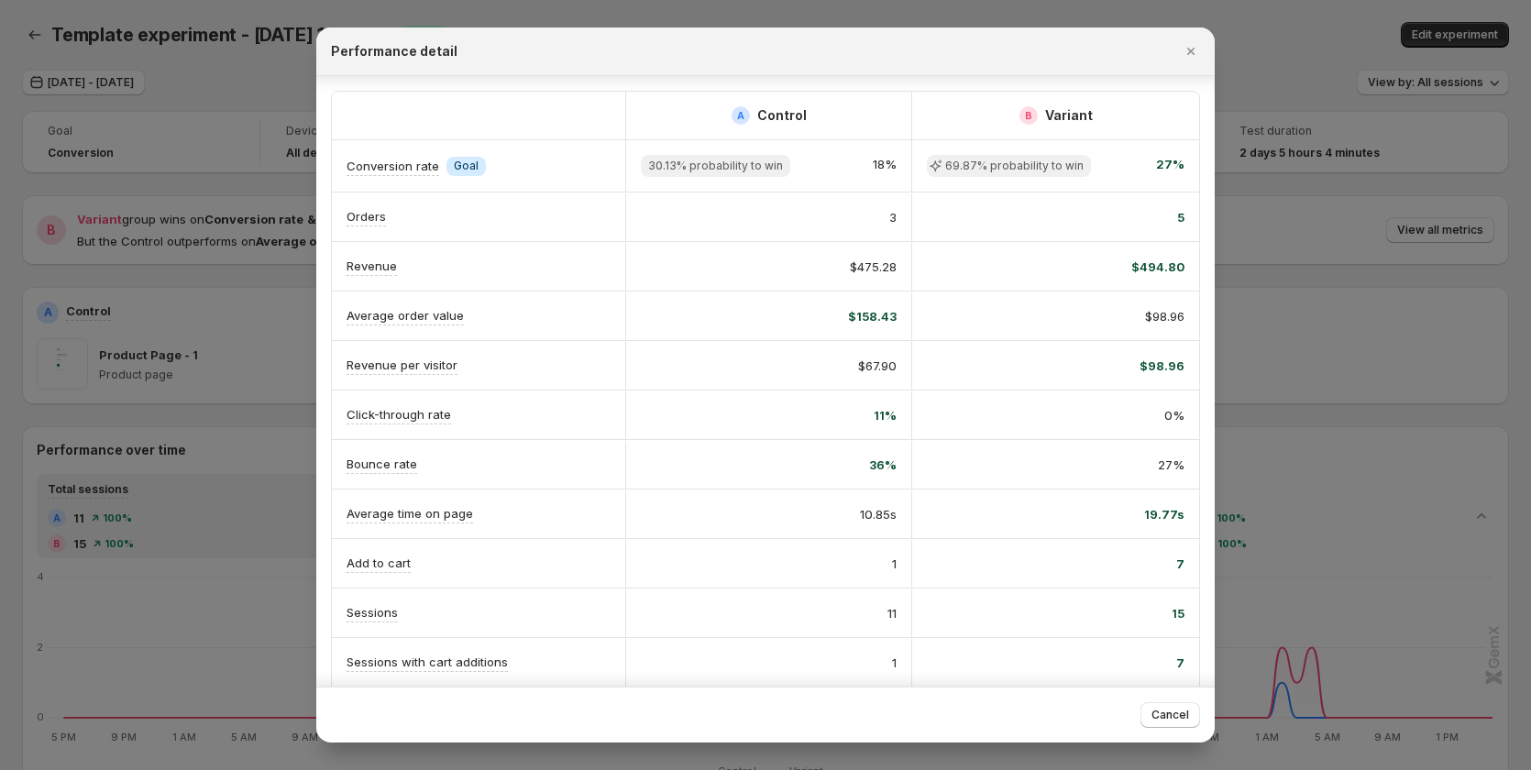
scroll to position [214, 0]
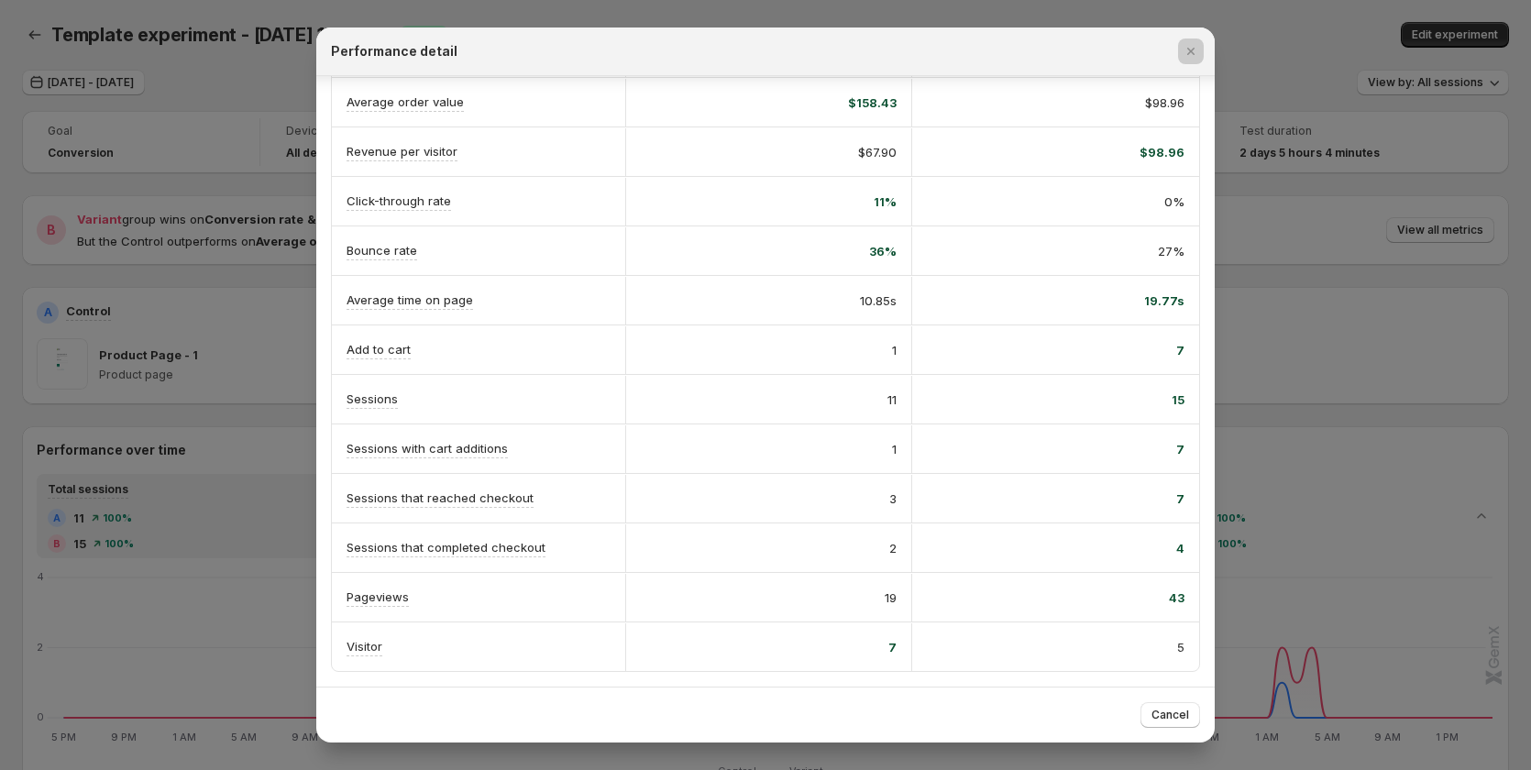
click at [214, 543] on div at bounding box center [765, 385] width 1531 height 770
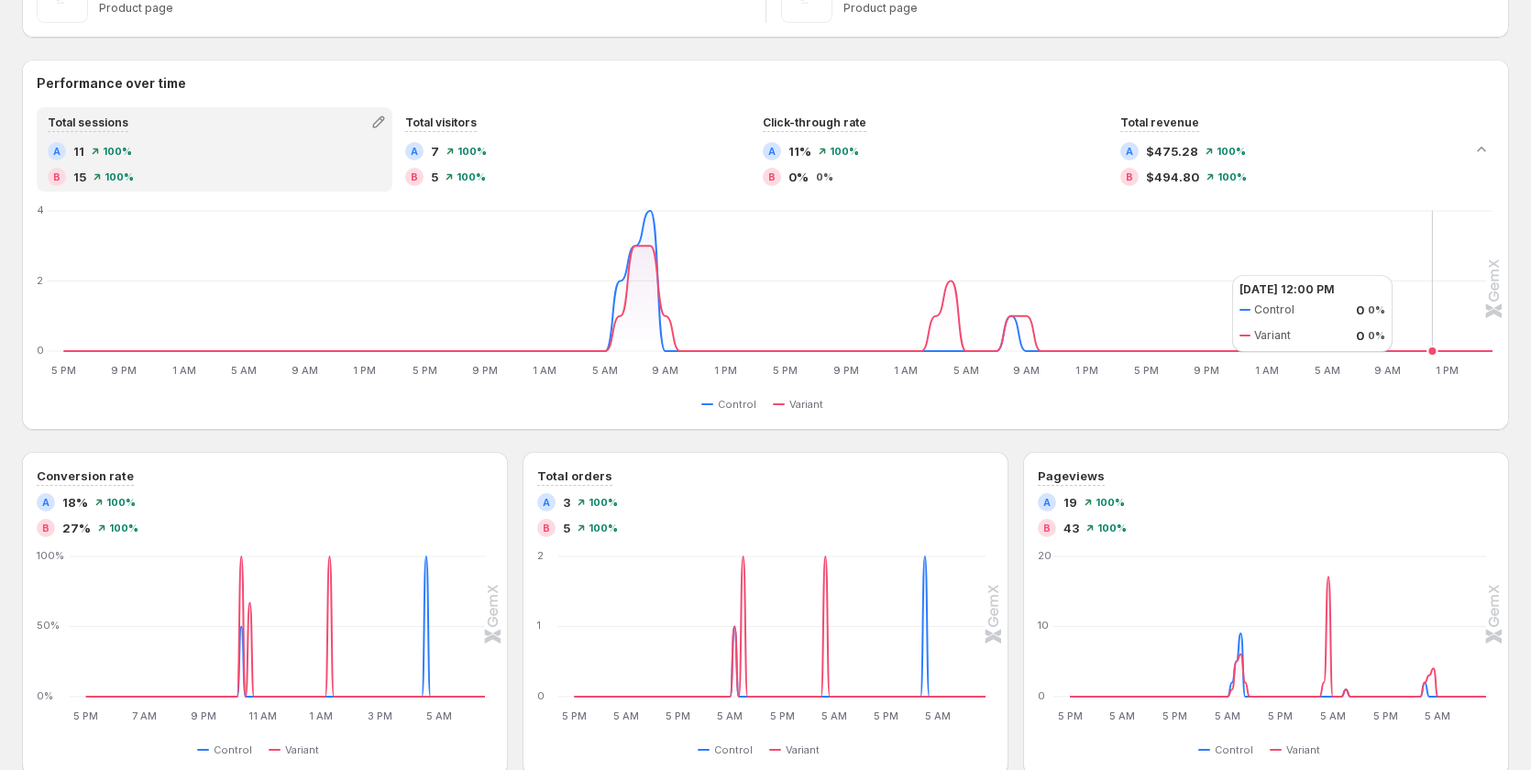
scroll to position [92, 0]
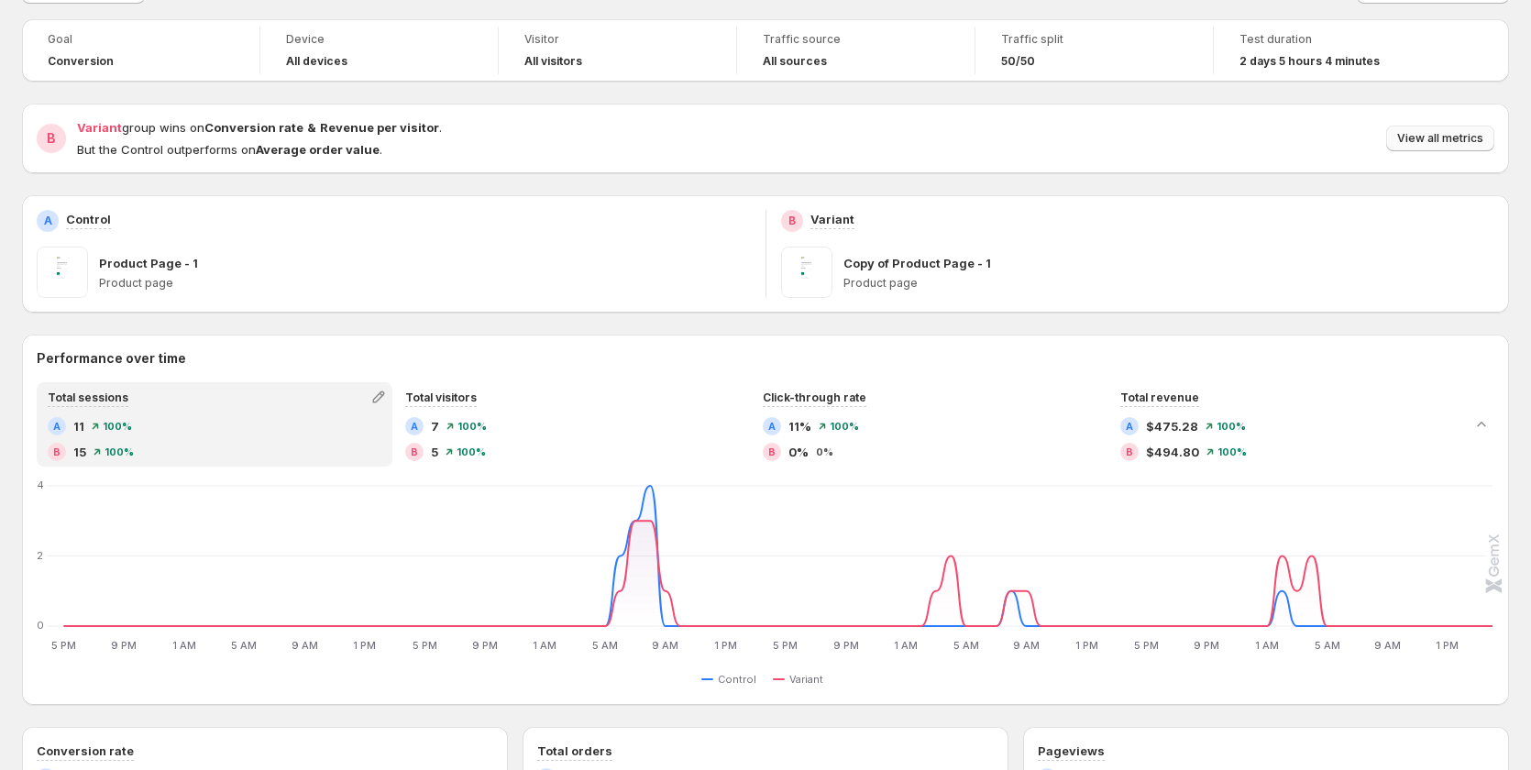
click at [1441, 140] on span "View all metrics" at bounding box center [1440, 138] width 86 height 15
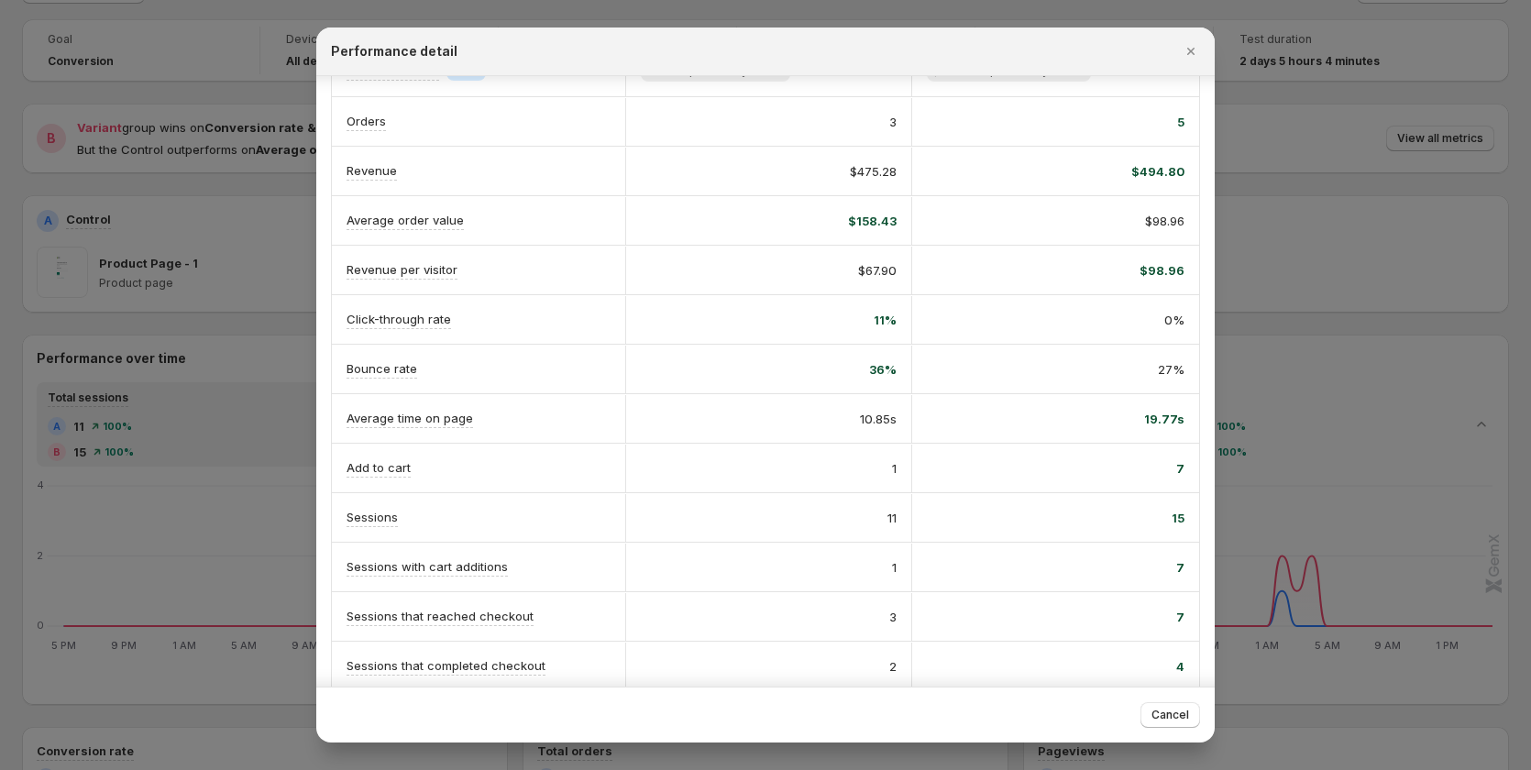
scroll to position [214, 0]
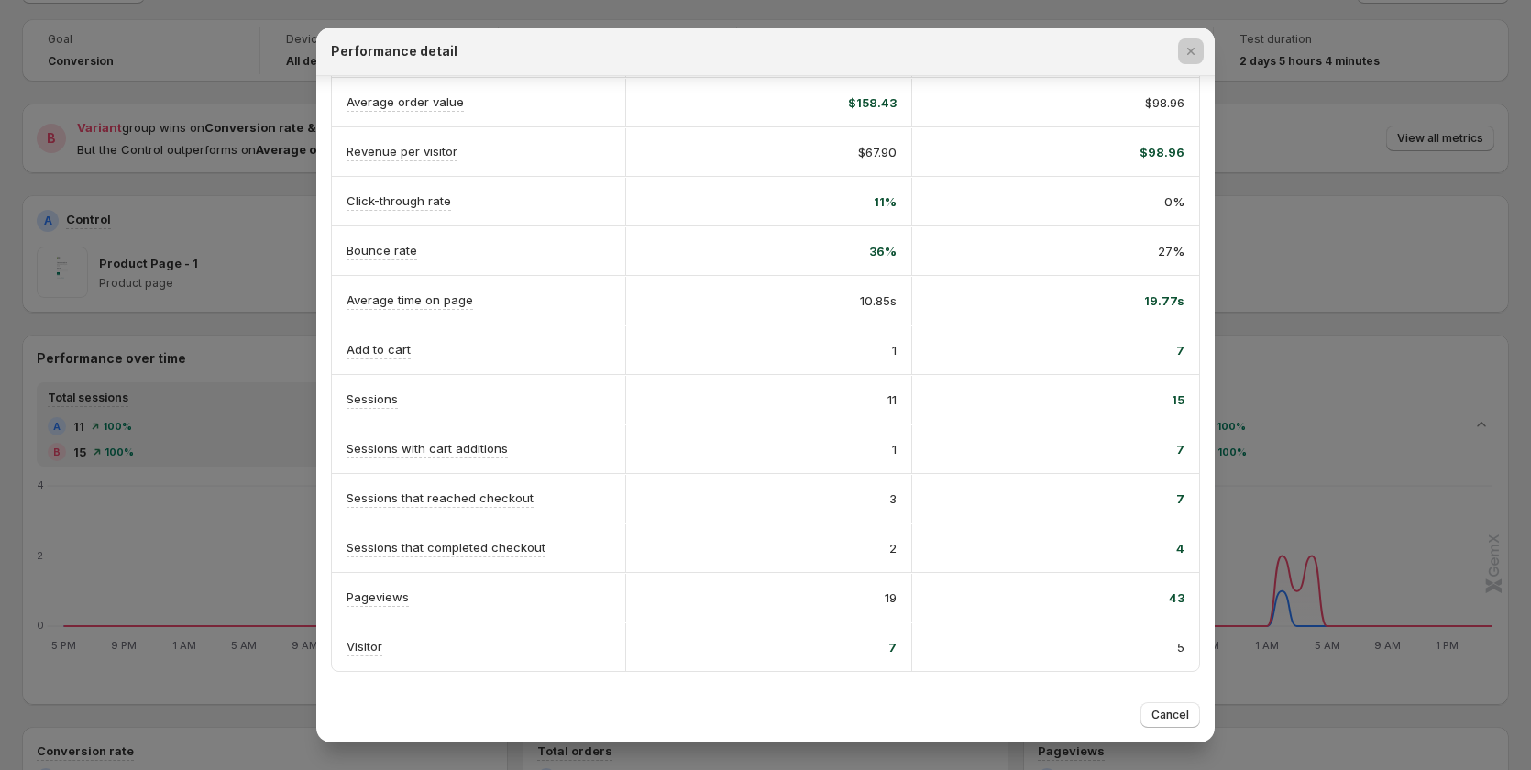
click at [1391, 356] on div at bounding box center [765, 385] width 1531 height 770
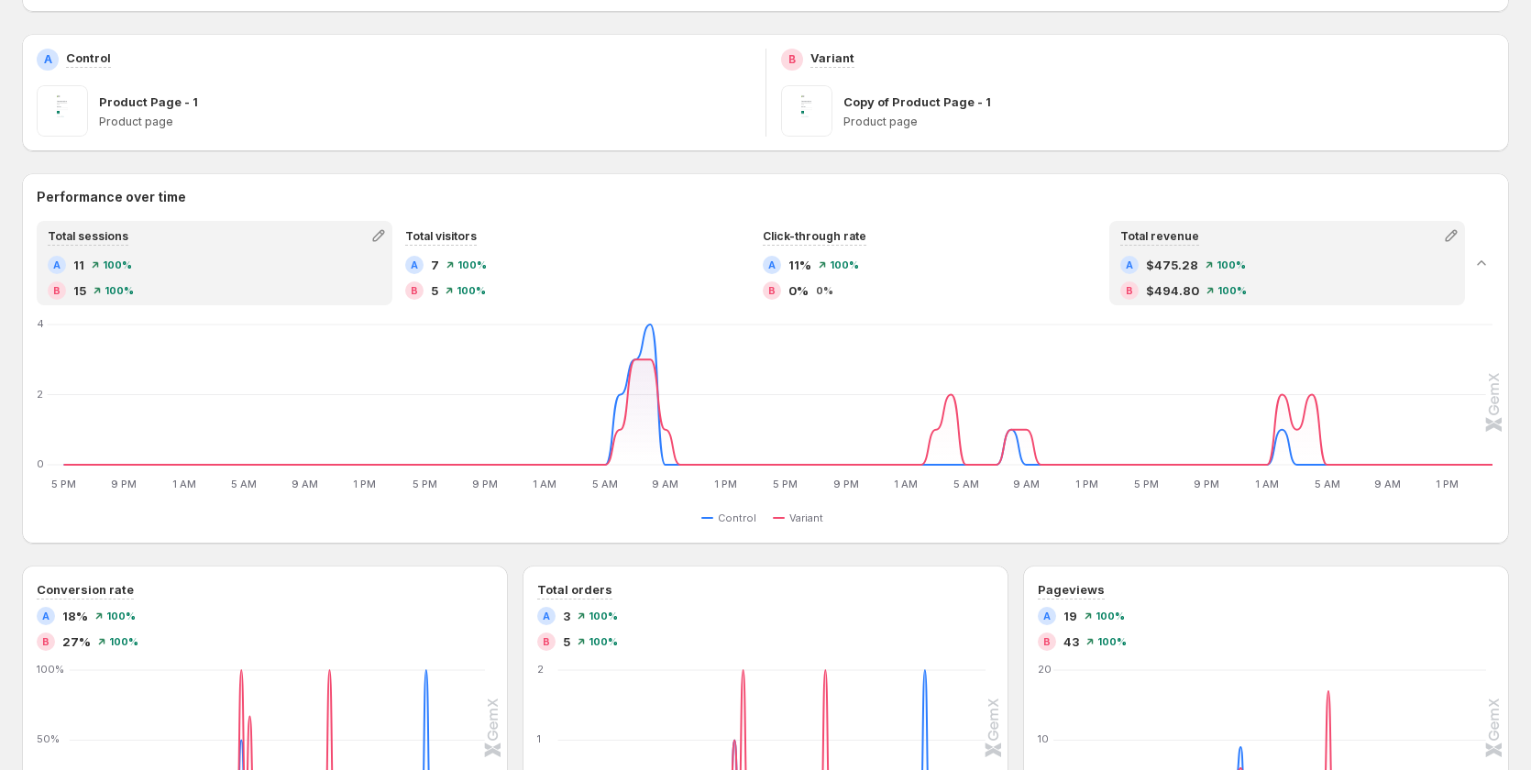
scroll to position [92, 0]
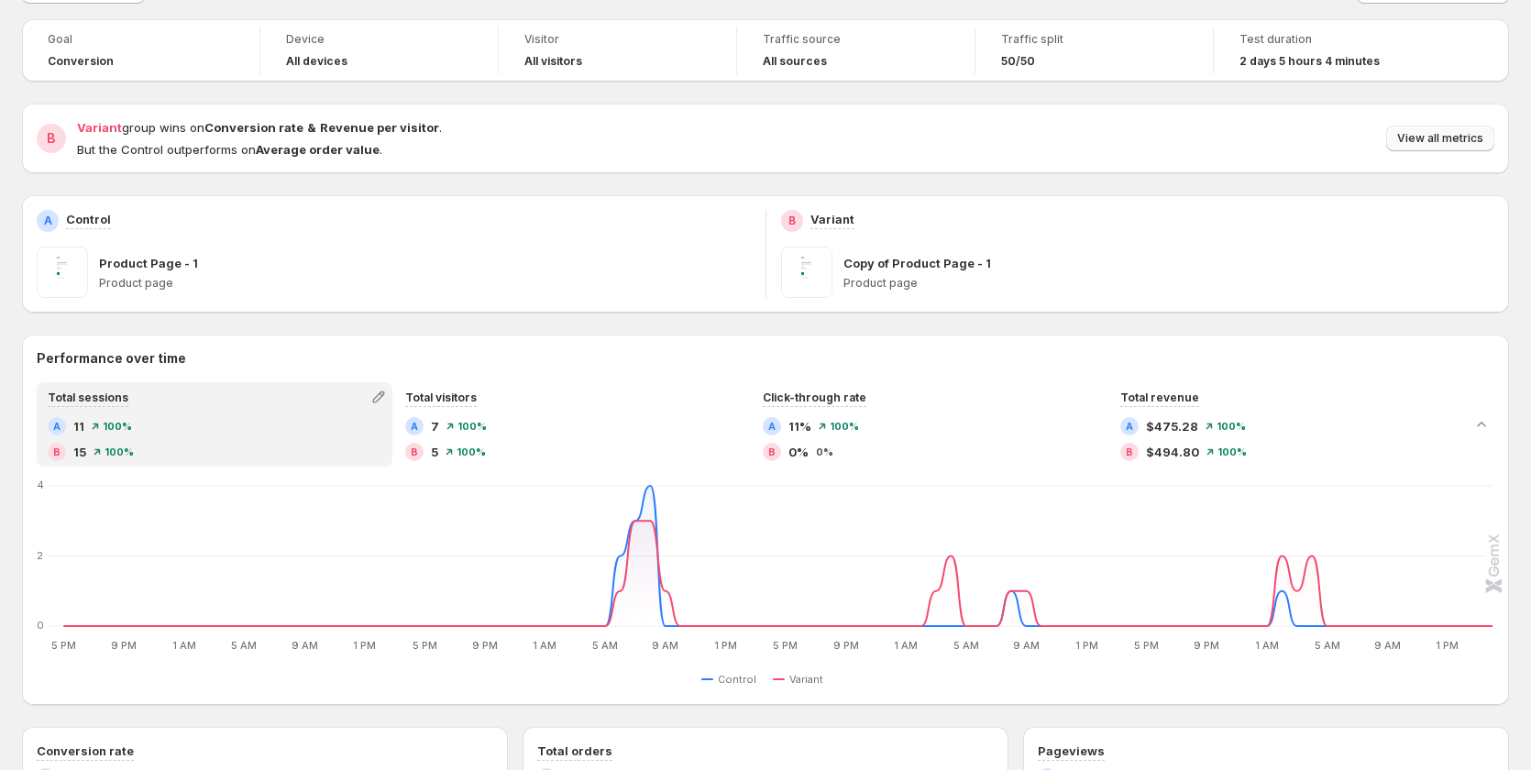
click at [1419, 137] on span "View all metrics" at bounding box center [1440, 138] width 86 height 15
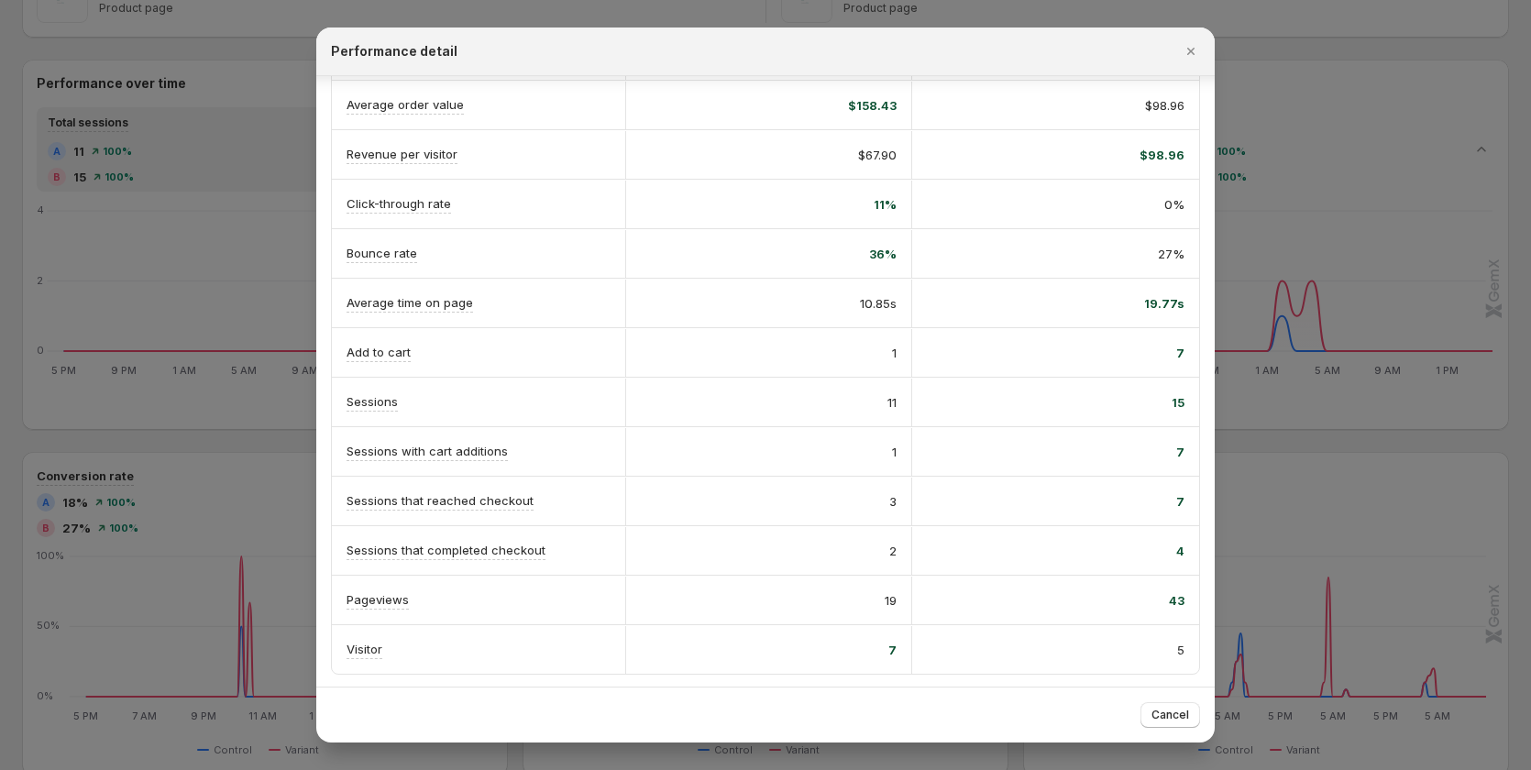
scroll to position [214, 0]
click at [234, 362] on div at bounding box center [765, 385] width 1531 height 770
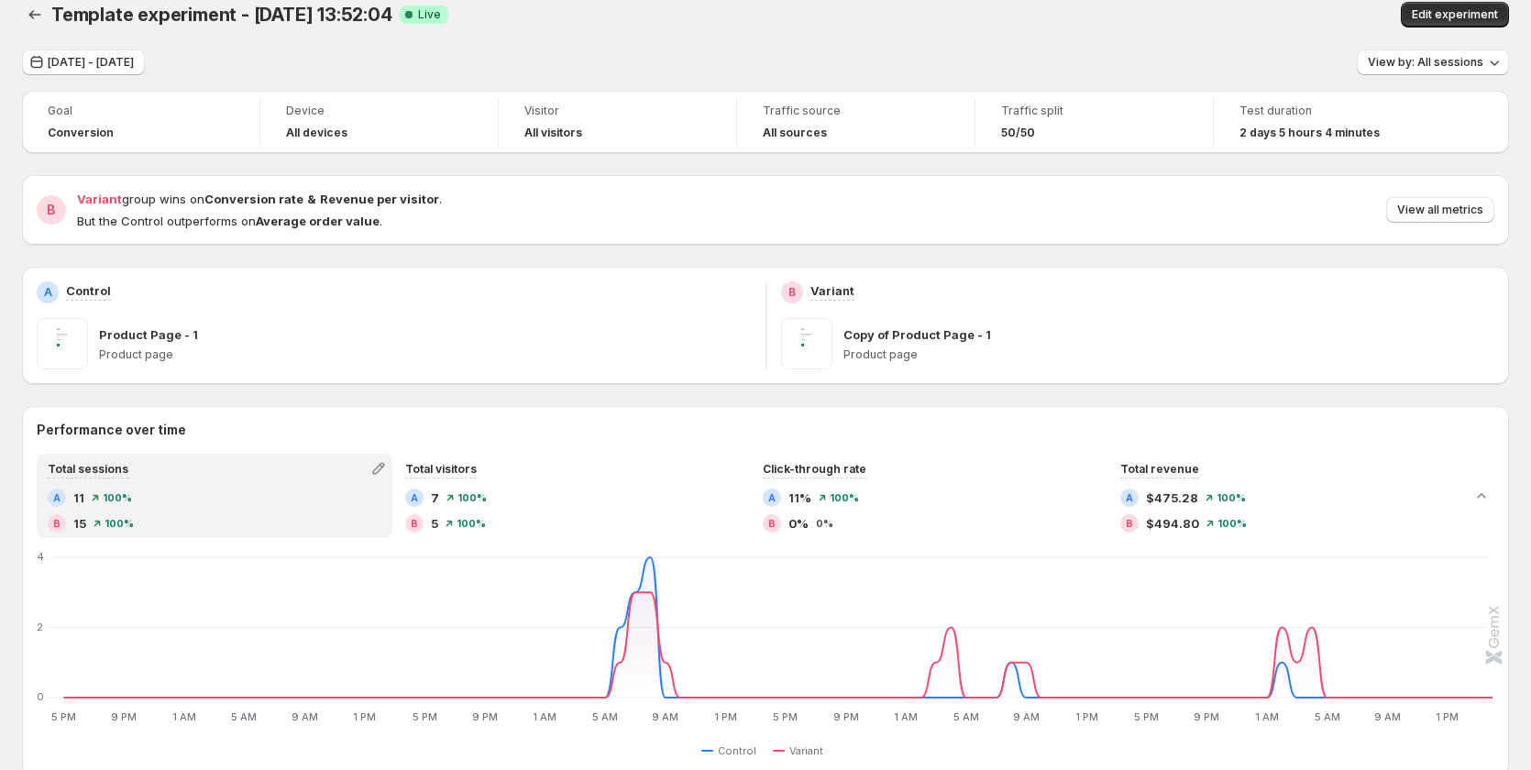
scroll to position [0, 0]
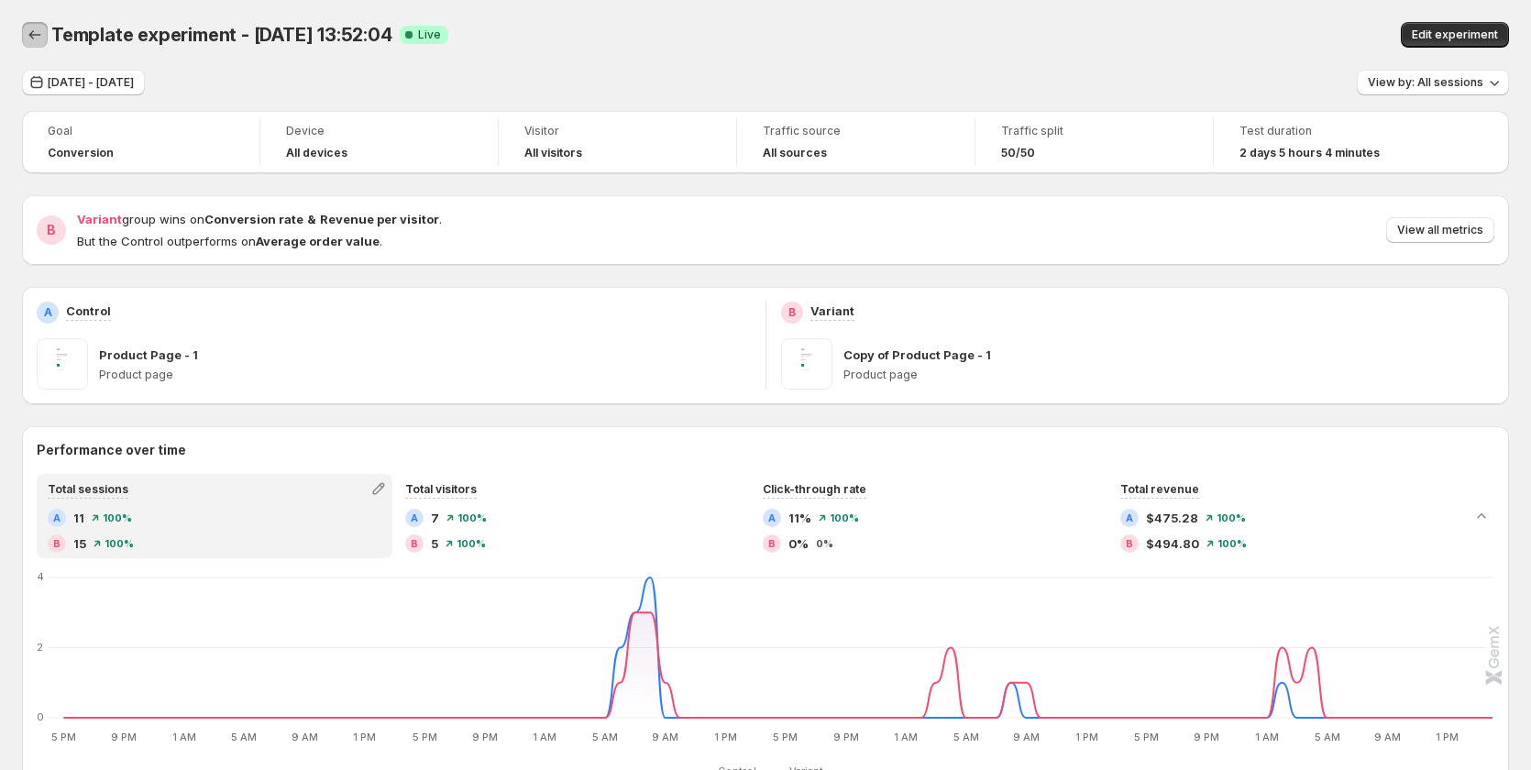
click at [36, 24] on button "Back" at bounding box center [35, 35] width 26 height 26
